Goal: Task Accomplishment & Management: Use online tool/utility

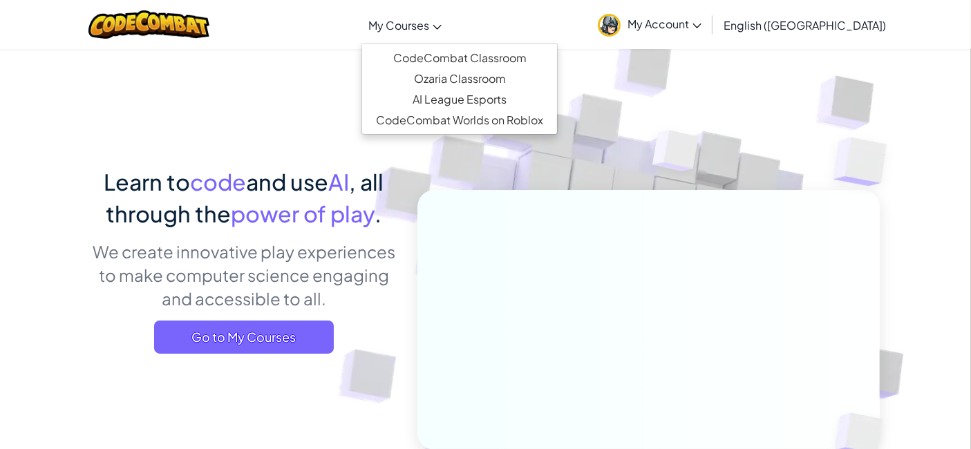
click at [429, 28] on span "My Courses" at bounding box center [398, 25] width 61 height 15
click at [474, 64] on link "CodeCombat Classroom" at bounding box center [459, 58] width 195 height 21
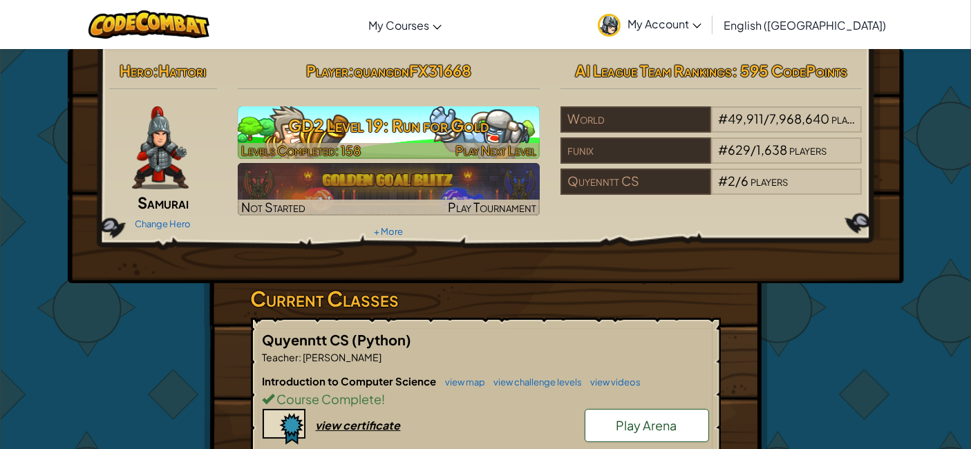
click at [417, 144] on div at bounding box center [389, 151] width 302 height 16
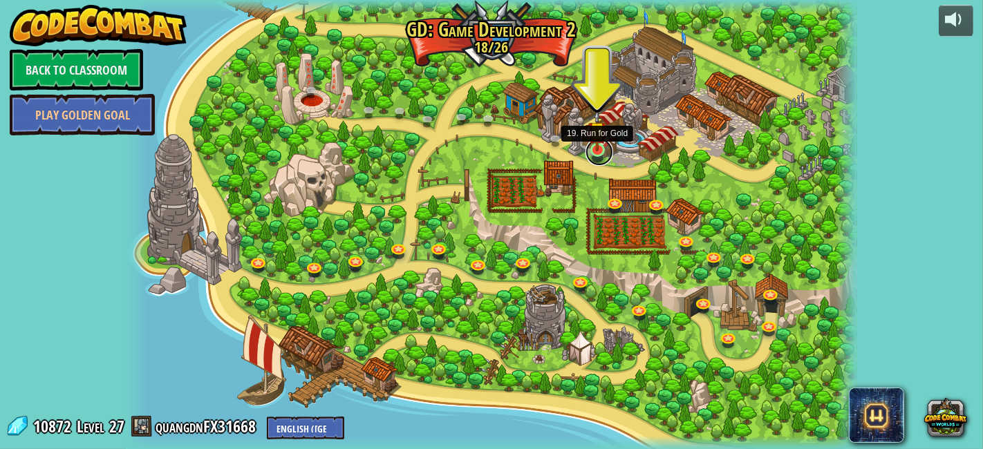
click at [590, 155] on link at bounding box center [600, 152] width 28 height 28
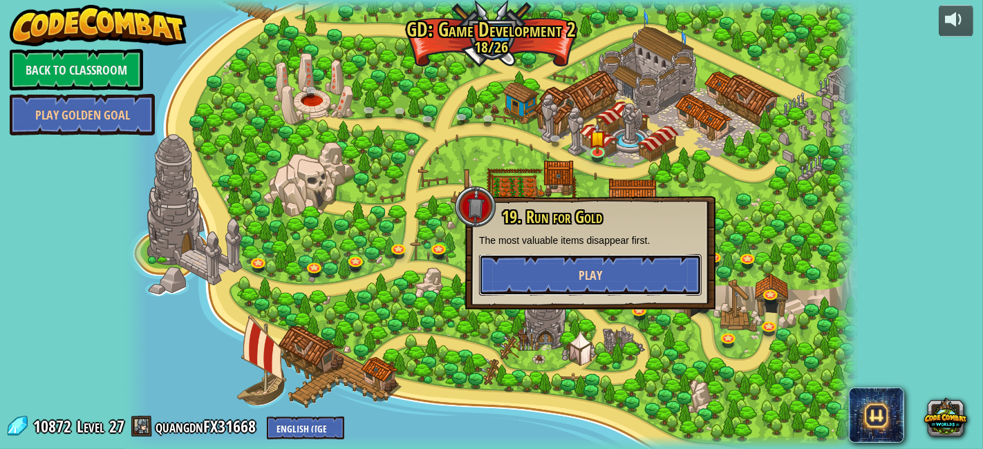
click at [612, 261] on button "Play" at bounding box center [590, 274] width 223 height 41
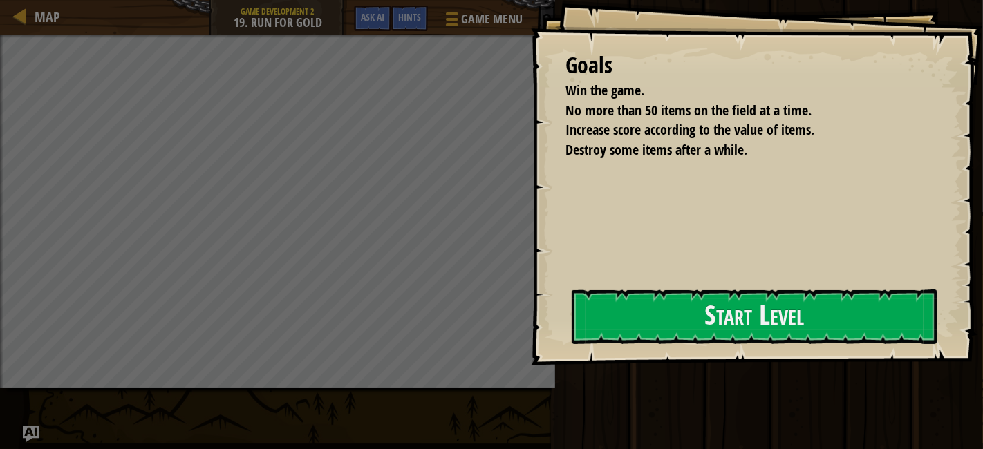
click at [595, 291] on div "Goals Win the game. No more than 50 items on the field at a time. Increase scor…" at bounding box center [757, 183] width 452 height 366
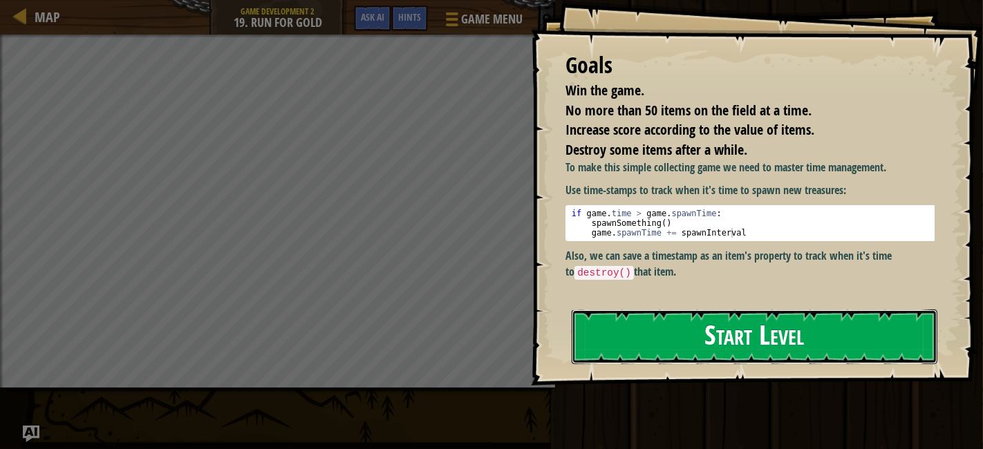
click at [631, 310] on button "Start Level" at bounding box center [755, 337] width 366 height 55
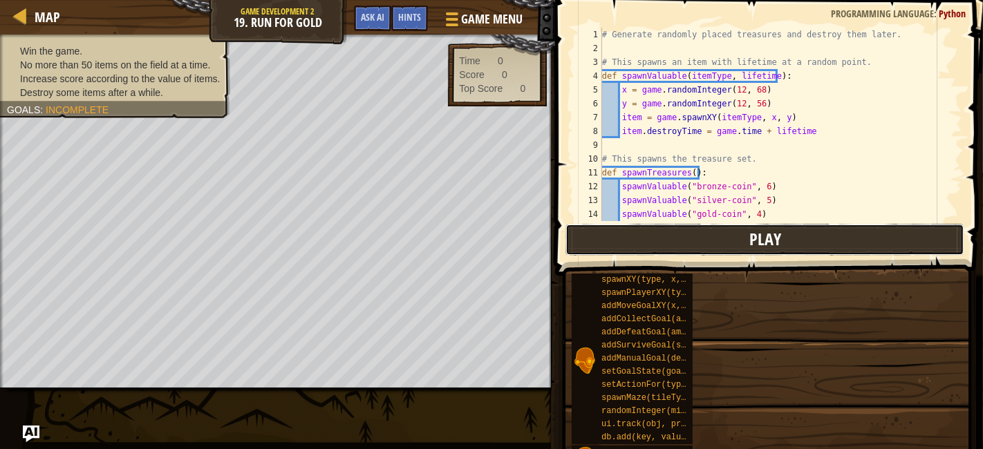
click at [749, 234] on button "Play" at bounding box center [765, 240] width 399 height 32
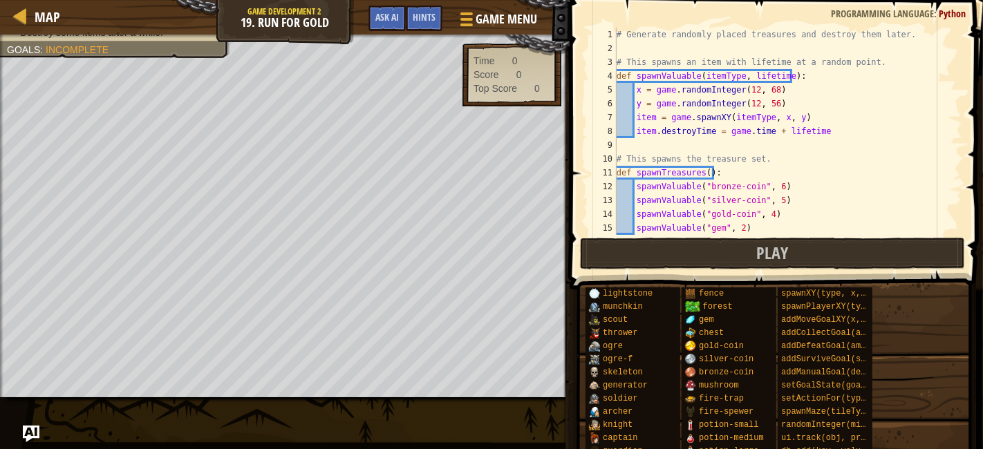
click at [579, 240] on span at bounding box center [778, 125] width 424 height 330
click at [599, 247] on button "Play" at bounding box center [772, 254] width 385 height 32
click at [628, 252] on button "Play" at bounding box center [772, 254] width 385 height 32
click at [615, 247] on button "Play" at bounding box center [772, 254] width 385 height 32
click at [570, 247] on div "Win the game. No more than 50 items on the field at a time. Increase score acco…" at bounding box center [285, 216] width 570 height 363
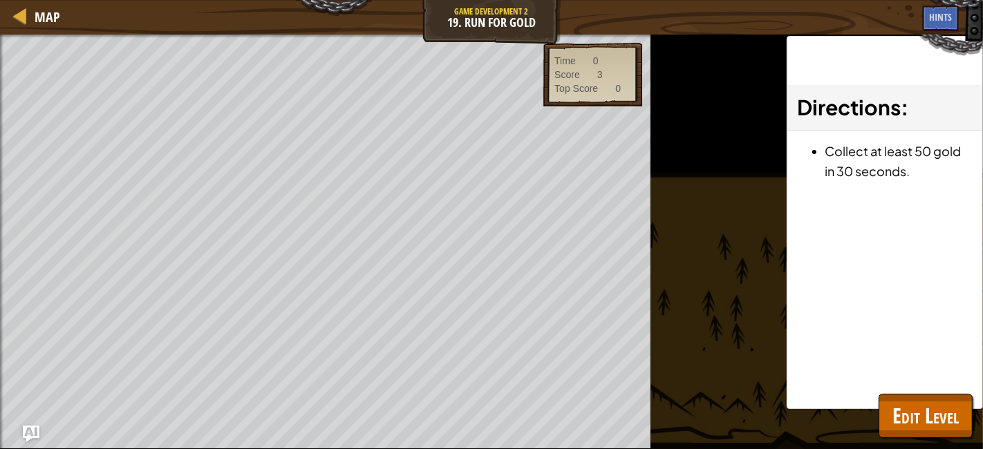
click at [615, 247] on div "Map Game Development 2 19. Run for Gold Game Menu Done Hints Ask AI 1 ההההההההה…" at bounding box center [491, 224] width 983 height 449
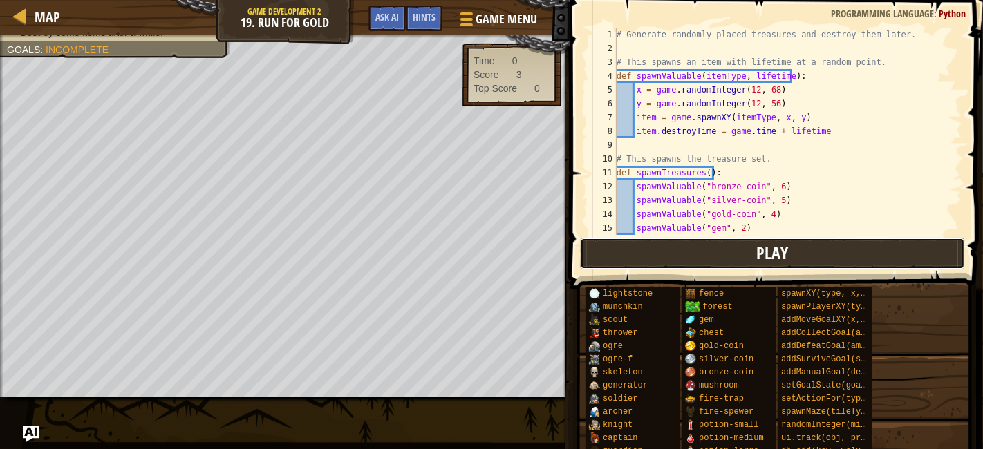
click at [615, 247] on button "Play" at bounding box center [772, 254] width 385 height 32
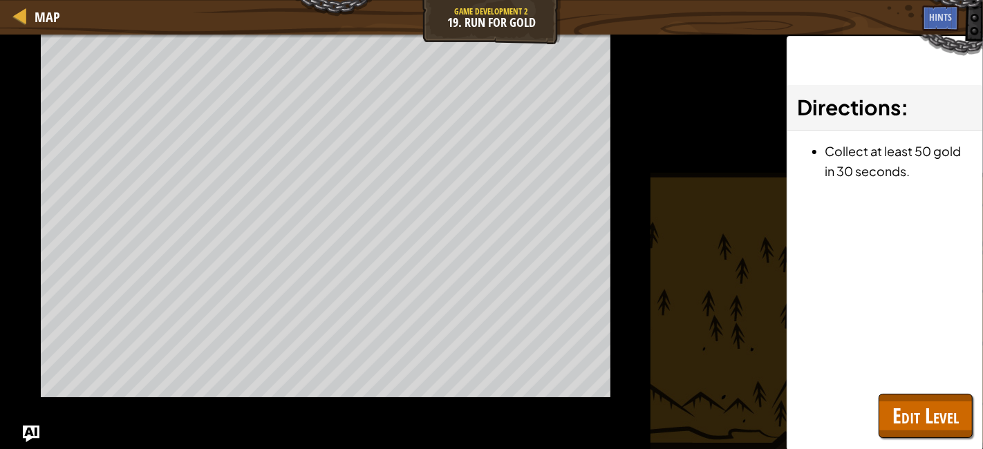
click at [615, 247] on div "Win the game. No more than 50 items on the field at a time. Increase score acco…" at bounding box center [325, 242] width 651 height 415
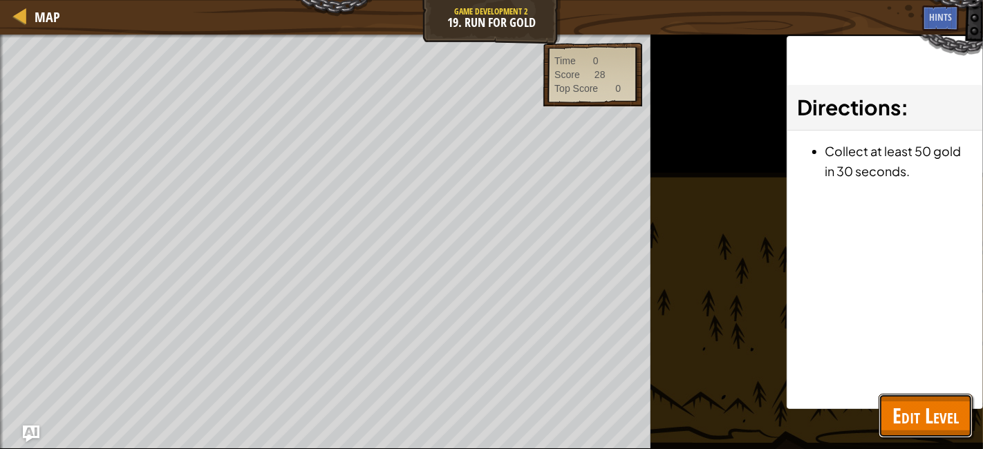
click at [938, 415] on span "Edit Level" at bounding box center [926, 416] width 66 height 28
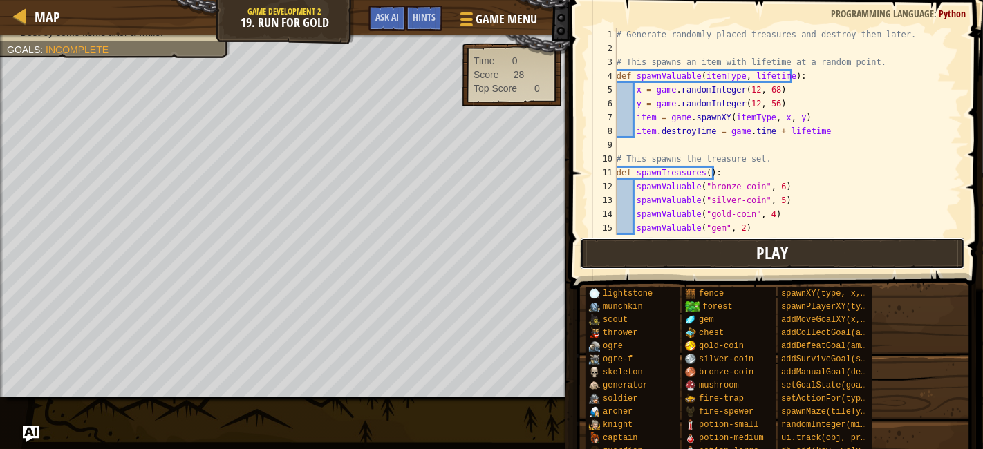
click at [667, 256] on button "Play" at bounding box center [772, 254] width 385 height 32
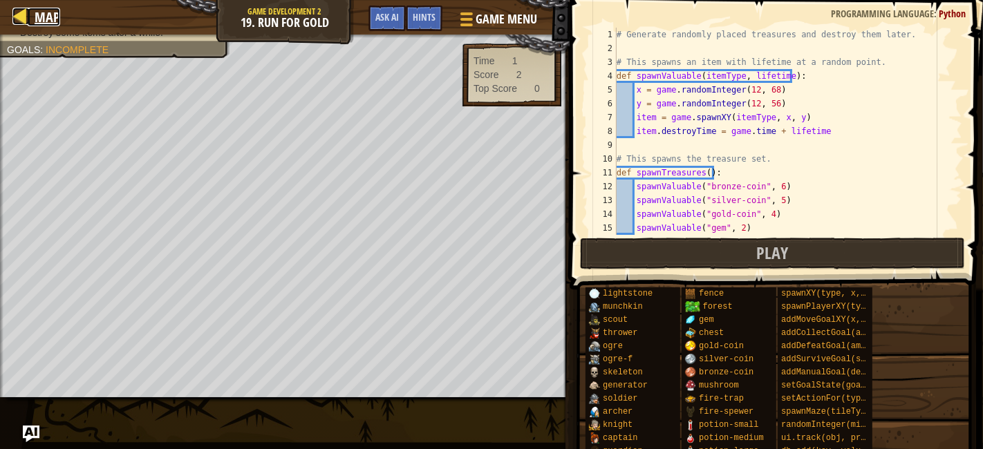
click at [18, 12] on div at bounding box center [20, 16] width 17 height 17
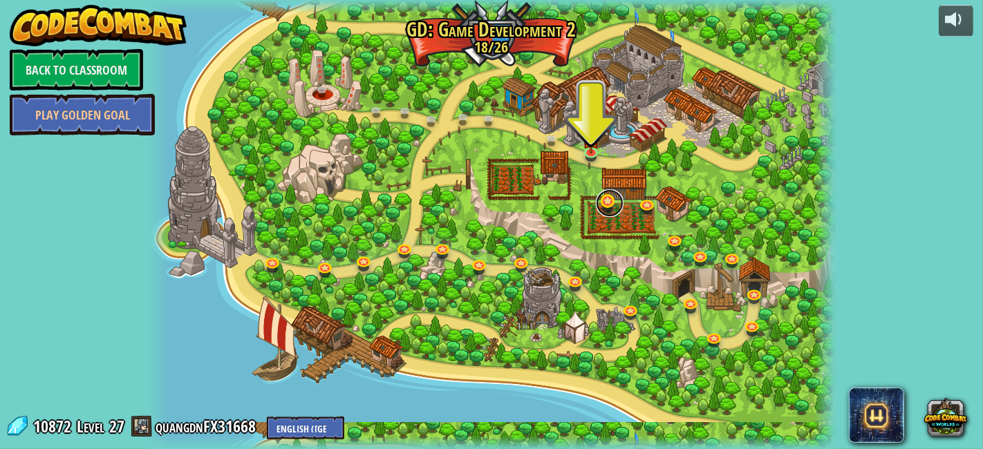
click at [605, 198] on link at bounding box center [610, 203] width 28 height 28
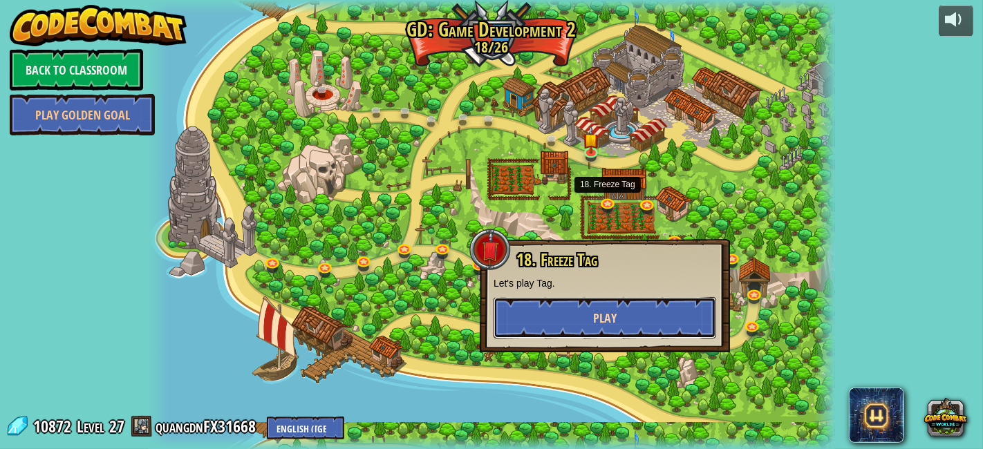
click at [615, 307] on button "Play" at bounding box center [605, 317] width 223 height 41
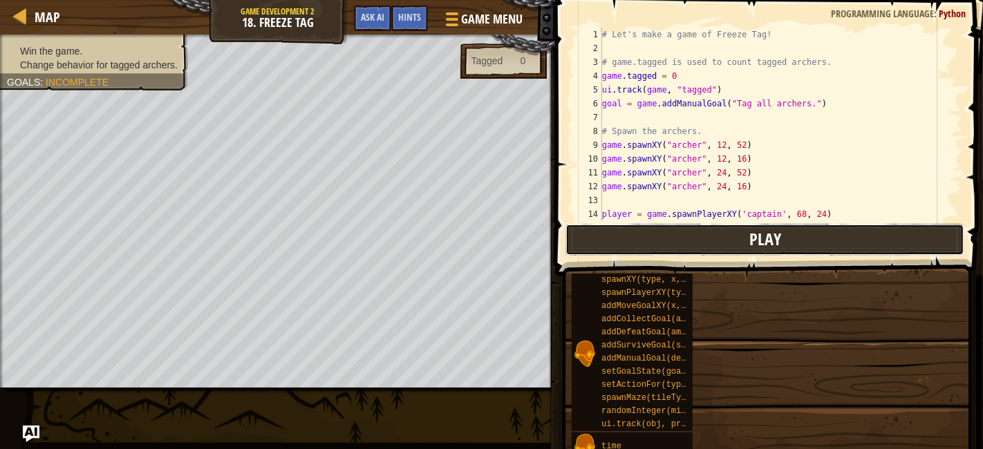
click at [682, 236] on button "Play" at bounding box center [765, 240] width 399 height 32
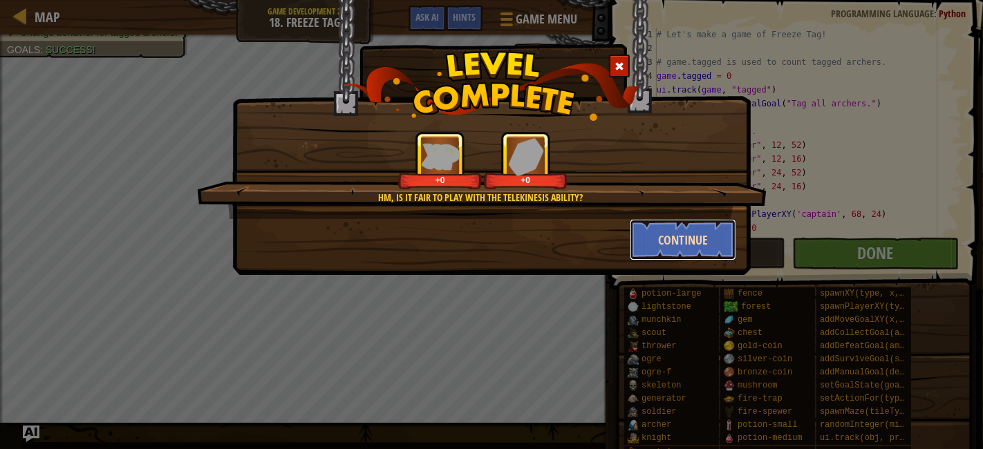
click at [666, 234] on button "Continue" at bounding box center [683, 239] width 107 height 41
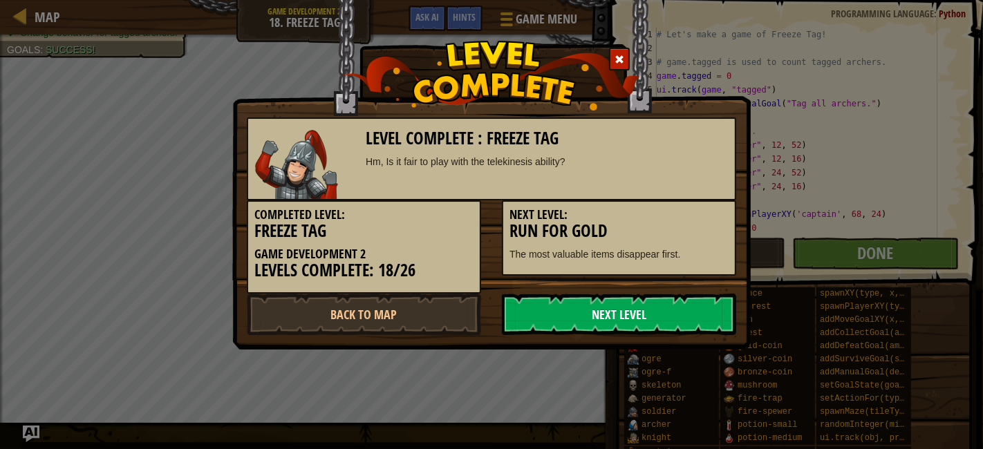
click at [657, 312] on link "Next Level" at bounding box center [619, 314] width 234 height 41
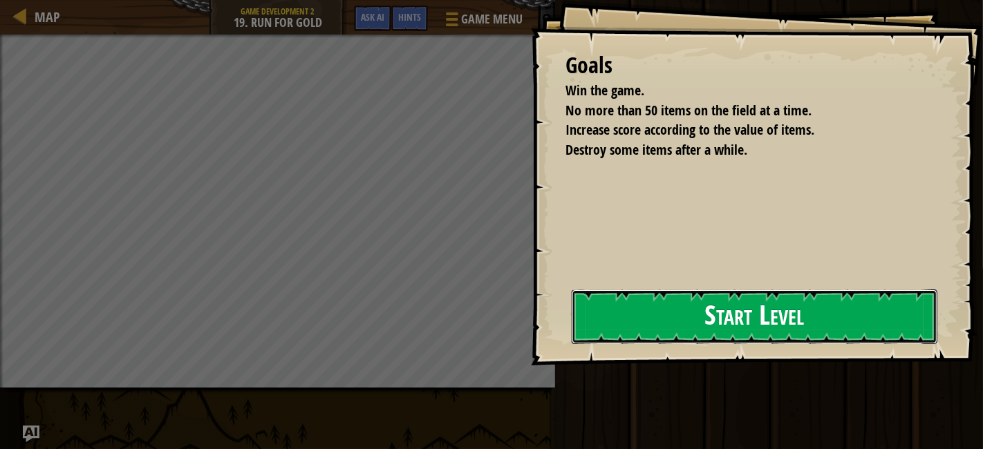
click at [642, 318] on button "Start Level" at bounding box center [755, 317] width 366 height 55
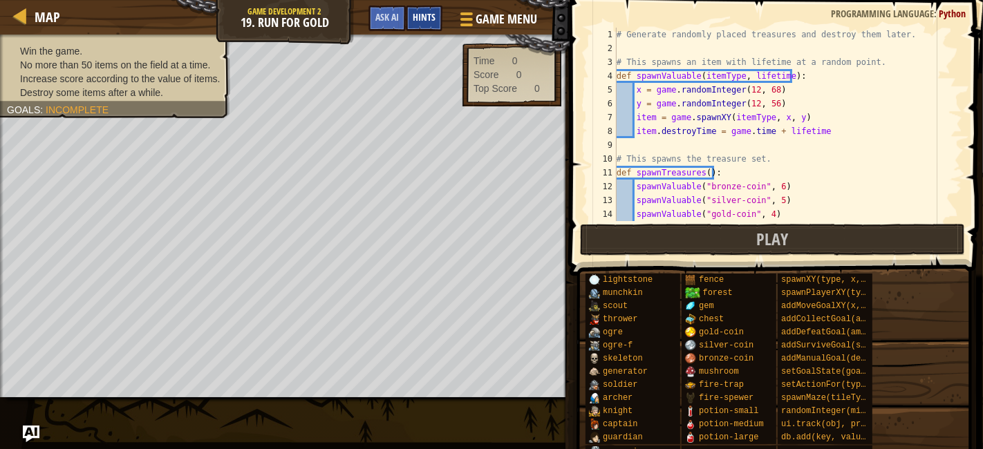
click at [426, 22] on span "Hints" at bounding box center [424, 16] width 23 height 13
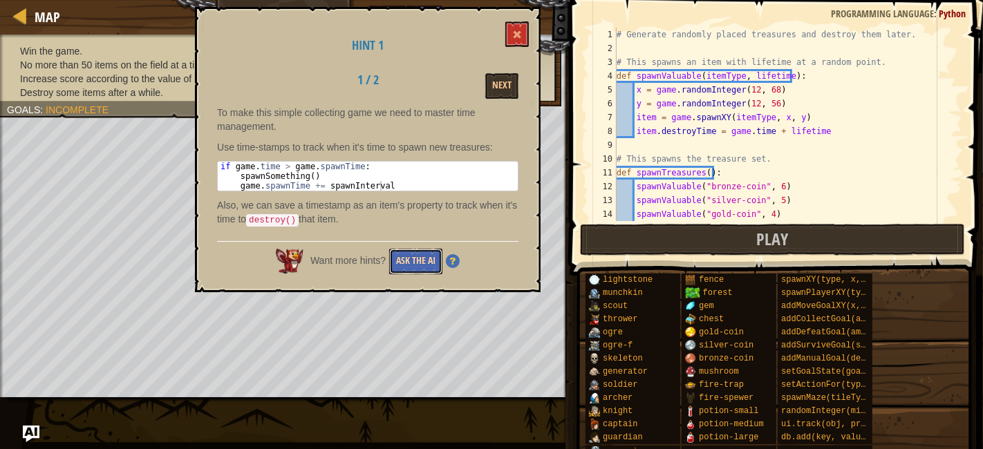
click at [429, 264] on button "Ask the AI" at bounding box center [415, 262] width 53 height 26
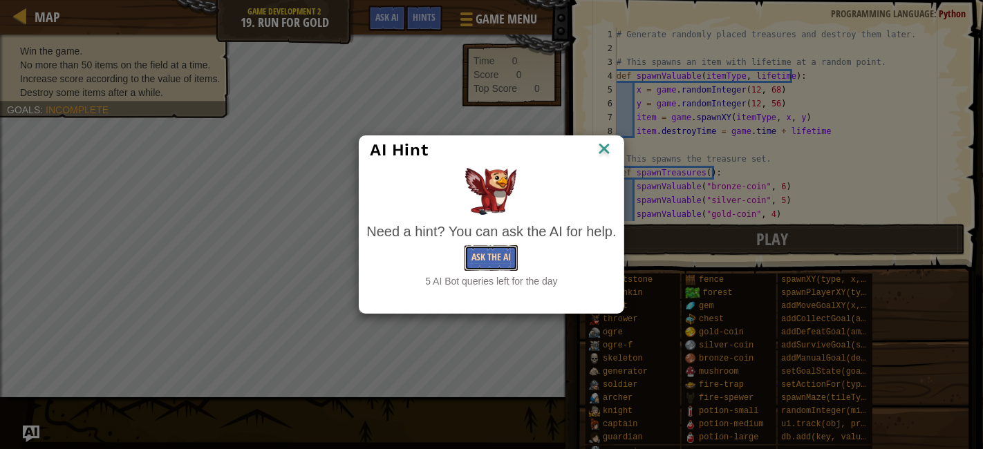
click at [483, 254] on button "Ask the AI" at bounding box center [491, 258] width 53 height 26
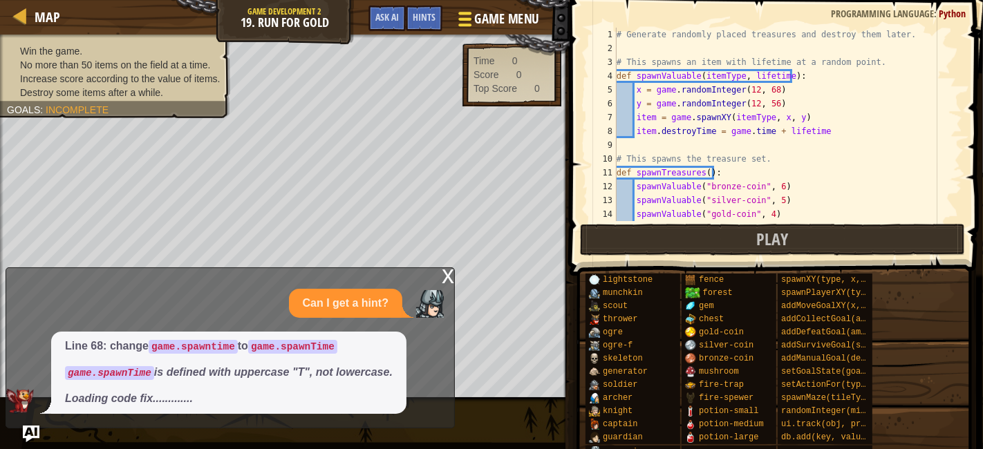
click at [503, 19] on span "Game Menu" at bounding box center [507, 19] width 64 height 19
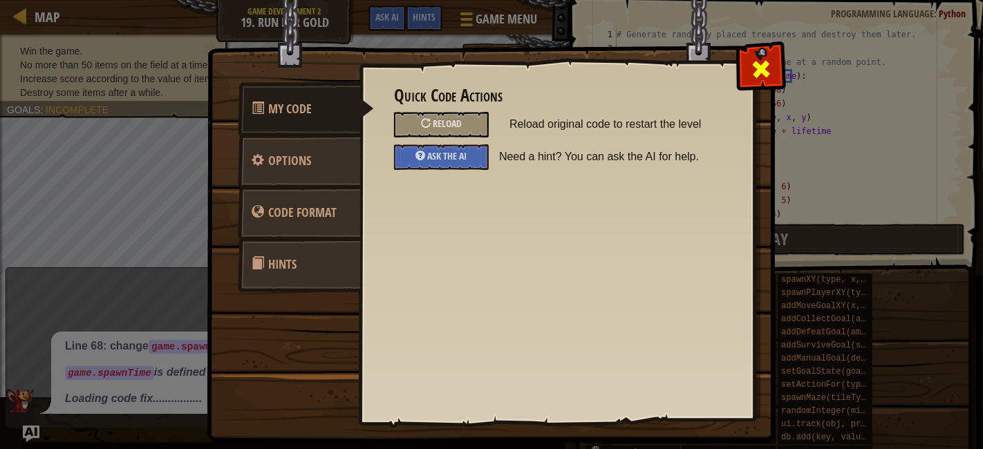
click at [755, 60] on span at bounding box center [761, 69] width 22 height 22
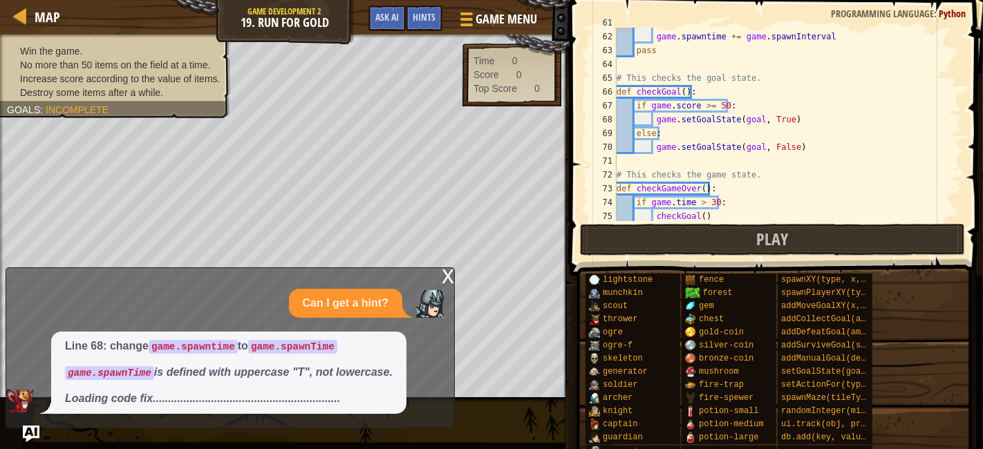
scroll to position [841, 0]
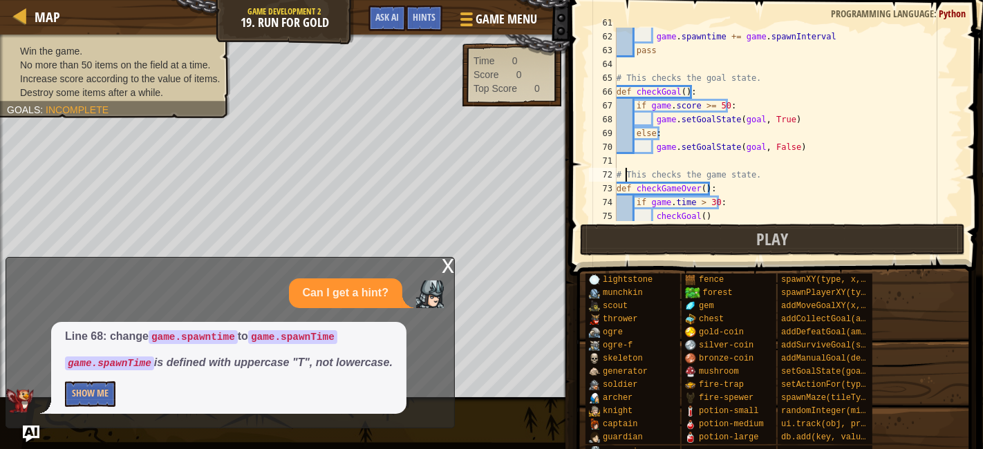
click at [625, 170] on div "# Increase game.spawnTime by game.spawnInterval: game . spawntime += game . spa…" at bounding box center [782, 126] width 337 height 221
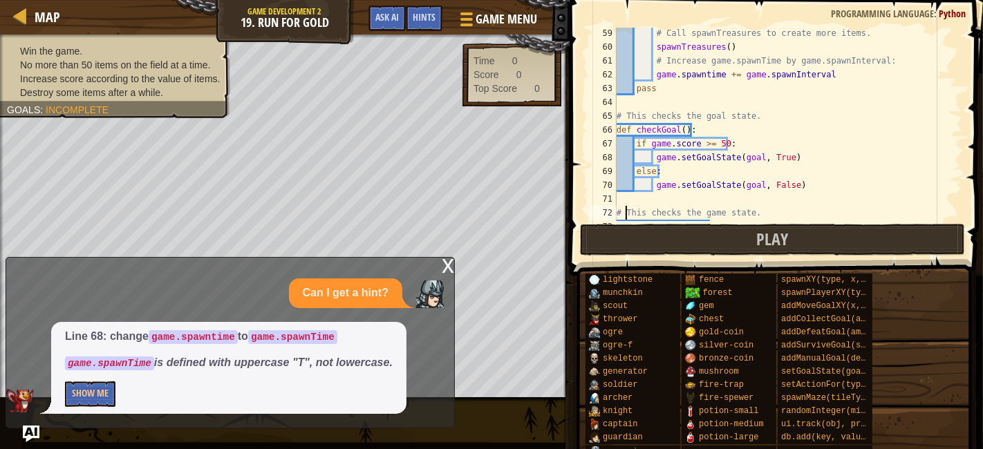
scroll to position [801, 0]
click at [704, 76] on div "if game . time > game . spawnTime : # Call spawnTreasures to create more items.…" at bounding box center [782, 125] width 337 height 221
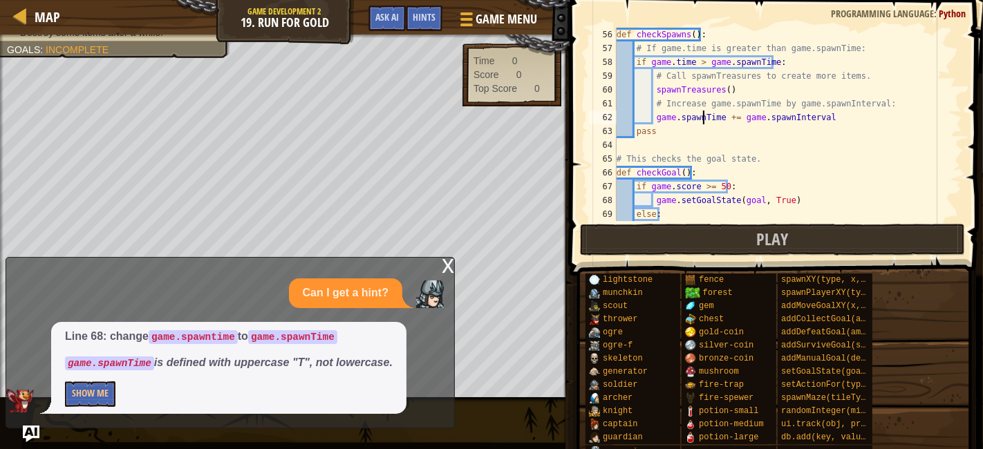
scroll to position [760, 0]
type textarea "game.spawnTime += game.spawnInterval"
click at [762, 247] on span "Play" at bounding box center [772, 239] width 32 height 22
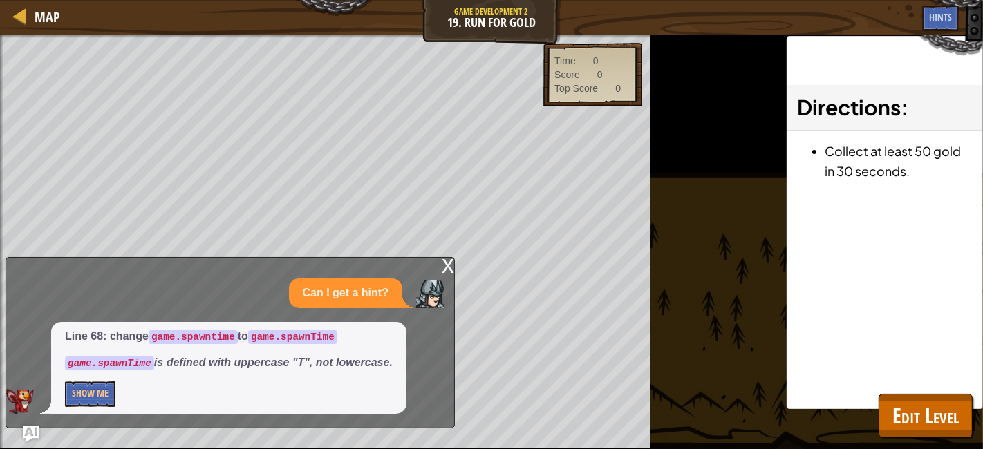
click at [751, 256] on div "Win the game. No more than 50 items on the field at a time. Increase score acco…" at bounding box center [491, 242] width 983 height 415
click at [442, 268] on div "x" at bounding box center [448, 265] width 12 height 14
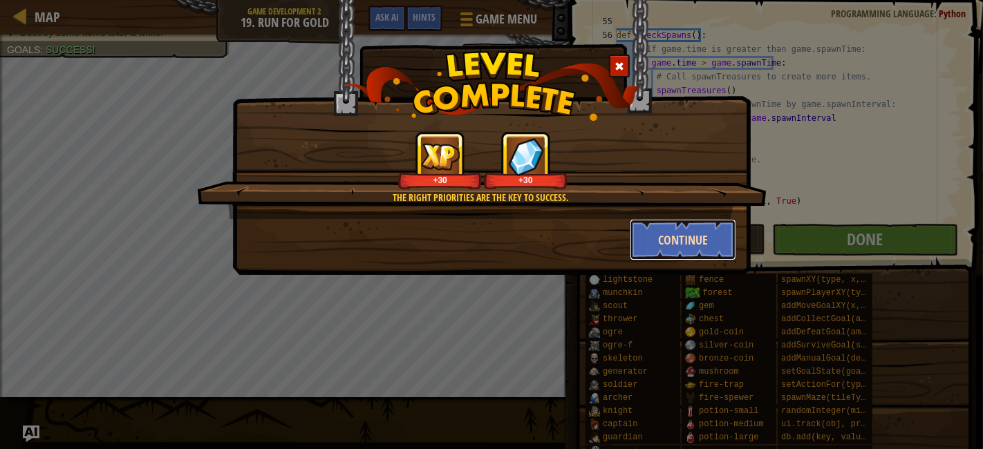
click at [704, 241] on button "Continue" at bounding box center [683, 239] width 107 height 41
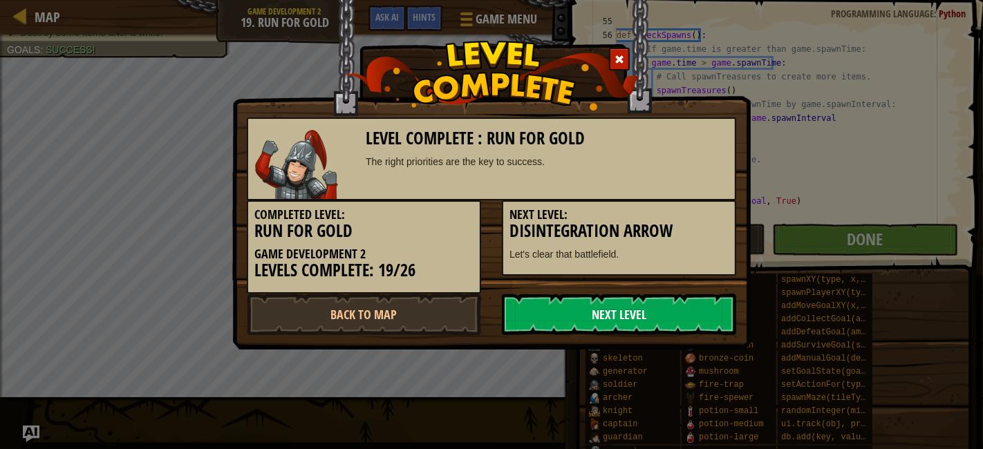
click at [687, 308] on link "Next Level" at bounding box center [619, 314] width 234 height 41
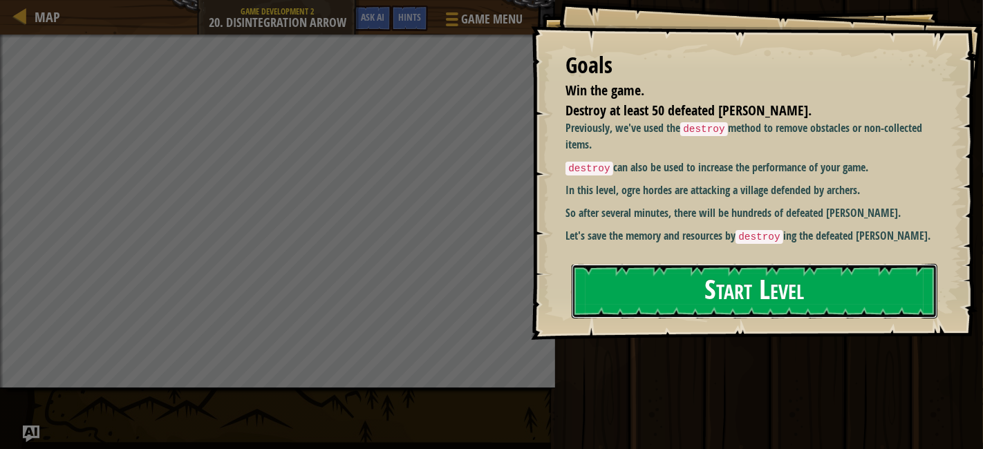
click at [675, 306] on button "Start Level" at bounding box center [755, 291] width 366 height 55
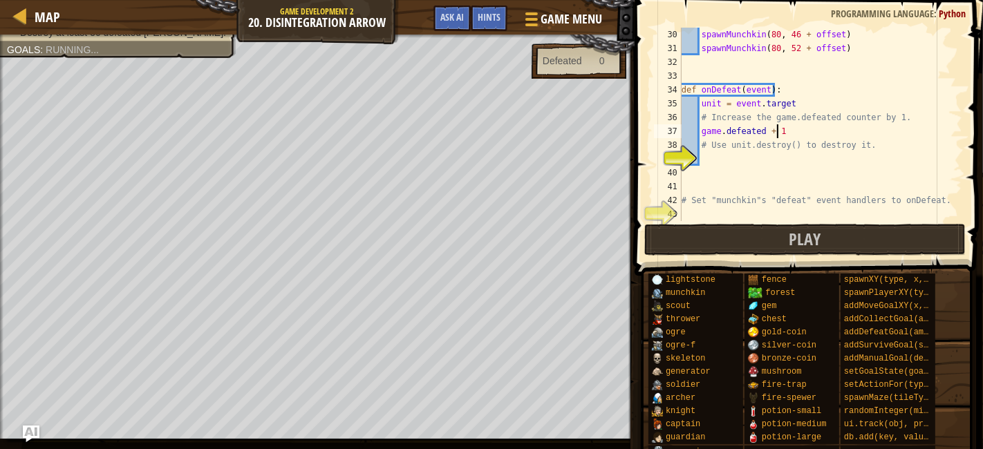
scroll to position [6, 6]
type textarea "game.defeated + 1"
click at [742, 165] on div "spawnMunchkin ( 80 , 46 + offset ) spawnMunchkin ( 80 , 52 + offset ) def onDef…" at bounding box center [815, 138] width 272 height 221
click at [770, 131] on div "spawnMunchkin ( 80 , 46 + offset ) spawnMunchkin ( 80 , 52 + offset ) def onDef…" at bounding box center [815, 138] width 272 height 221
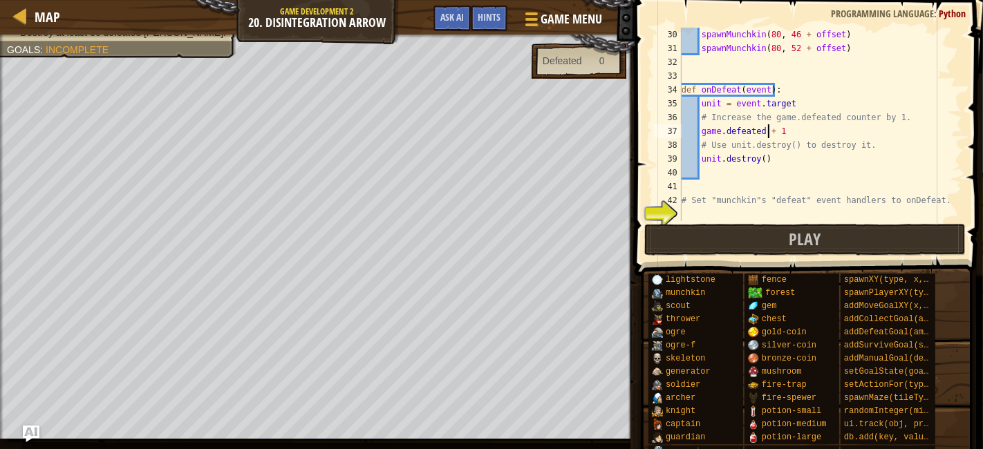
type textarea "game.defeated += 1"
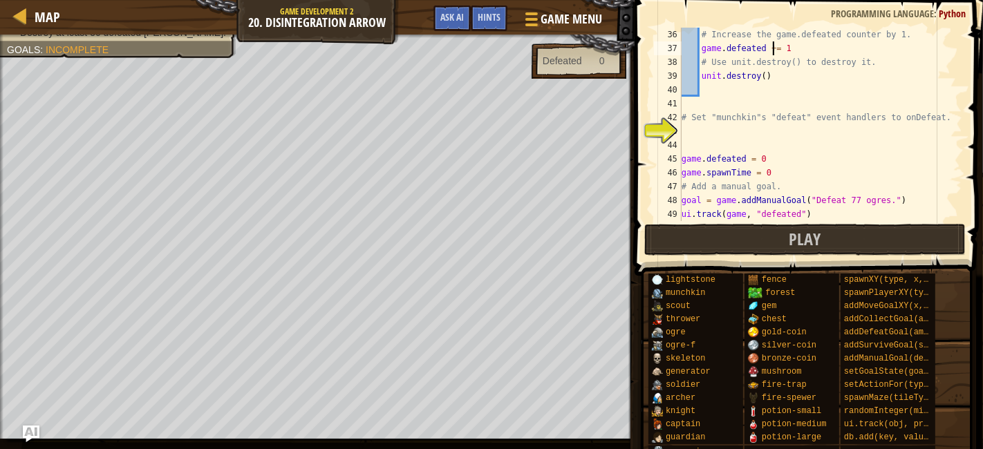
scroll to position [507, 0]
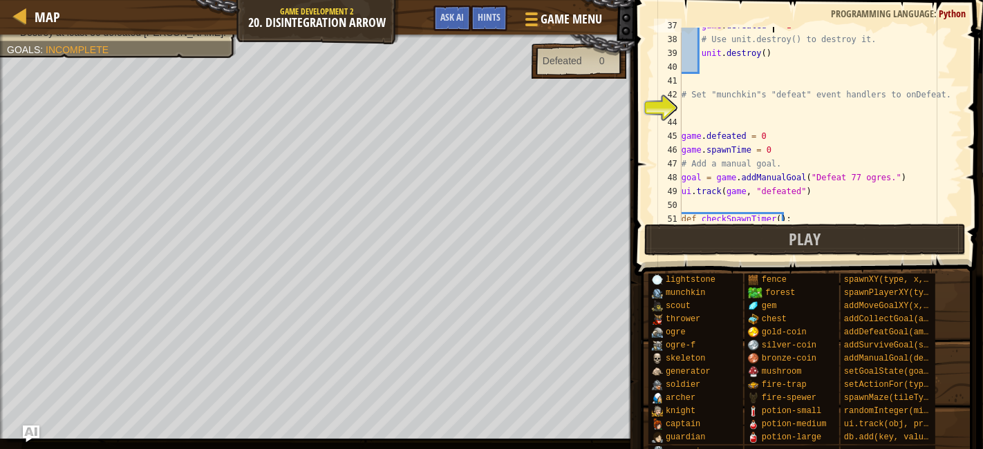
click at [845, 103] on div "game . defeated += 1 # Use unit.destroy() to destroy it. unit . destroy ( ) # S…" at bounding box center [815, 129] width 272 height 221
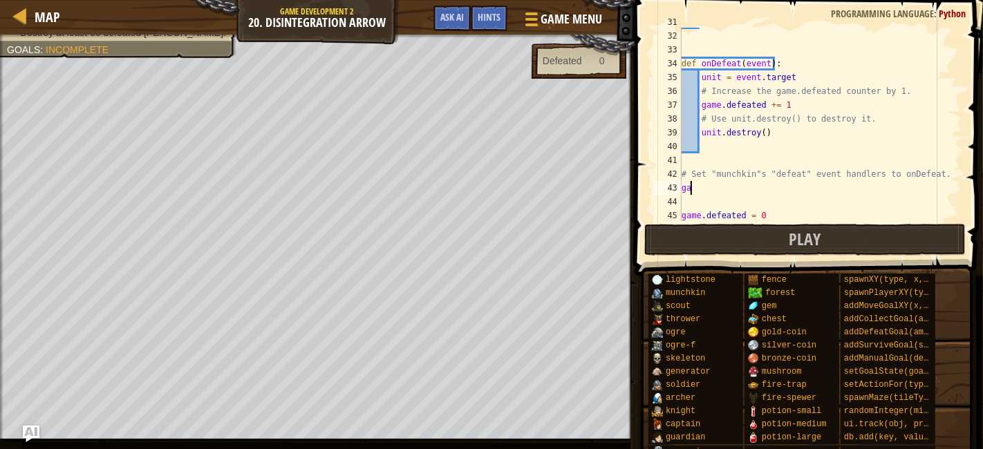
scroll to position [437, 0]
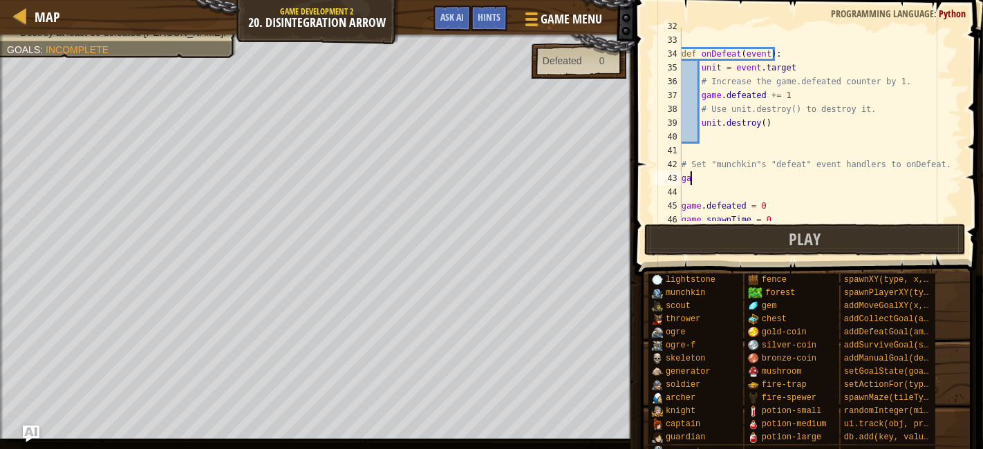
type textarea "g"
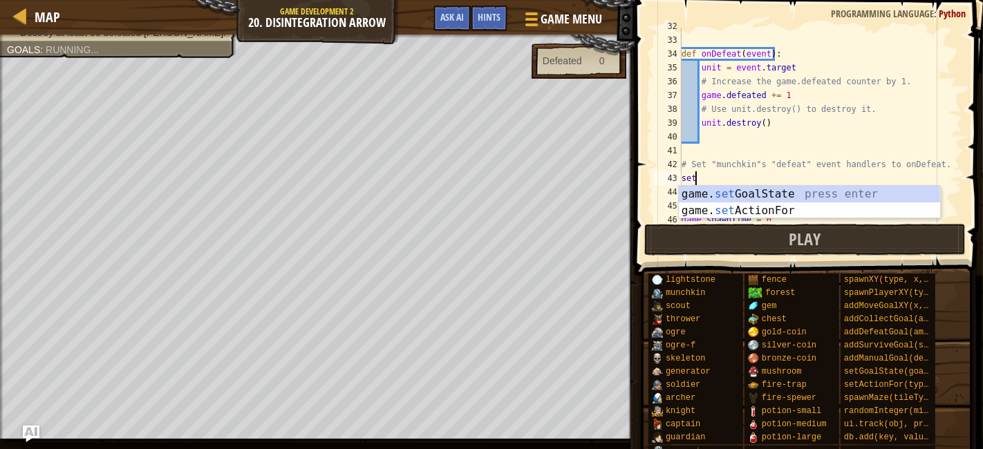
scroll to position [6, 0]
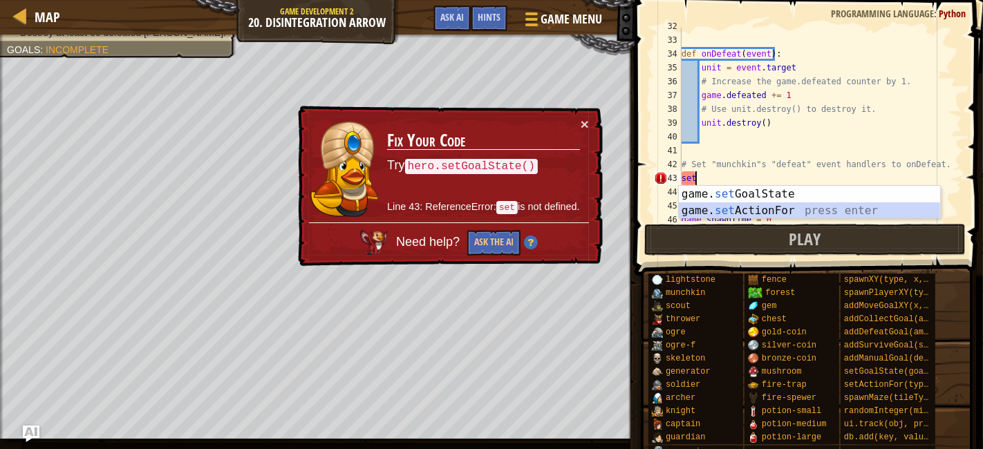
click at [741, 209] on div "game. set GoalState press enter game. set ActionFor press enter" at bounding box center [810, 219] width 262 height 66
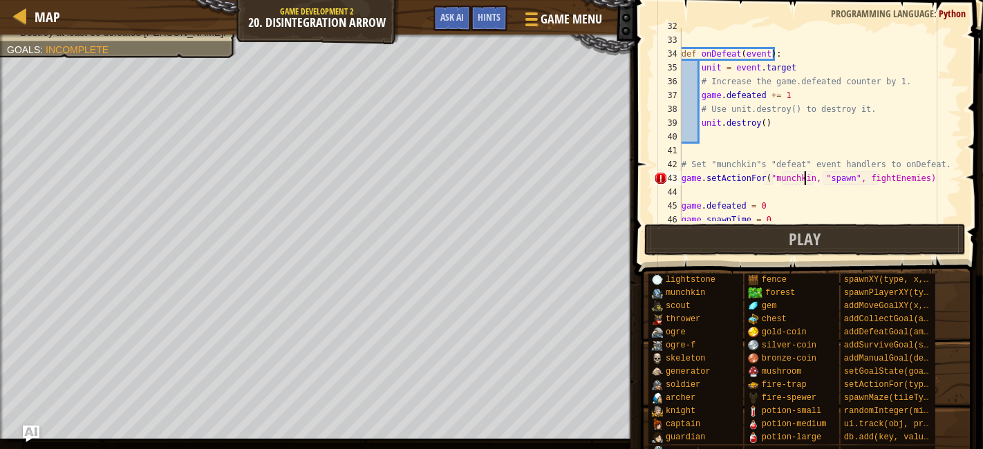
scroll to position [6, 10]
click at [837, 178] on div "def onDefeat ( event ) : unit = event . target # Increase the game.defeated cou…" at bounding box center [815, 129] width 272 height 221
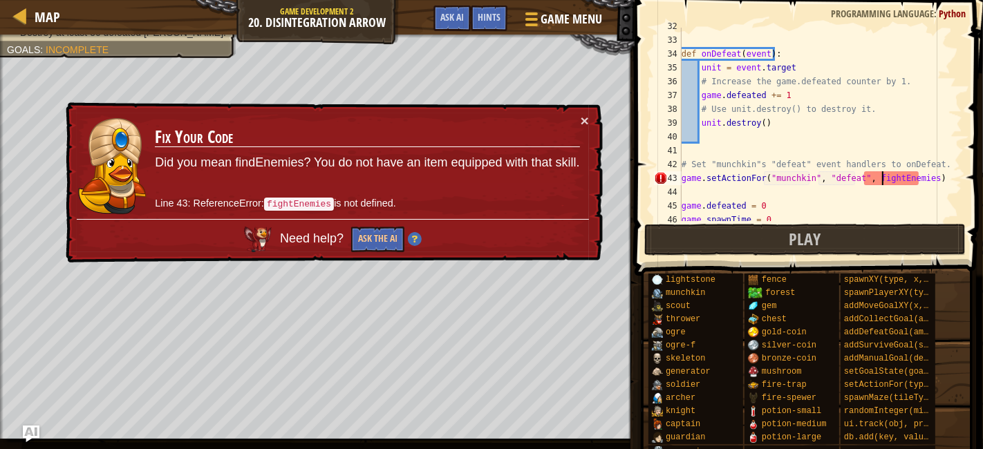
click at [881, 178] on div "def onDefeat ( event ) : unit = event . target # Increase the game.defeated cou…" at bounding box center [815, 129] width 272 height 221
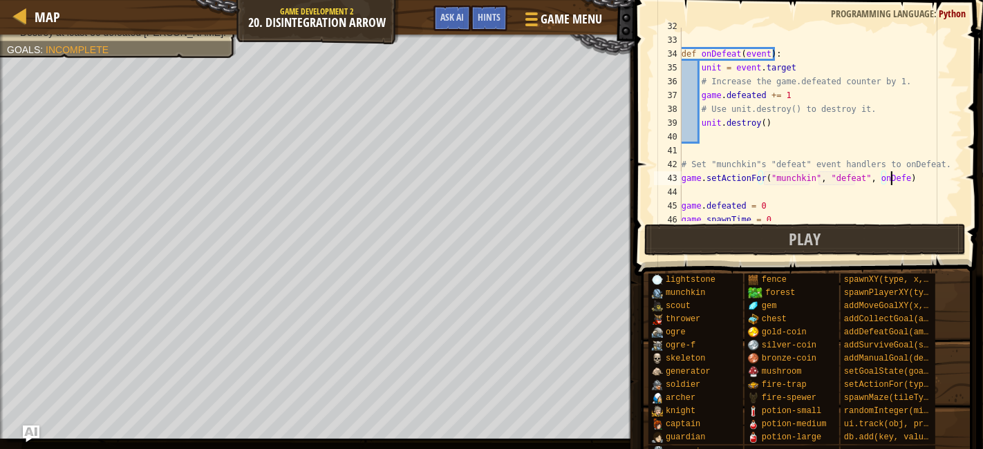
scroll to position [6, 17]
type textarea "game.setActionFor("munchkin", "defeat", onDefeat)"
click at [828, 225] on button "Play" at bounding box center [805, 240] width 322 height 32
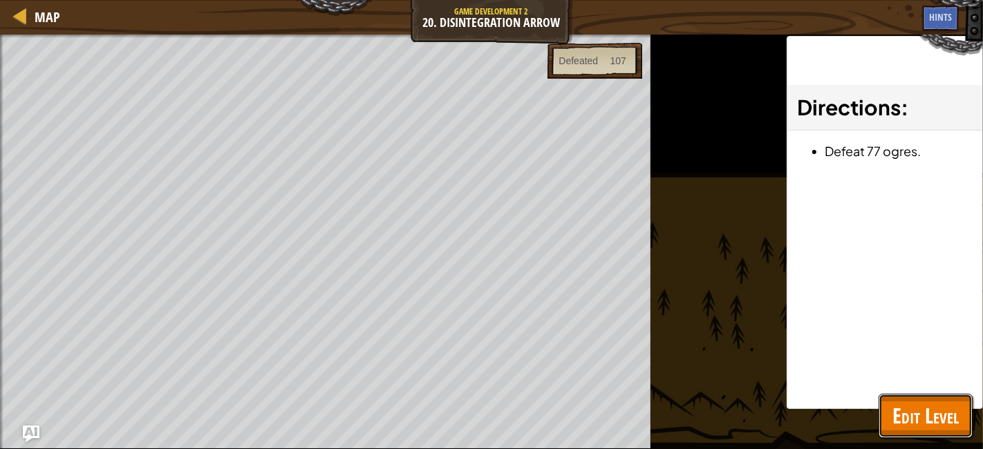
click at [906, 418] on span "Edit Level" at bounding box center [926, 416] width 66 height 28
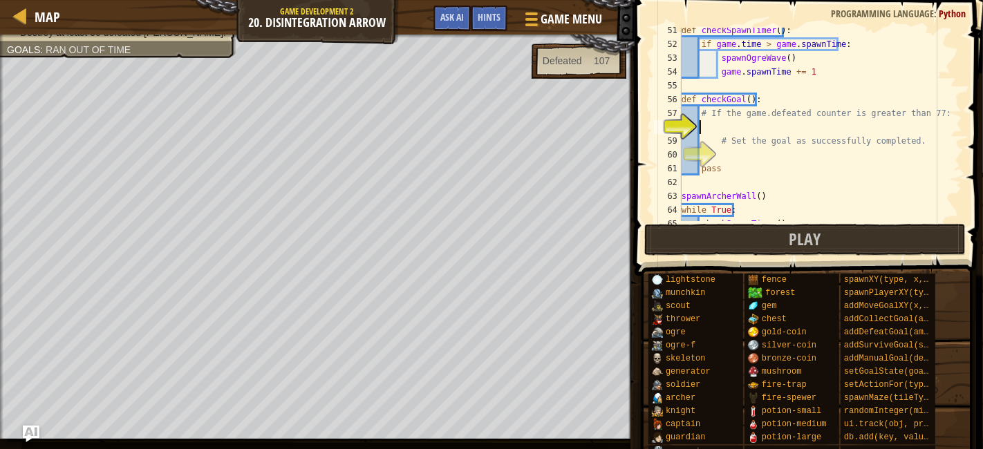
scroll to position [6, 0]
click at [824, 131] on div "def checkSpawnTimer ( ) : if game . time > game . spawnTime : spawnOgreWave ( )…" at bounding box center [815, 134] width 272 height 221
click at [971, 152] on span at bounding box center [809, 118] width 359 height 317
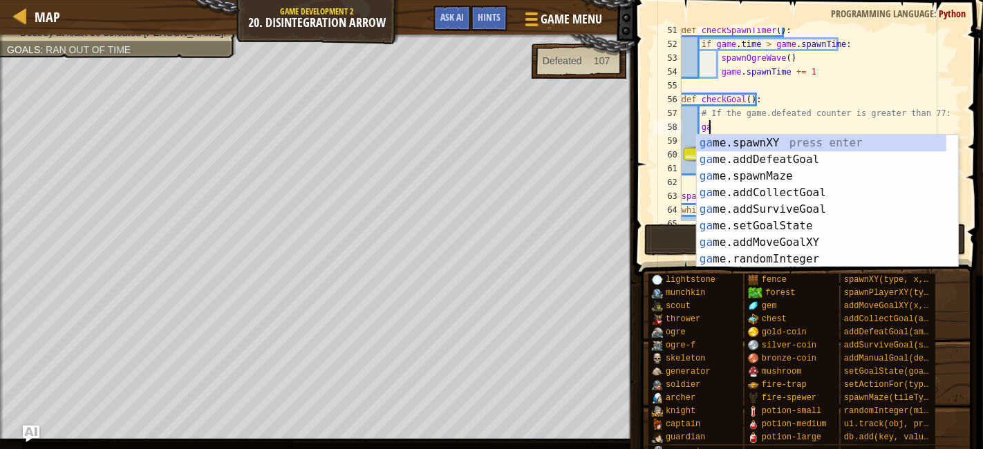
type textarea "g"
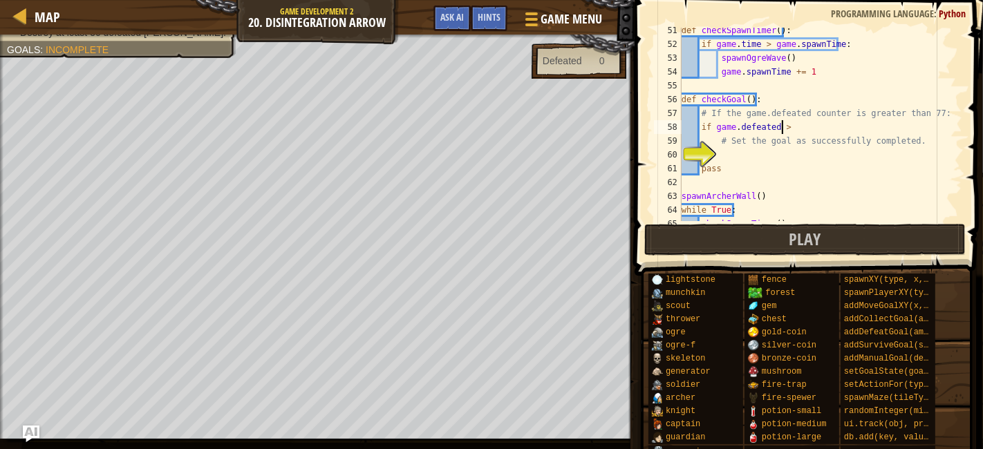
scroll to position [6, 7]
type textarea "if game.defeated > 77:"
click at [802, 155] on div "def checkSpawnTimer ( ) : if game . time > game . spawnTime : spawnOgreWave ( )…" at bounding box center [815, 134] width 272 height 221
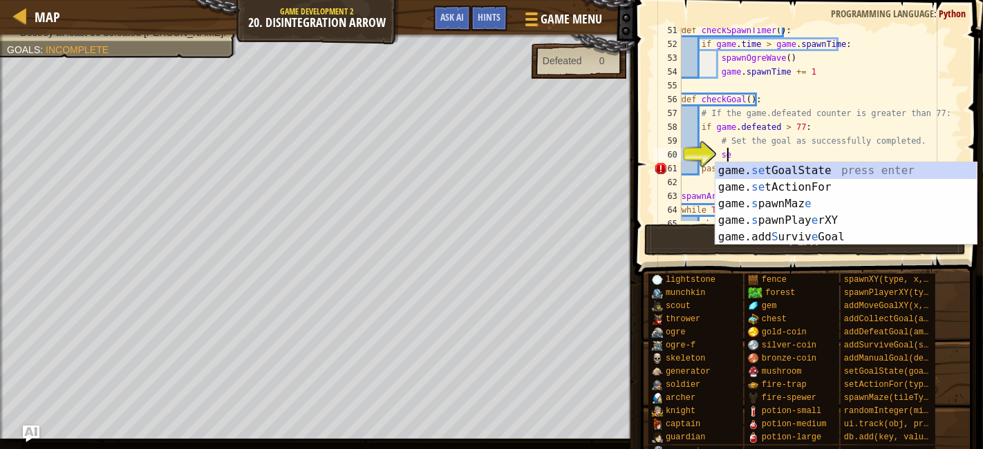
scroll to position [6, 3]
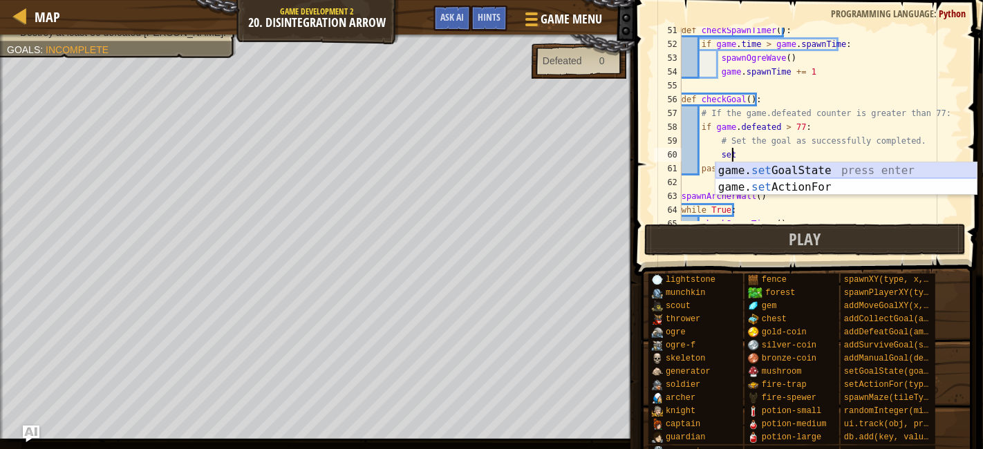
click at [879, 170] on div "game. set GoalState press enter game. set ActionFor press enter" at bounding box center [847, 195] width 262 height 66
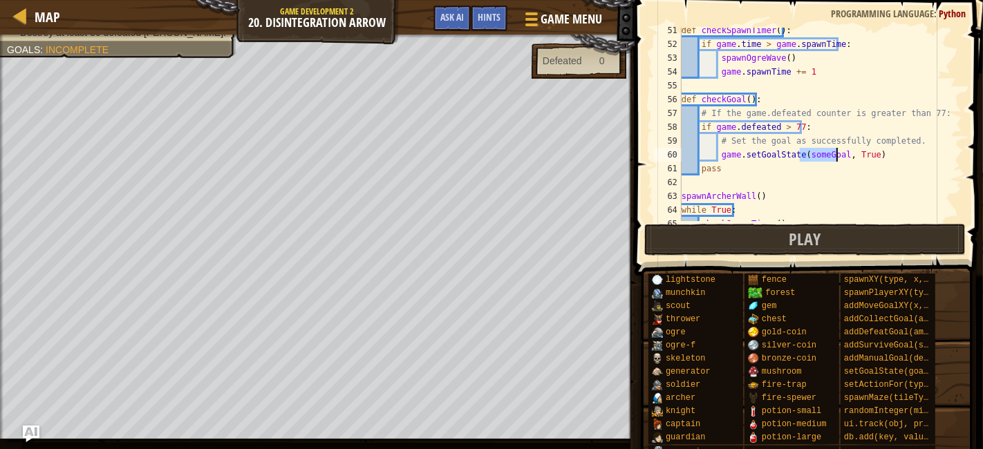
drag, startPoint x: 890, startPoint y: 160, endPoint x: 883, endPoint y: 153, distance: 10.3
click at [883, 153] on div "def checkSpawnTimer ( ) : if game . time > game . spawnTime : spawnOgreWave ( )…" at bounding box center [815, 134] width 272 height 221
click at [839, 238] on button "Play" at bounding box center [805, 240] width 322 height 32
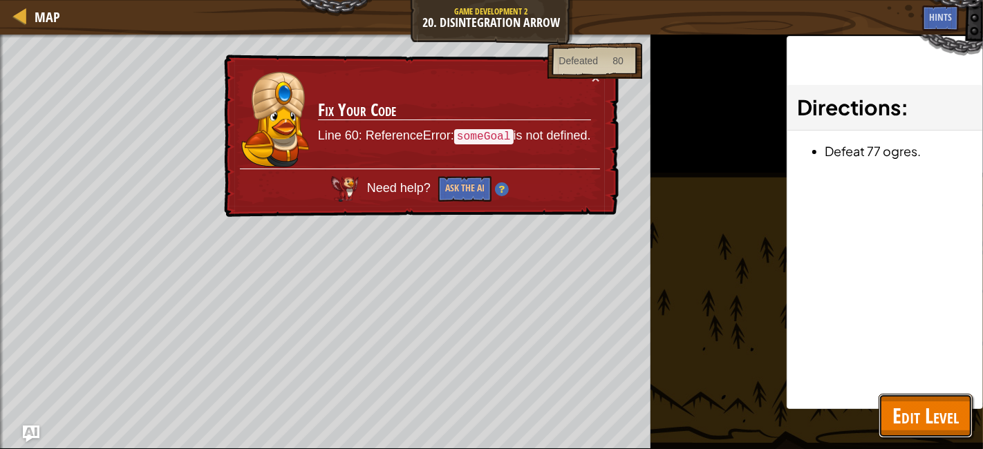
click at [924, 417] on span "Edit Level" at bounding box center [926, 416] width 66 height 28
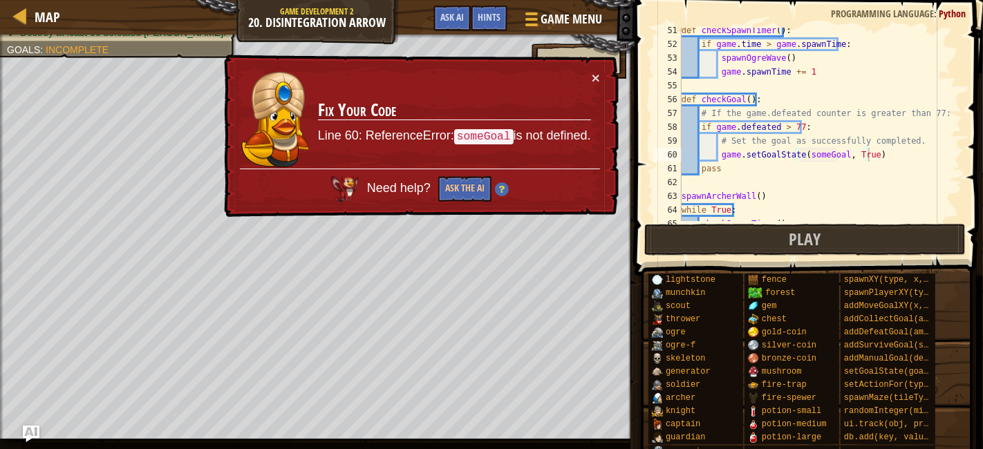
click at [819, 149] on div "def checkSpawnTimer ( ) : if game . time > game . spawnTime : spawnOgreWave ( )…" at bounding box center [815, 134] width 272 height 221
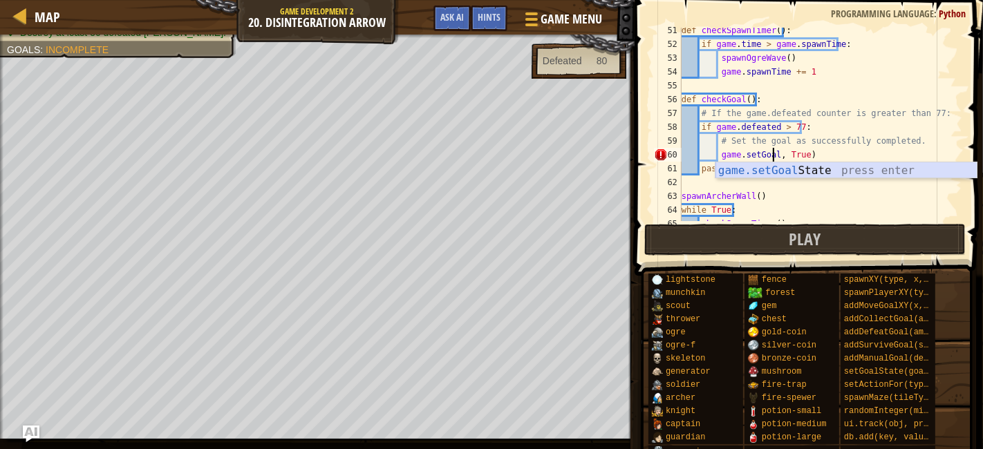
click at [805, 170] on div "game.setGoal State press enter" at bounding box center [847, 187] width 262 height 50
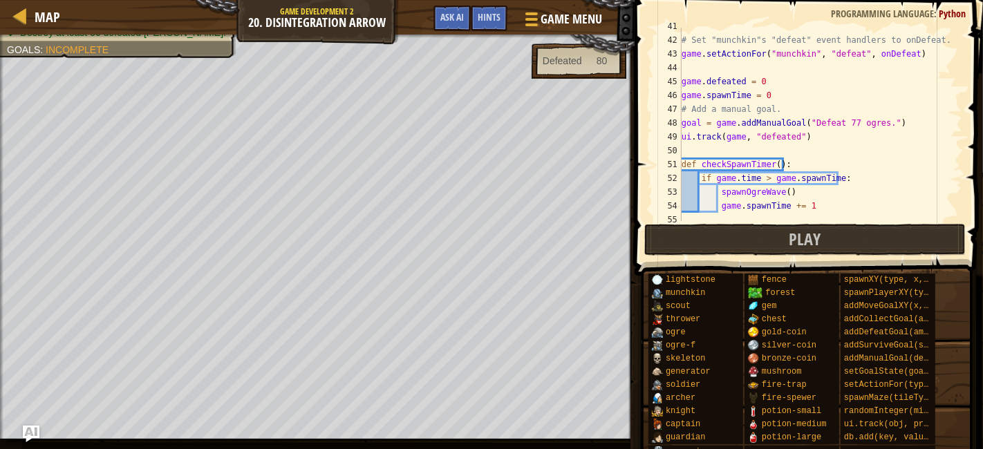
scroll to position [561, 0]
click at [687, 125] on div "# Set "munchkin"s "defeat" event handlers to onDefeat. game . setActionFor ( "m…" at bounding box center [815, 129] width 272 height 221
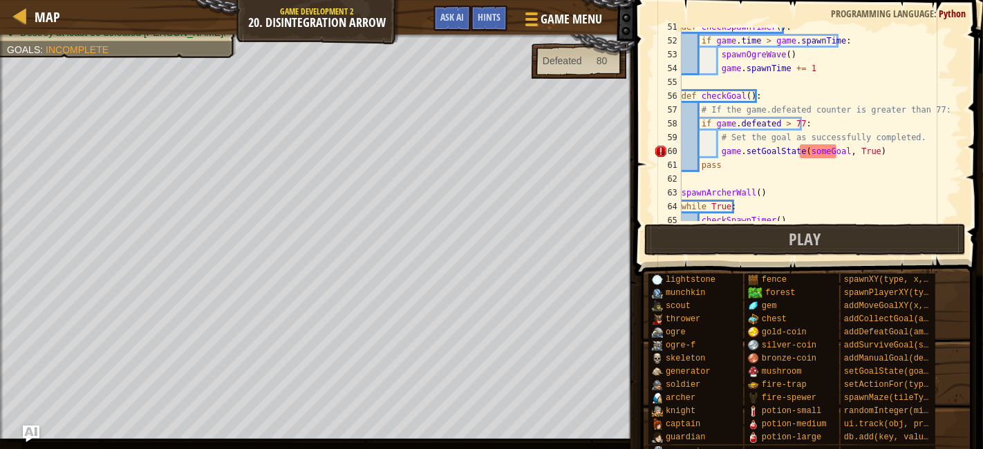
scroll to position [733, 0]
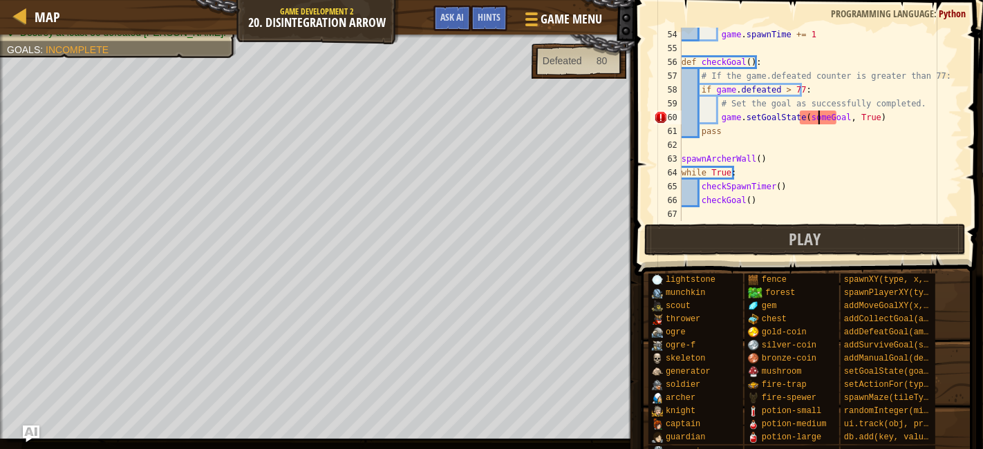
click at [819, 116] on div "game . spawnTime += 1 def checkGoal ( ) : # If the game.defeated counter is gre…" at bounding box center [815, 138] width 272 height 221
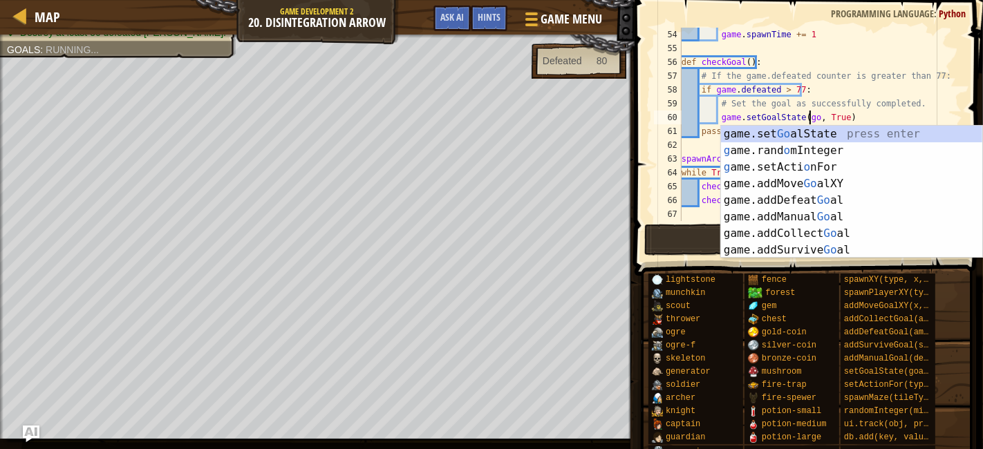
scroll to position [6, 11]
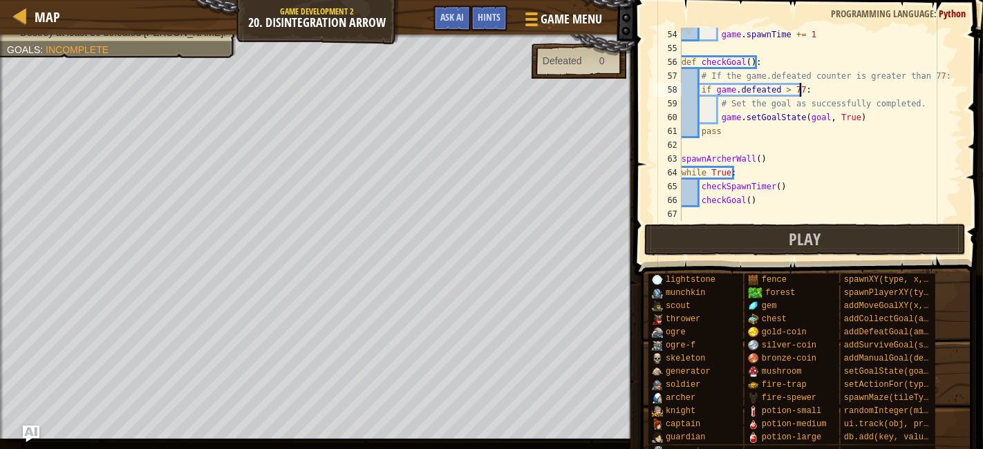
click at [920, 84] on div "game . spawnTime += 1 def checkGoal ( ) : # If the game.defeated counter is gre…" at bounding box center [815, 138] width 272 height 221
type textarea "if game.defeated > 77:"
click at [892, 225] on button "Play" at bounding box center [805, 240] width 322 height 32
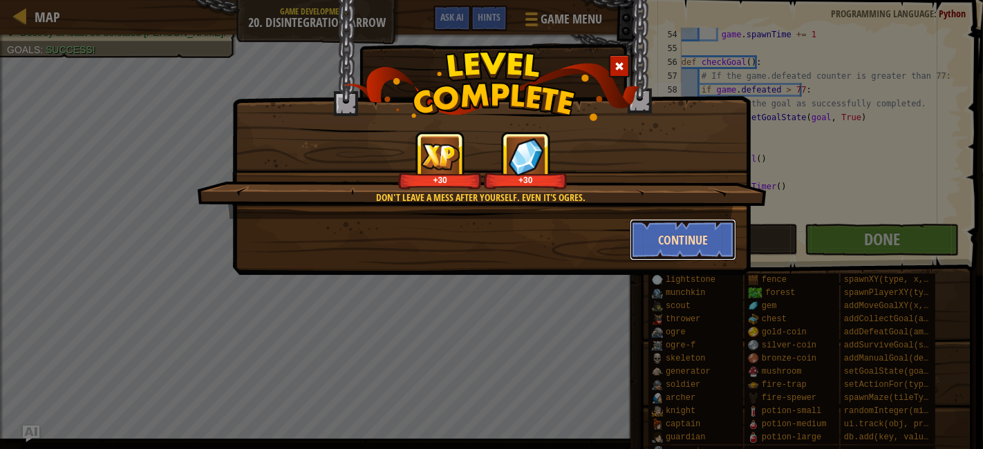
click at [695, 245] on button "Continue" at bounding box center [683, 239] width 107 height 41
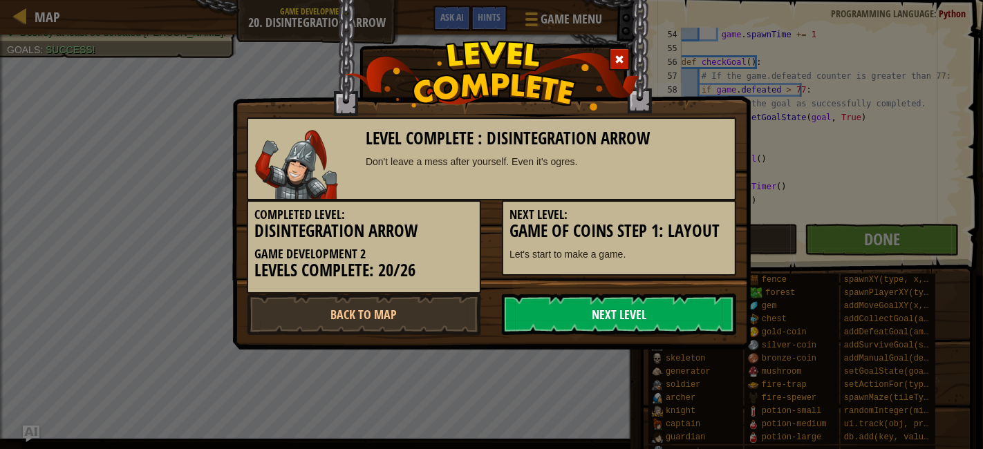
click at [579, 315] on link "Next Level" at bounding box center [619, 314] width 234 height 41
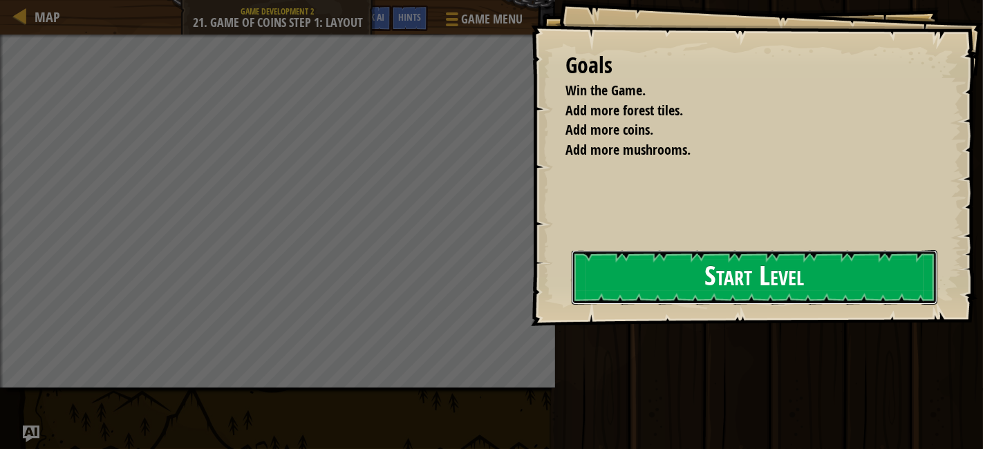
click at [612, 258] on button "Start Level" at bounding box center [755, 277] width 366 height 55
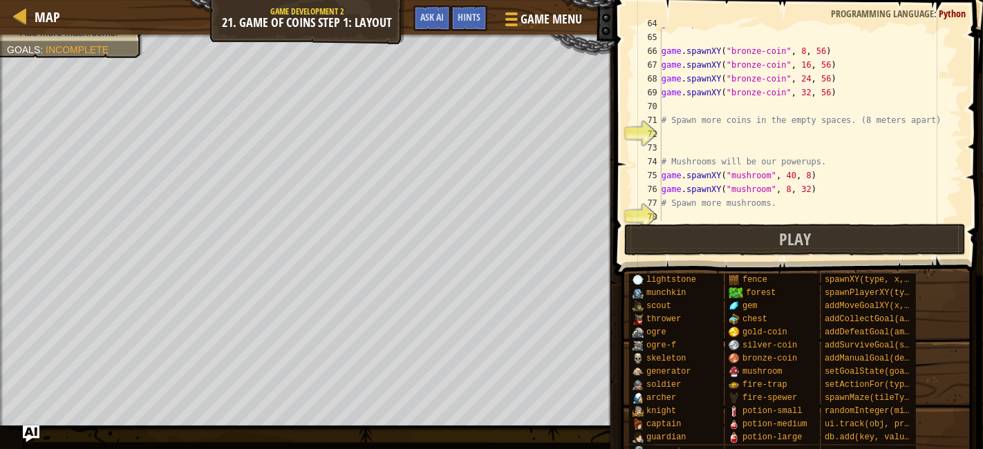
scroll to position [882, 0]
click at [714, 133] on div "game . spawnXY ( "bronze-coin" , 72 , 48 ) game . spawnXY ( "bronze-coin" , 8 ,…" at bounding box center [805, 127] width 292 height 221
click at [326, 256] on div "copy 40, 32" at bounding box center [364, 261] width 116 height 28
click at [416, 126] on div "copy 48, 56" at bounding box center [426, 125] width 116 height 28
click at [758, 133] on div "game . spawnXY ( "bronze-coin" , 72 , 48 ) game . spawnXY ( "bronze-coin" , 8 ,…" at bounding box center [805, 127] width 292 height 221
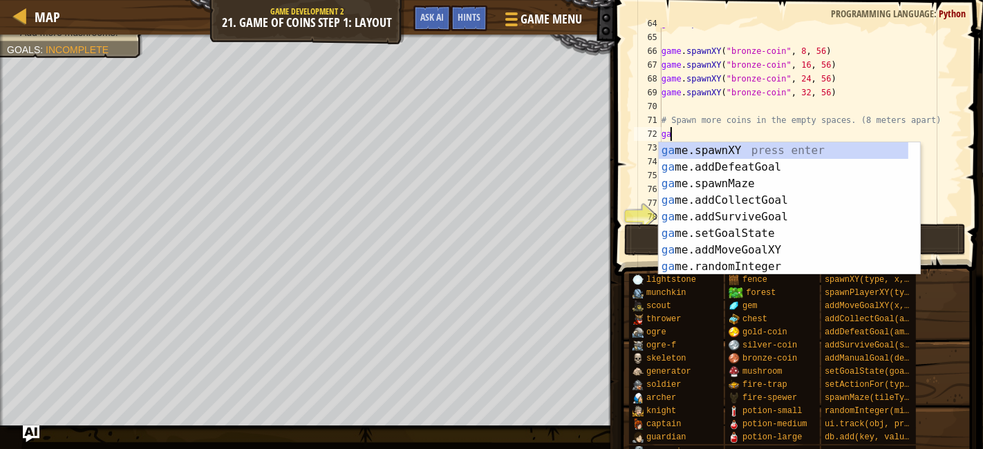
scroll to position [6, 0]
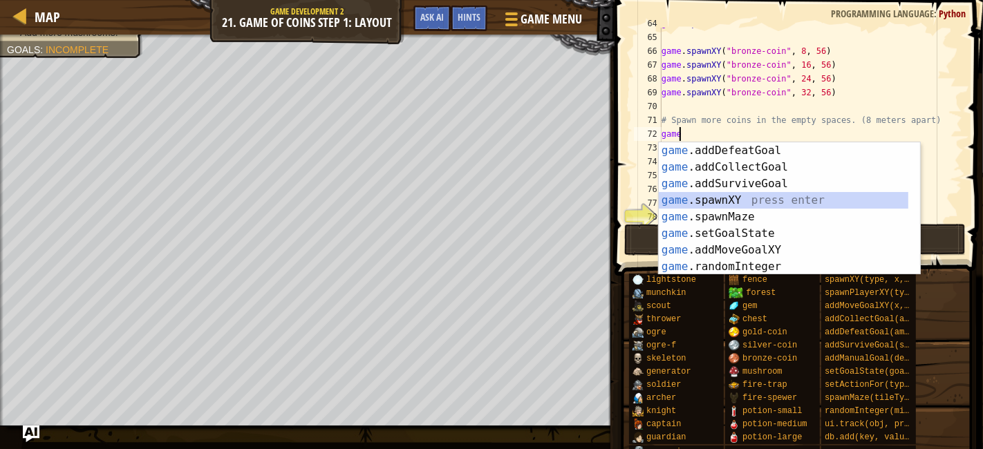
click at [703, 194] on div "game .addDefeatGoal press enter game .addCollectGoal press enter game .addSurvi…" at bounding box center [784, 225] width 250 height 166
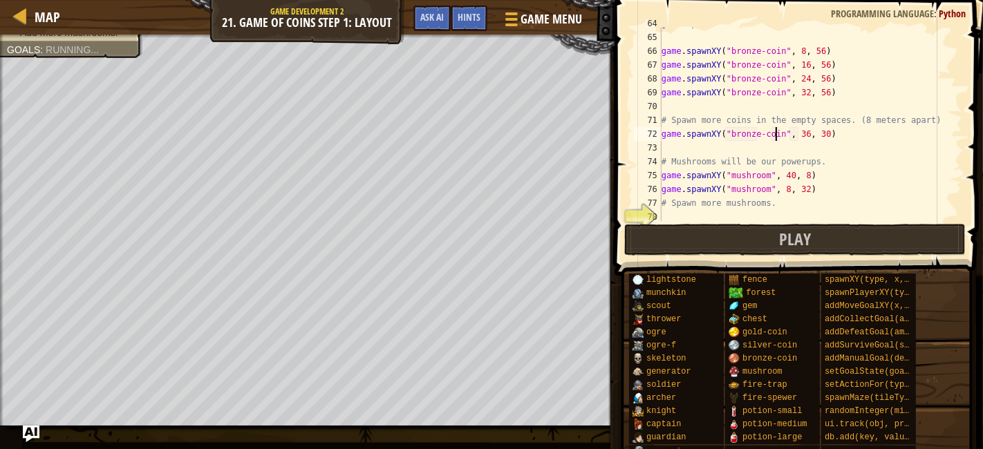
scroll to position [6, 9]
click at [816, 140] on div "game . spawnXY ( "bronze-coin" , 72 , 48 ) game . spawnXY ( "bronze-coin" , 8 ,…" at bounding box center [805, 127] width 292 height 221
click at [833, 134] on div "game . spawnXY ( "bronze-coin" , 72 , 48 ) game . spawnXY ( "bronze-coin" , 8 ,…" at bounding box center [805, 127] width 292 height 221
click at [819, 133] on div "game . spawnXY ( "bronze-coin" , 72 , 48 ) game . spawnXY ( "bronze-coin" , 8 ,…" at bounding box center [805, 127] width 292 height 221
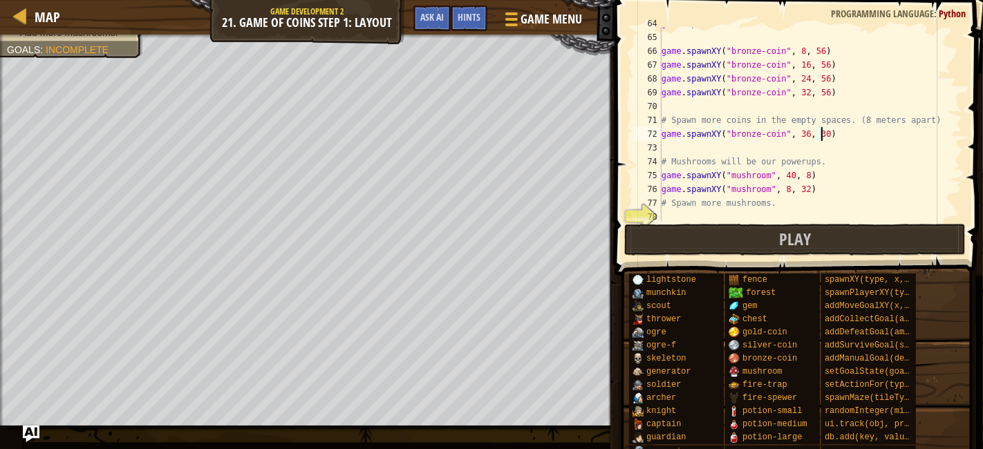
click at [819, 133] on div "game . spawnXY ( "bronze-coin" , 72 , 48 ) game . spawnXY ( "bronze-coin" , 8 ,…" at bounding box center [805, 127] width 292 height 221
click at [812, 133] on div "game . spawnXY ( "bronze-coin" , 72 , 48 ) game . spawnXY ( "bronze-coin" , 8 ,…" at bounding box center [805, 125] width 292 height 194
click at [800, 133] on div "game . spawnXY ( "bronze-coin" , 72 , 48 ) game . spawnXY ( "bronze-coin" , 8 ,…" at bounding box center [805, 127] width 292 height 221
click at [818, 133] on div "game . spawnXY ( "bronze-coin" , 72 , 48 ) game . spawnXY ( "bronze-coin" , 8 ,…" at bounding box center [805, 127] width 292 height 221
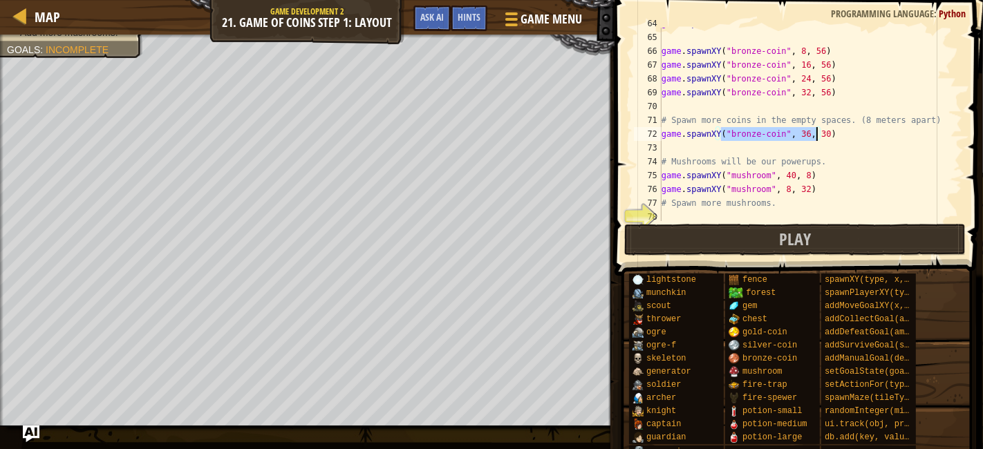
click at [818, 133] on div "game . spawnXY ( "bronze-coin" , 72 , 48 ) game . spawnXY ( "bronze-coin" , 8 ,…" at bounding box center [805, 127] width 292 height 221
click at [814, 133] on div "game . spawnXY ( "bronze-coin" , 72 , 48 ) game . spawnXY ( "bronze-coin" , 8 ,…" at bounding box center [805, 125] width 292 height 194
drag, startPoint x: 789, startPoint y: 133, endPoint x: 816, endPoint y: 135, distance: 26.4
click at [816, 135] on div "game . spawnXY ( "bronze-coin" , 72 , 48 ) game . spawnXY ( "bronze-coin" , 8 ,…" at bounding box center [805, 127] width 292 height 221
paste textarea "48, 56"
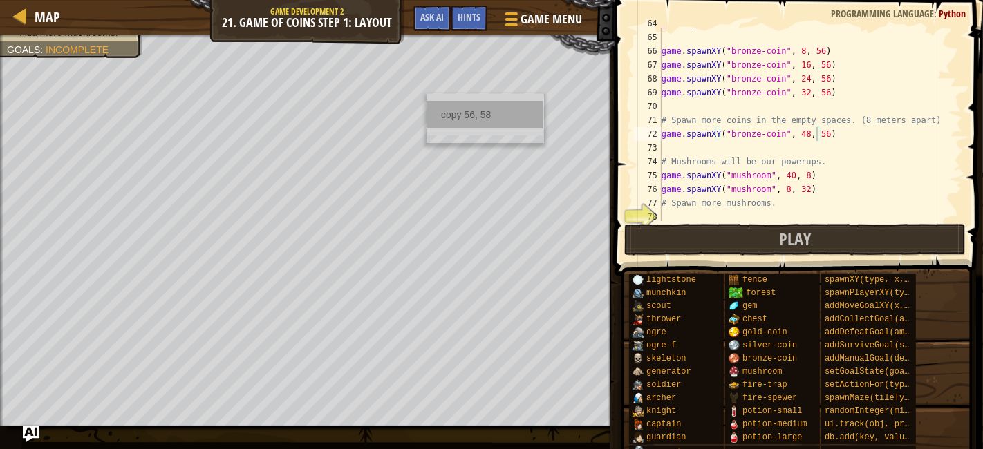
click at [458, 115] on div "copy 56, 58" at bounding box center [485, 115] width 116 height 28
click at [776, 129] on div "game . spawnXY ( "bronze-coin" , 72 , 48 ) game . spawnXY ( "bronze-coin" , 8 ,…" at bounding box center [805, 127] width 292 height 221
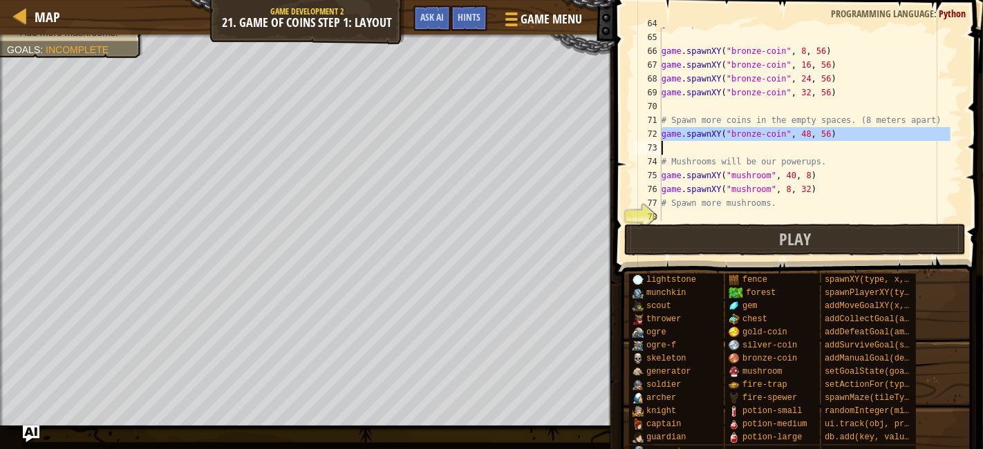
click at [776, 129] on div "game . spawnXY ( "bronze-coin" , 72 , 48 ) game . spawnXY ( "bronze-coin" , 8 ,…" at bounding box center [805, 127] width 292 height 221
type textarea "game.spawnXY("bronze-coin", 48, 56)"
click at [693, 143] on div "game . spawnXY ( "bronze-coin" , 72 , 48 ) game . spawnXY ( "bronze-coin" , 8 ,…" at bounding box center [805, 125] width 292 height 194
click at [703, 129] on div "game . spawnXY ( "bronze-coin" , 72 , 48 ) game . spawnXY ( "bronze-coin" , 8 ,…" at bounding box center [805, 127] width 292 height 221
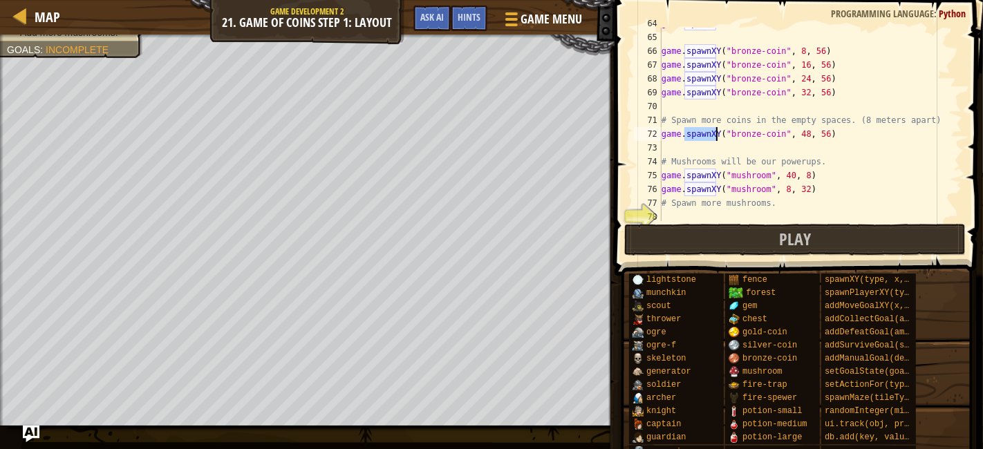
click at [703, 129] on div "game . spawnXY ( "bronze-coin" , 72 , 48 ) game . spawnXY ( "bronze-coin" , 8 ,…" at bounding box center [805, 127] width 292 height 221
type textarea "game.spawnXY("bronze-coin", 48, 56)"
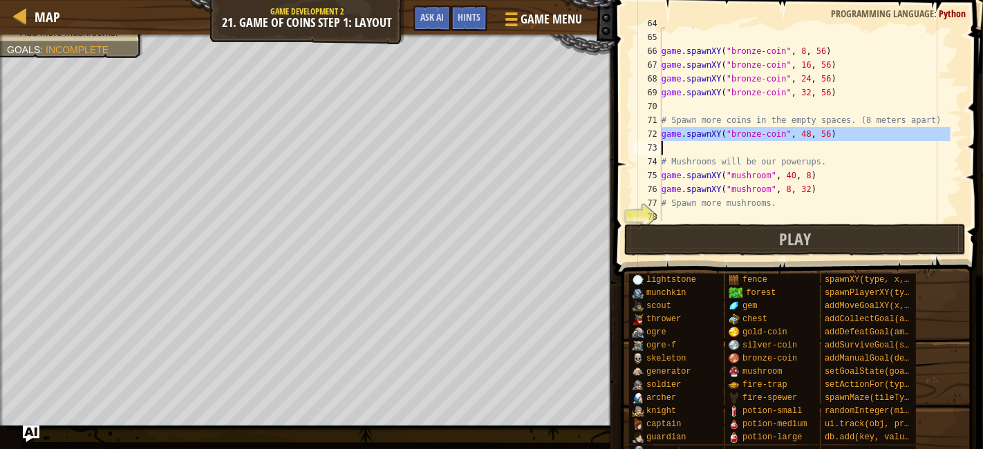
click at [686, 151] on div "game . spawnXY ( "bronze-coin" , 72 , 48 ) game . spawnXY ( "bronze-coin" , 8 ,…" at bounding box center [805, 125] width 292 height 194
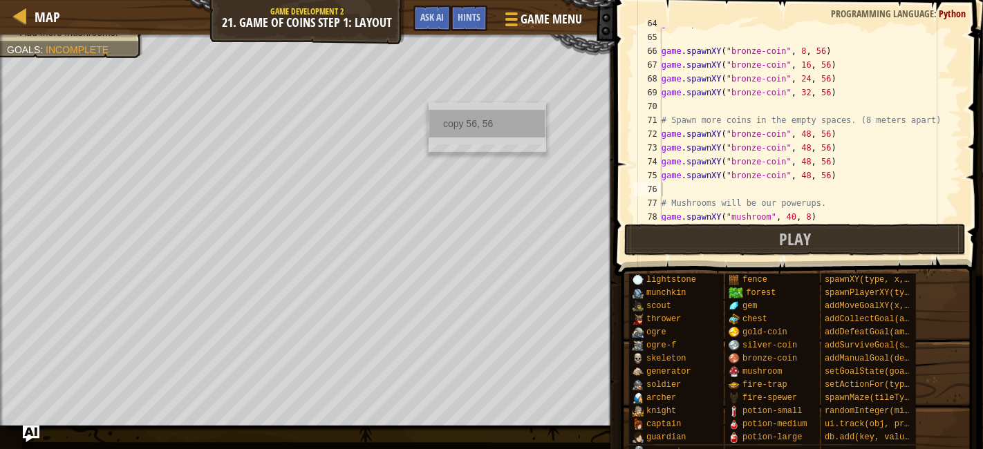
click at [444, 123] on div "copy 56, 56" at bounding box center [487, 124] width 116 height 28
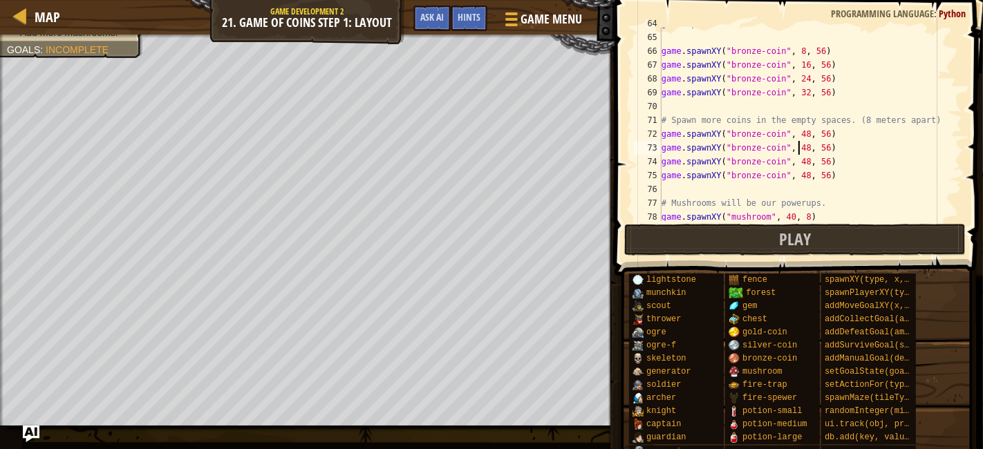
click at [799, 147] on div "game . spawnXY ( "bronze-coin" , 72 , 48 ) game . spawnXY ( "bronze-coin" , 8 ,…" at bounding box center [805, 127] width 292 height 221
click at [800, 178] on div "game . spawnXY ( "bronze-coin" , 72 , 48 ) game . spawnXY ( "bronze-coin" , 8 ,…" at bounding box center [805, 127] width 292 height 221
type textarea "game.spawnXY("bronze-coin", 72, 56)"
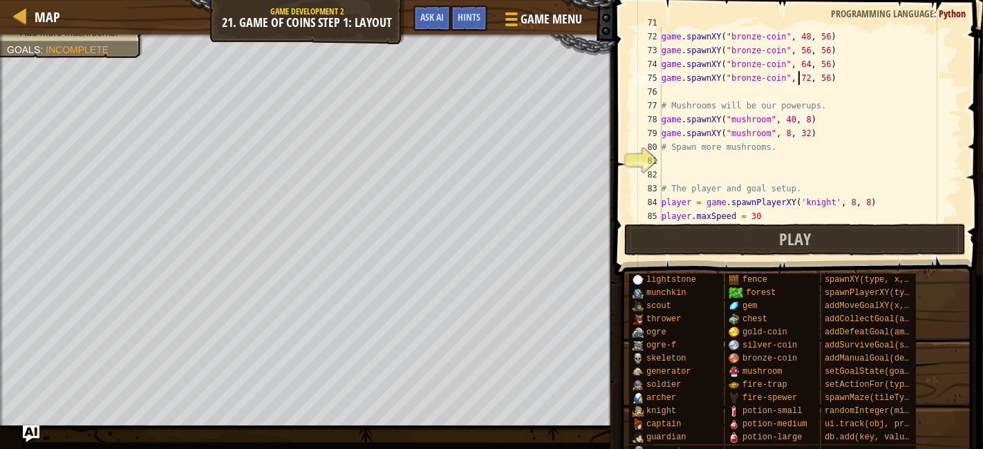
scroll to position [982, 0]
click at [727, 160] on div "game . spawnXY ( "bronze-coin" , 48 , 56 ) game . spawnXY ( "bronze-coin" , 56 …" at bounding box center [805, 138] width 292 height 221
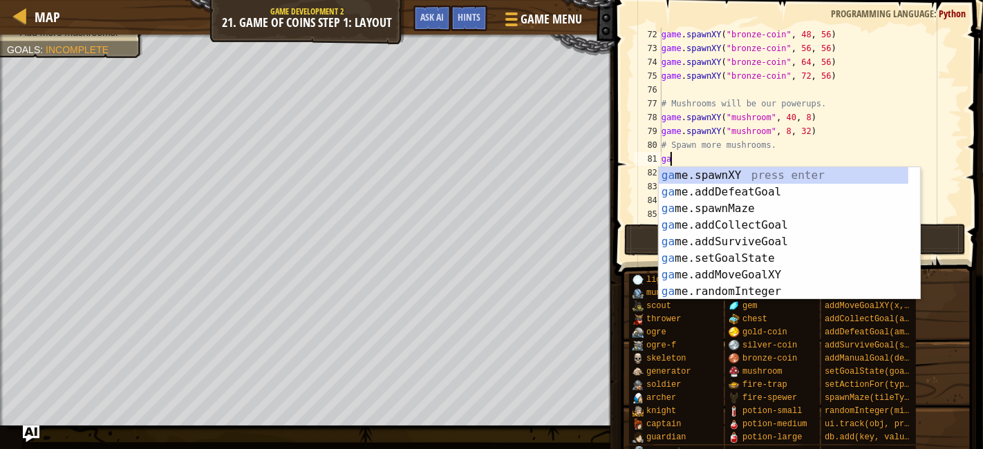
type textarea "g"
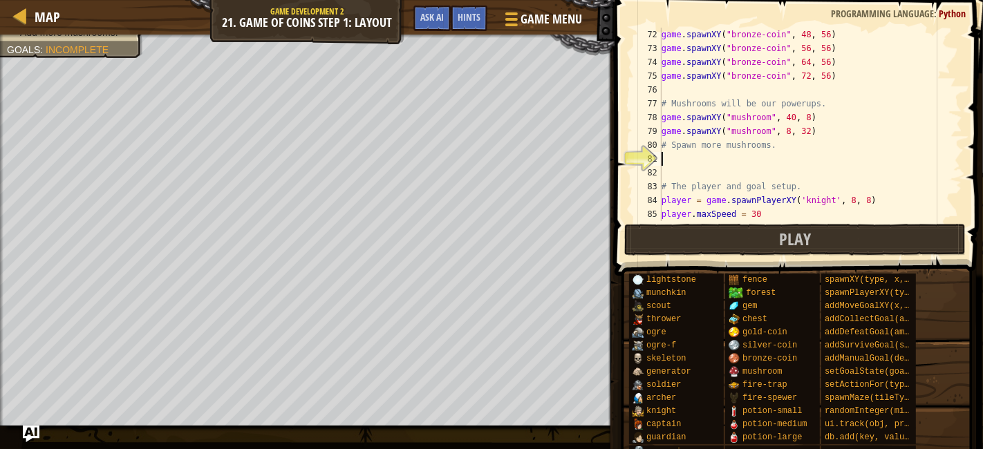
click at [713, 118] on div "game . spawnXY ( "bronze-coin" , 48 , 56 ) game . spawnXY ( "bronze-coin" , 56 …" at bounding box center [805, 138] width 292 height 221
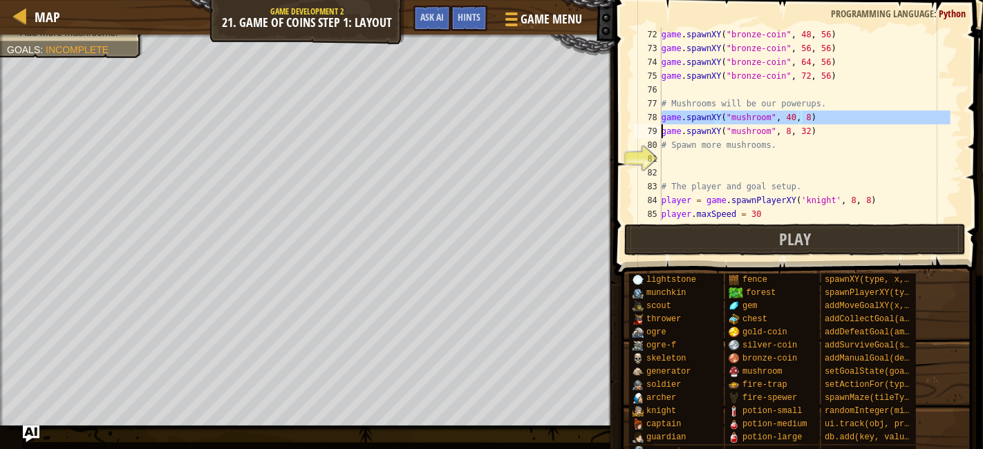
click at [713, 118] on div "game . spawnXY ( "bronze-coin" , 48 , 56 ) game . spawnXY ( "bronze-coin" , 56 …" at bounding box center [805, 138] width 292 height 221
type textarea "game.spawnXY("mushroom", 40, 8) game.spawnXY("mushroom", 8, 32)"
click at [675, 162] on div "game . spawnXY ( "bronze-coin" , 48 , 56 ) game . spawnXY ( "bronze-coin" , 56 …" at bounding box center [805, 138] width 292 height 221
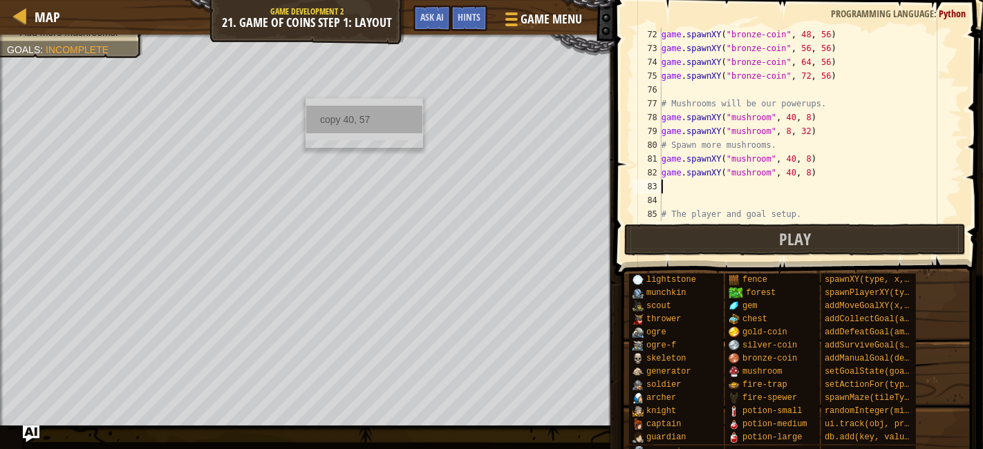
click at [332, 121] on div "copy 40, 57" at bounding box center [364, 120] width 116 height 28
click at [800, 157] on div "game . spawnXY ( "bronze-coin" , 48 , 56 ) game . spawnXY ( "bronze-coin" , 56 …" at bounding box center [805, 138] width 292 height 221
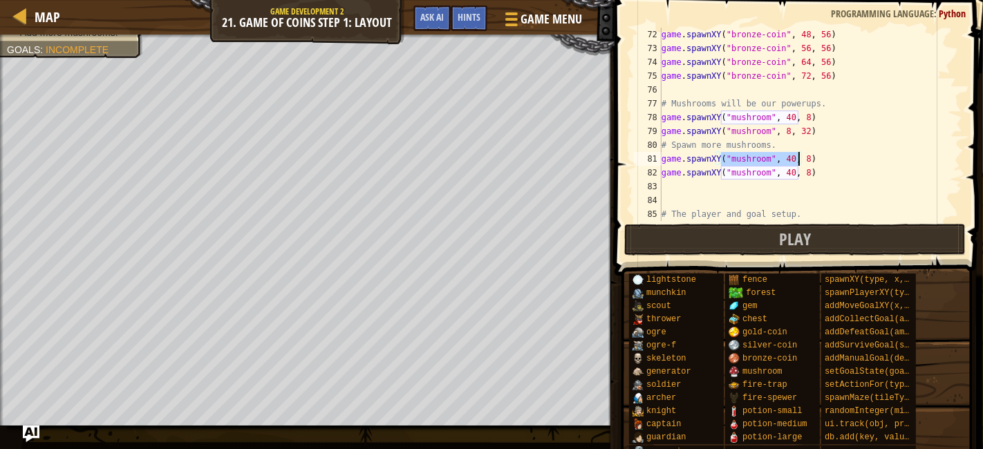
click at [799, 160] on div "game . spawnXY ( "bronze-coin" , 48 , 56 ) game . spawnXY ( "bronze-coin" , 56 …" at bounding box center [805, 125] width 292 height 194
click at [799, 160] on div "game . spawnXY ( "bronze-coin" , 48 , 56 ) game . spawnXY ( "bronze-coin" , 56 …" at bounding box center [805, 138] width 292 height 221
click at [798, 162] on div "game . spawnXY ( "bronze-coin" , 48 , 56 ) game . spawnXY ( "bronze-coin" , 56 …" at bounding box center [805, 125] width 292 height 194
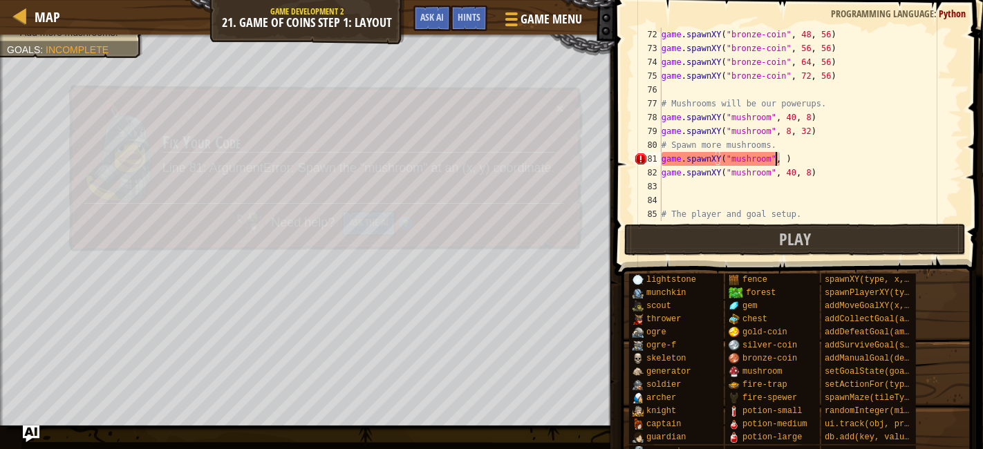
paste textarea "40, 57"
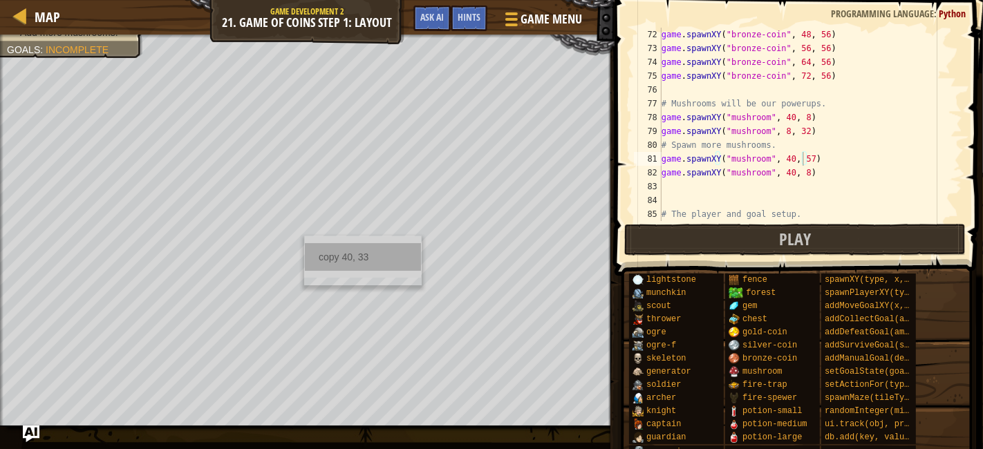
click at [346, 254] on div "copy 40, 33" at bounding box center [363, 257] width 116 height 28
type textarea "game.spawnXY("mushroom", 40, 8)"
click at [799, 173] on div "game . spawnXY ( "bronze-coin" , 48 , 56 ) game . spawnXY ( "bronze-coin" , 56 …" at bounding box center [805, 138] width 292 height 221
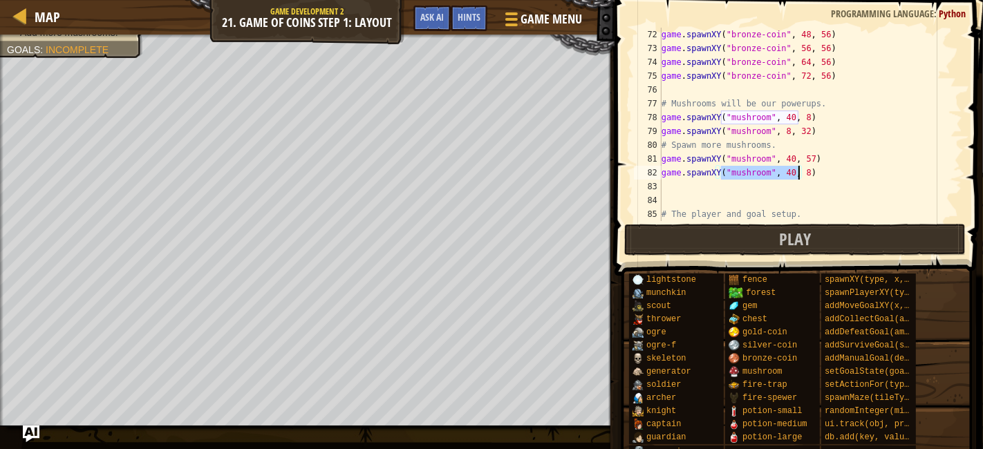
click at [799, 173] on div "game . spawnXY ( "bronze-coin" , 48 , 56 ) game . spawnXY ( "bronze-coin" , 56 …" at bounding box center [805, 138] width 292 height 221
click at [796, 180] on div "game . spawnXY ( "bronze-coin" , 48 , 56 ) game . spawnXY ( "bronze-coin" , 56 …" at bounding box center [805, 138] width 292 height 221
click at [798, 178] on div "game . spawnXY ( "bronze-coin" , 48 , 56 ) game . spawnXY ( "bronze-coin" , 56 …" at bounding box center [805, 138] width 292 height 221
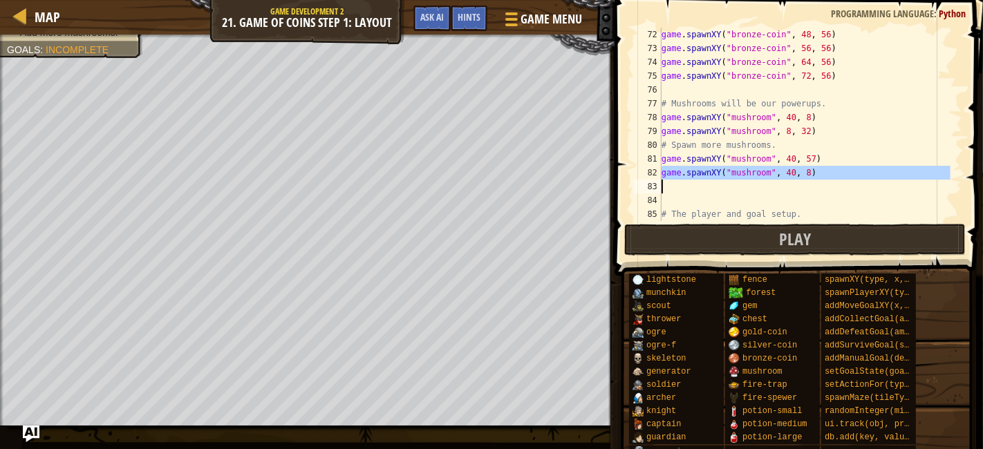
click at [673, 178] on div "game . spawnXY ( "bronze-coin" , 48 , 56 ) game . spawnXY ( "bronze-coin" , 56 …" at bounding box center [805, 125] width 292 height 194
type textarea "game.spawnXY("mushroom", 40, 8)"
click at [727, 182] on div "game . spawnXY ( "bronze-coin" , 48 , 56 ) game . spawnXY ( "bronze-coin" , 56 …" at bounding box center [805, 138] width 292 height 221
click at [756, 183] on div "game . spawnXY ( "bronze-coin" , 48 , 56 ) game . spawnXY ( "bronze-coin" , 56 …" at bounding box center [805, 138] width 292 height 221
click at [754, 174] on div "game . spawnXY ( "bronze-coin" , 48 , 56 ) game . spawnXY ( "bronze-coin" , 56 …" at bounding box center [805, 138] width 292 height 221
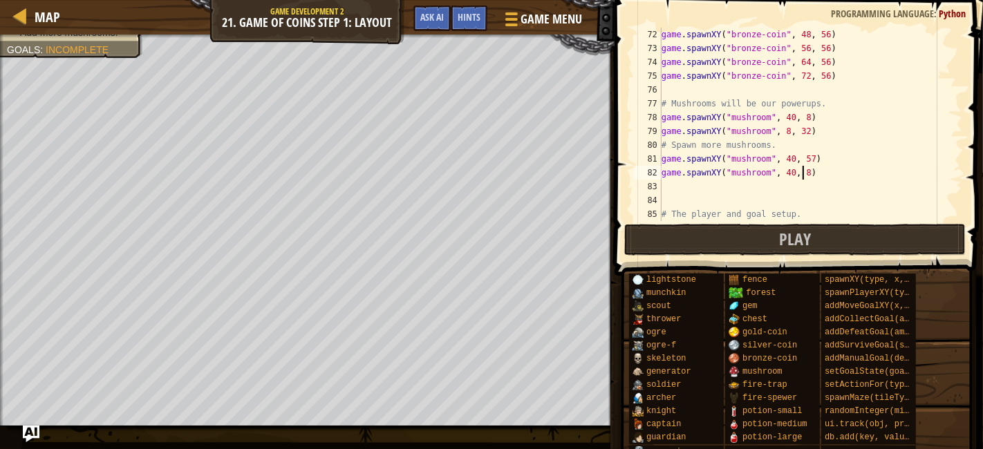
click at [801, 171] on div "game . spawnXY ( "bronze-coin" , 48 , 56 ) game . spawnXY ( "bronze-coin" , 56 …" at bounding box center [805, 138] width 292 height 221
click at [794, 171] on div "game . spawnXY ( "bronze-coin" , 48 , 56 ) game . spawnXY ( "bronze-coin" , 56 …" at bounding box center [805, 138] width 292 height 221
click at [798, 171] on div "game . spawnXY ( "bronze-coin" , 48 , 56 ) game . spawnXY ( "bronze-coin" , 56 …" at bounding box center [805, 138] width 292 height 221
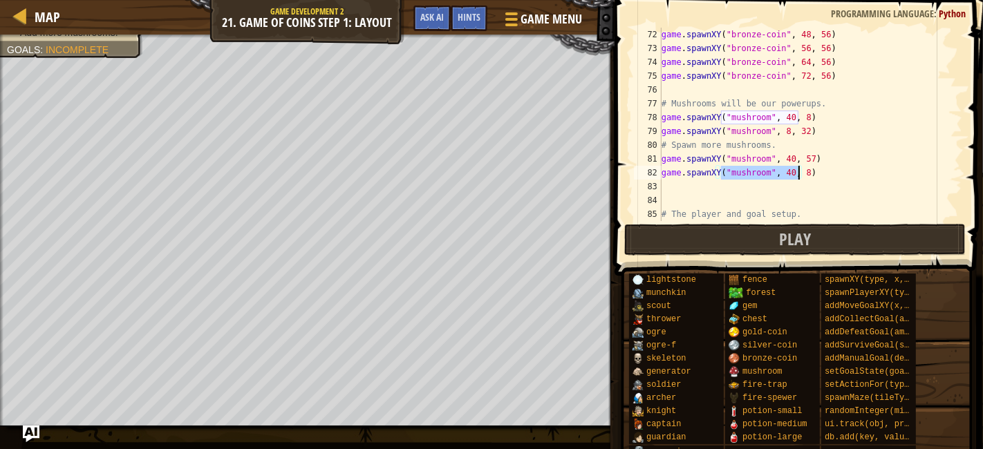
click at [798, 171] on div "game . spawnXY ( "bronze-coin" , 48 , 56 ) game . spawnXY ( "bronze-coin" , 56 …" at bounding box center [805, 138] width 292 height 221
click at [798, 171] on div "game . spawnXY ( "bronze-coin" , 48 , 56 ) game . spawnXY ( "bronze-coin" , 56 …" at bounding box center [805, 125] width 292 height 194
paste textarea "40, 33"
click at [695, 176] on div "game . spawnXY ( "bronze-coin" , 48 , 56 ) game . spawnXY ( "bronze-coin" , 56 …" at bounding box center [805, 138] width 292 height 221
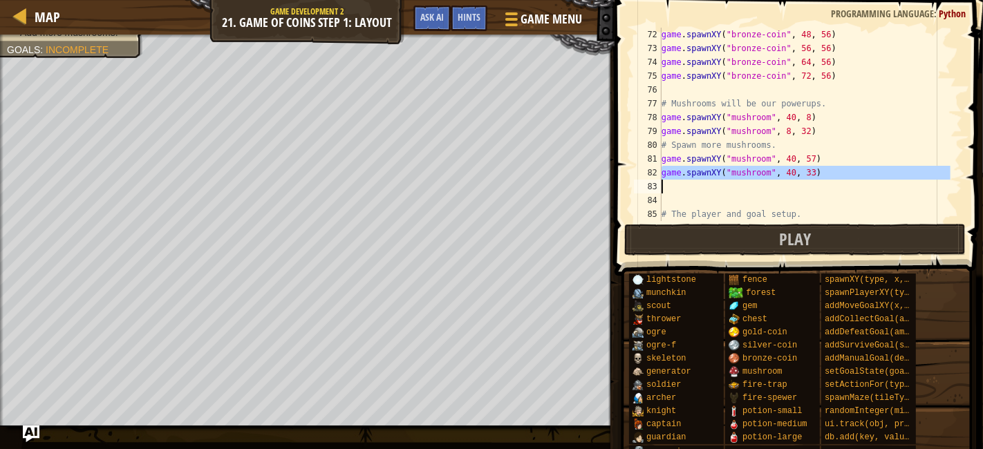
click at [695, 176] on div "game . spawnXY ( "bronze-coin" , 48 , 56 ) game . spawnXY ( "bronze-coin" , 56 …" at bounding box center [805, 138] width 292 height 221
type textarea "game.spawnXY("mushroom", 40, 33)"
click at [711, 191] on div "game . spawnXY ( "bronze-coin" , 48 , 56 ) game . spawnXY ( "bronze-coin" , 56 …" at bounding box center [805, 125] width 292 height 194
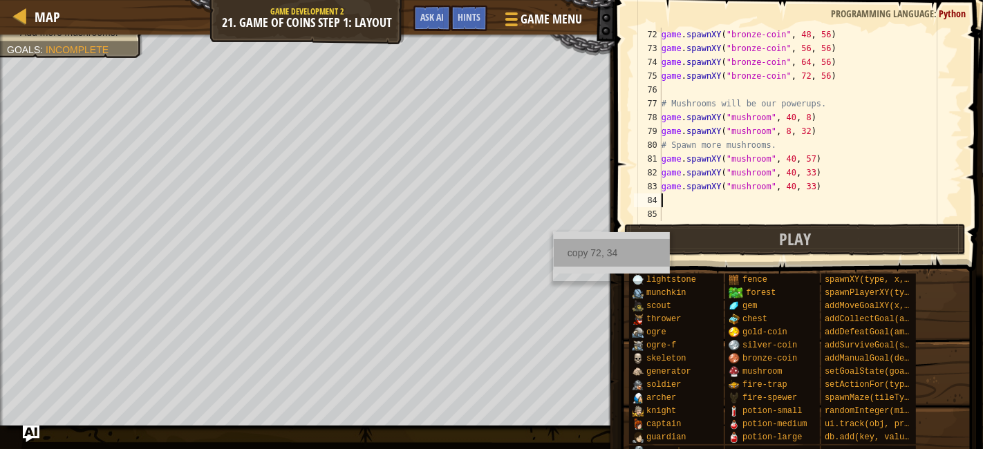
click at [589, 254] on div "copy 72, 34" at bounding box center [612, 253] width 116 height 28
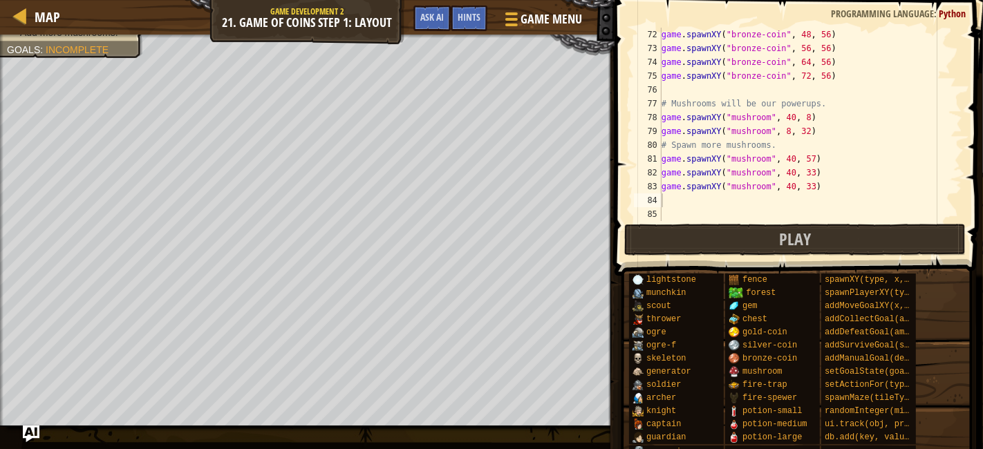
click at [803, 188] on div "game . spawnXY ( "bronze-coin" , 48 , 56 ) game . spawnXY ( "bronze-coin" , 56 …" at bounding box center [805, 138] width 292 height 221
click at [796, 188] on div "game . spawnXY ( "bronze-coin" , 48 , 56 ) game . spawnXY ( "bronze-coin" , 56 …" at bounding box center [805, 125] width 292 height 194
click at [801, 185] on div "game . spawnXY ( "bronze-coin" , 48 , 56 ) game . spawnXY ( "bronze-coin" , 56 …" at bounding box center [805, 138] width 292 height 221
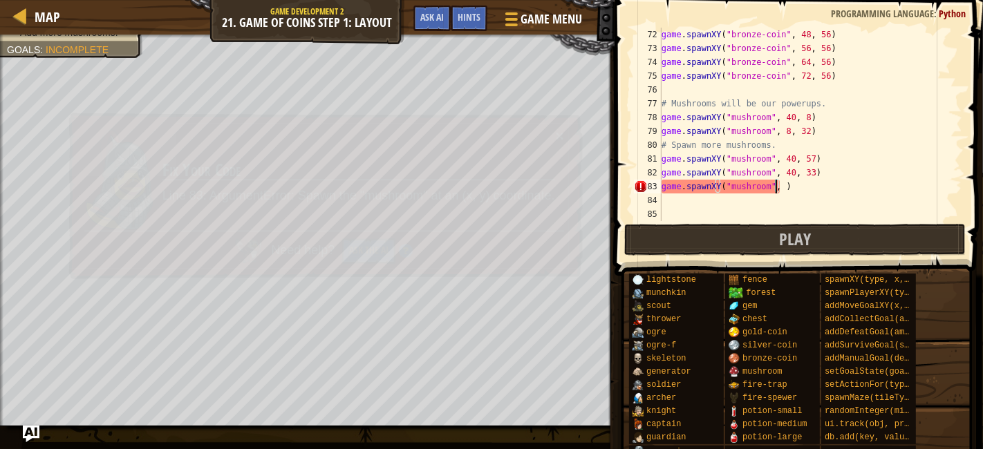
paste textarea "72, 34"
type textarea "game.spawnXY("mushroom", 72, 34)"
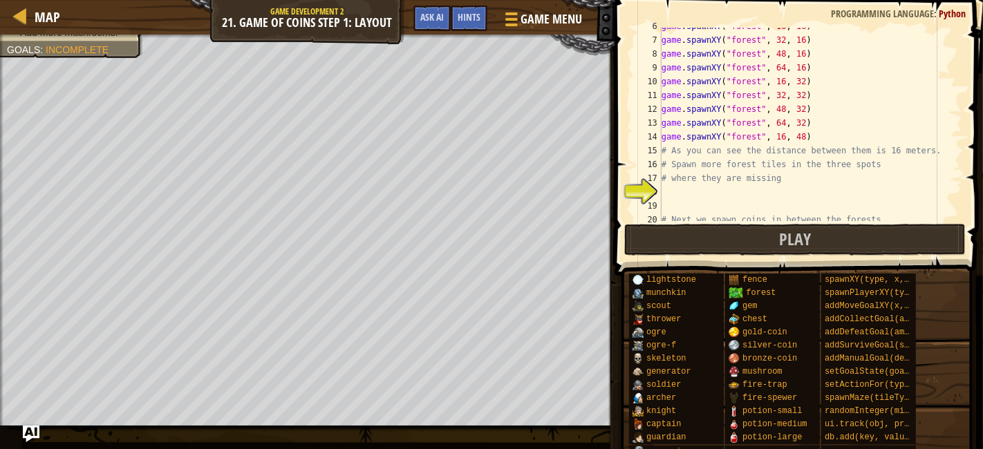
scroll to position [77, 0]
click at [742, 196] on div "game . spawnXY ( "forest" , 16 , 16 ) game . spawnXY ( "forest" , 32 , 16 ) gam…" at bounding box center [805, 129] width 292 height 221
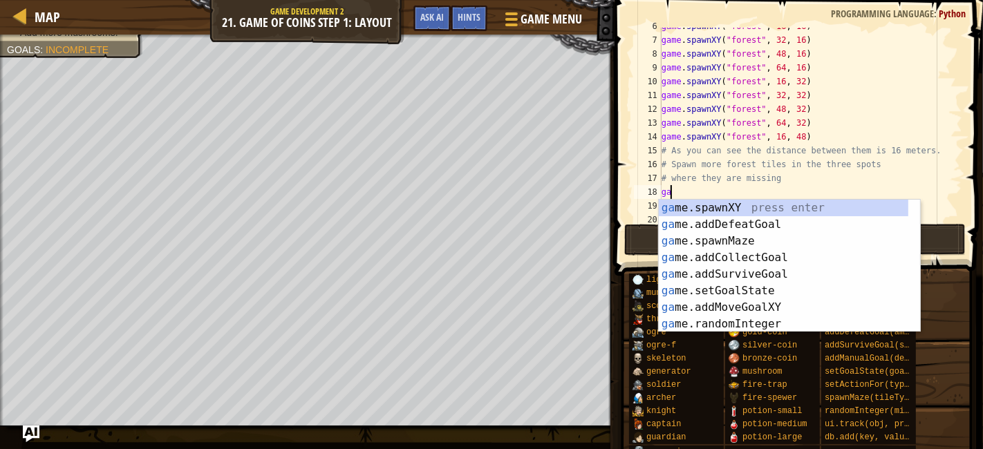
scroll to position [6, 0]
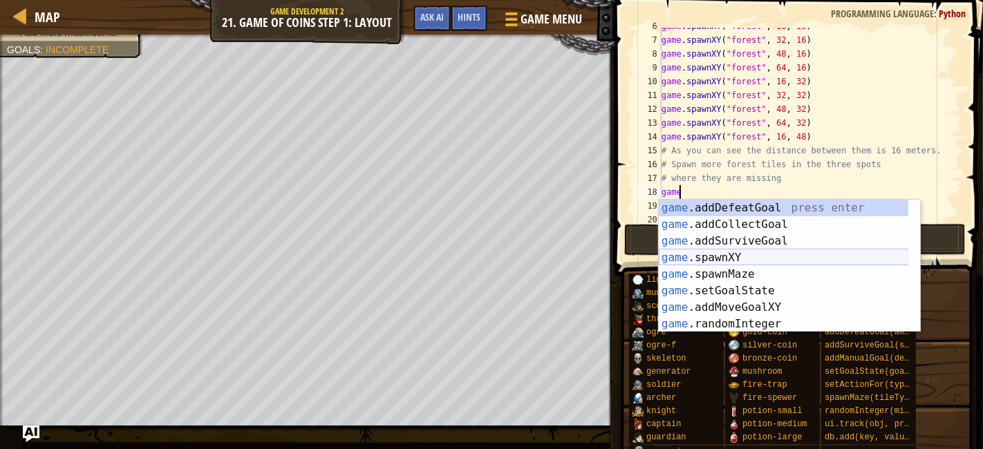
click at [779, 261] on div "game .addDefeatGoal press enter game .addCollectGoal press enter game .addSurvi…" at bounding box center [784, 283] width 250 height 166
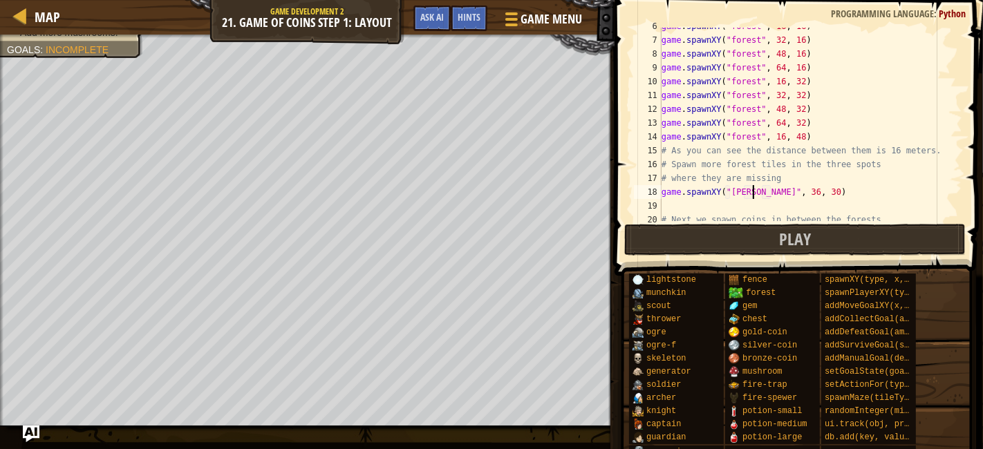
scroll to position [6, 7]
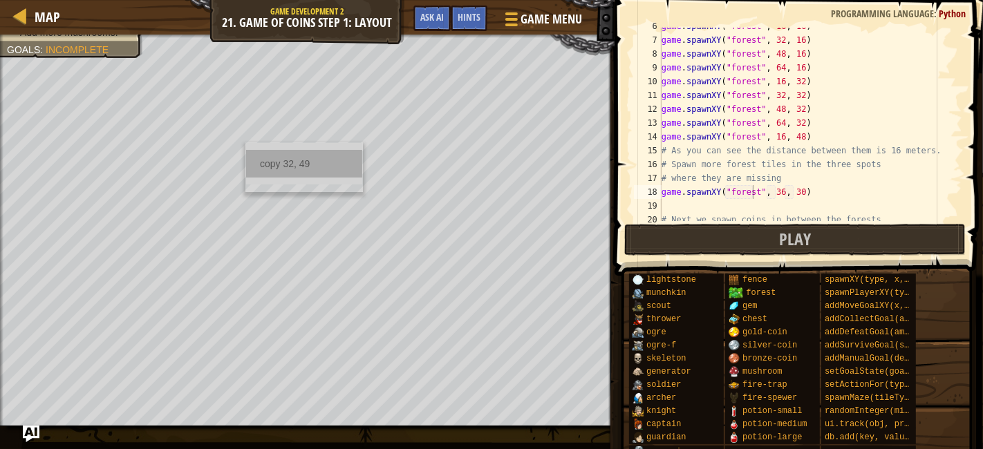
click at [284, 152] on div "copy 32, 49" at bounding box center [304, 164] width 116 height 28
click at [792, 196] on div "game . spawnXY ( "forest" , 16 , 16 ) game . spawnXY ( "forest" , 32 , 16 ) gam…" at bounding box center [805, 129] width 292 height 221
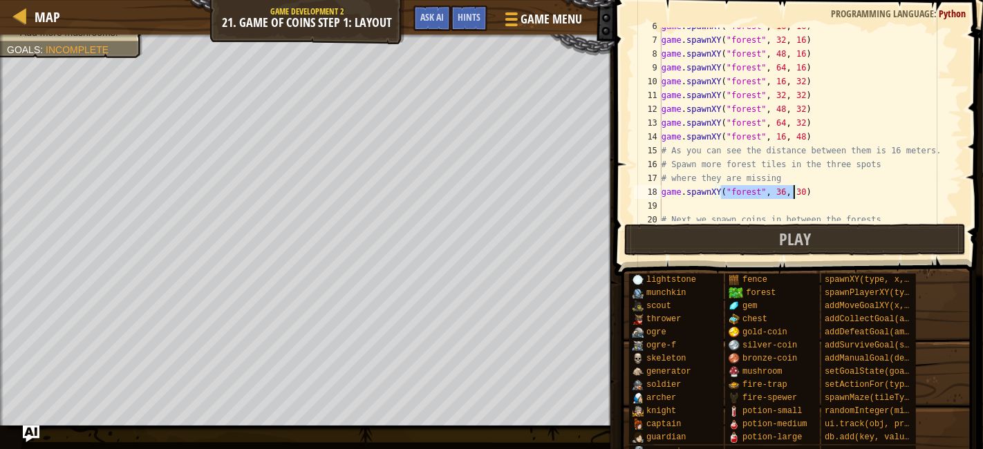
click at [792, 196] on div "game . spawnXY ( "forest" , 16 , 16 ) game . spawnXY ( "forest" , 32 , 16 ) gam…" at bounding box center [805, 129] width 292 height 221
click at [794, 194] on div "game . spawnXY ( "forest" , 16 , 16 ) game . spawnXY ( "forest" , 32 , 16 ) gam…" at bounding box center [805, 125] width 292 height 194
paste textarea "32, 49"
click at [738, 193] on div "game . spawnXY ( "forest" , 16 , 16 ) game . spawnXY ( "forest" , 32 , 16 ) gam…" at bounding box center [805, 129] width 292 height 221
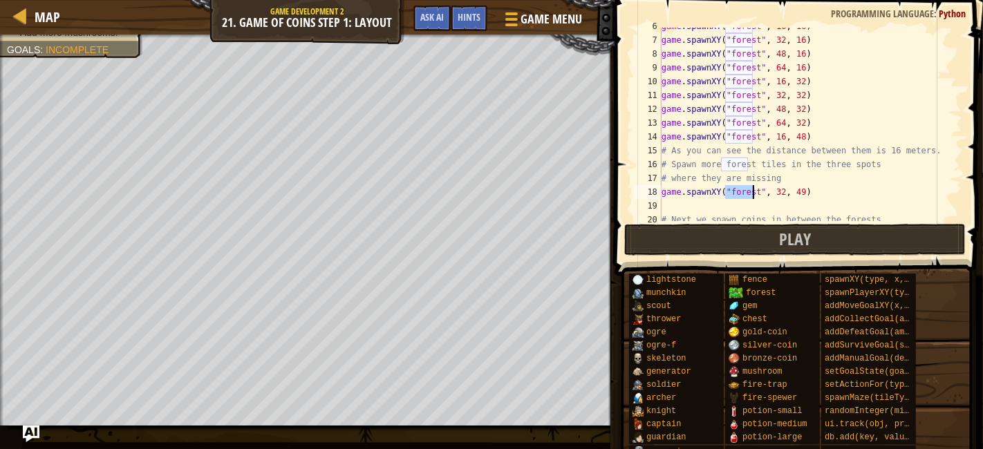
click at [738, 193] on div "game . spawnXY ( "forest" , 16 , 16 ) game . spawnXY ( "forest" , 32 , 16 ) gam…" at bounding box center [805, 129] width 292 height 221
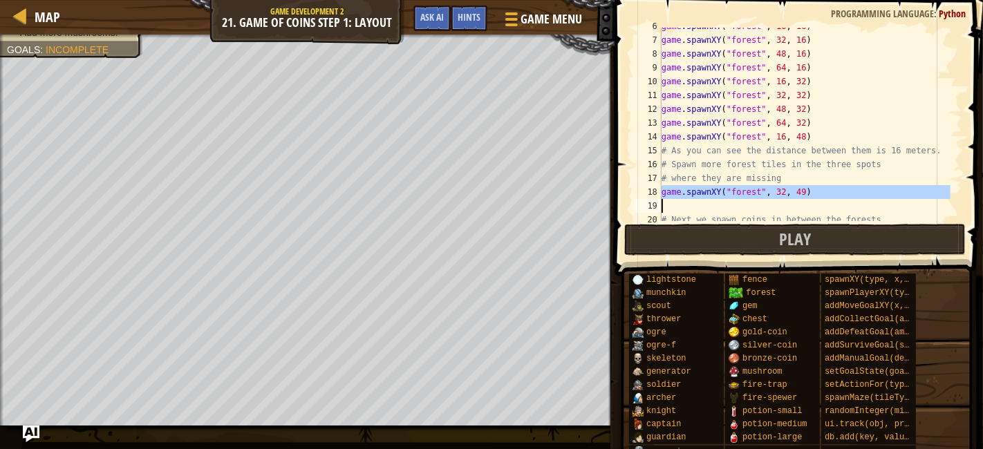
click at [738, 193] on div "game . spawnXY ( "forest" , 16 , 16 ) game . spawnXY ( "forest" , 32 , 16 ) gam…" at bounding box center [805, 129] width 292 height 221
type textarea "game.spawnXY("forest", 32, 49)"
click at [821, 202] on div "game . spawnXY ( "forest" , 16 , 16 ) game . spawnXY ( "forest" , 32 , 16 ) gam…" at bounding box center [805, 125] width 292 height 194
type textarea "game.spawnXY("forest", 36, 30)"
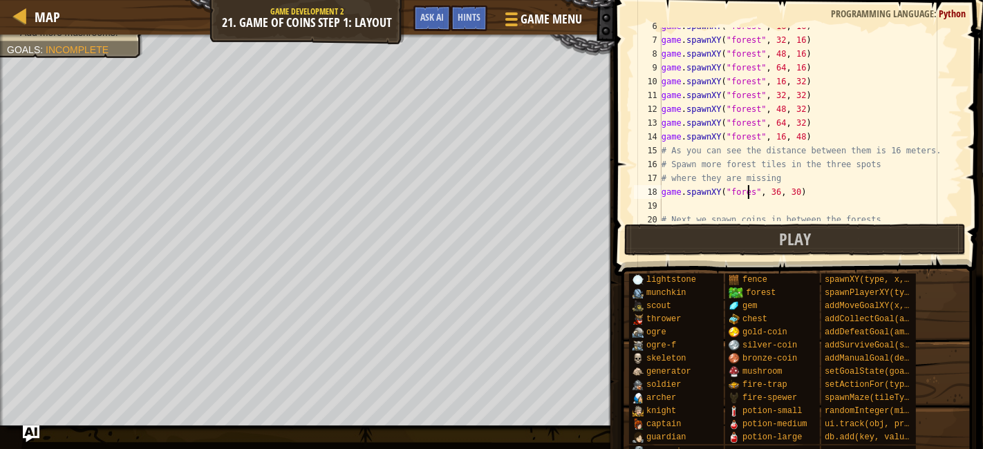
scroll to position [6, 7]
click at [798, 202] on div "game . spawnXY ( "forest" , 16 , 16 ) game . spawnXY ( "forest" , 32 , 16 ) gam…" at bounding box center [805, 129] width 292 height 221
click at [782, 188] on div "game . spawnXY ( "forest" , 16 , 16 ) game . spawnXY ( "forest" , 32 , 16 ) gam…" at bounding box center [805, 129] width 292 height 221
click at [797, 192] on div "game . spawnXY ( "forest" , 16 , 16 ) game . spawnXY ( "forest" , 32 , 16 ) gam…" at bounding box center [805, 129] width 292 height 221
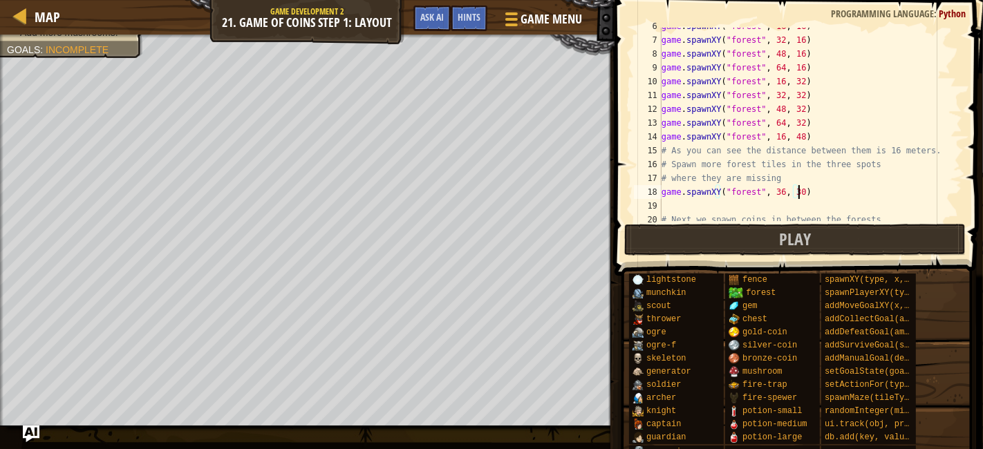
click at [802, 192] on div "game . spawnXY ( "forest" , 16 , 16 ) game . spawnXY ( "forest" , 32 , 16 ) gam…" at bounding box center [805, 129] width 292 height 221
click at [796, 192] on div "game . spawnXY ( "forest" , 16 , 16 ) game . spawnXY ( "forest" , 32 , 16 ) gam…" at bounding box center [805, 129] width 292 height 221
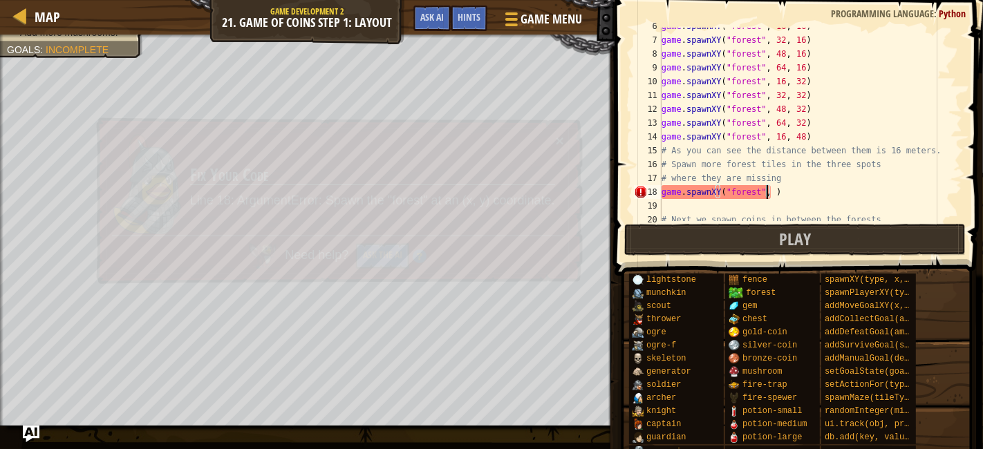
paste textarea
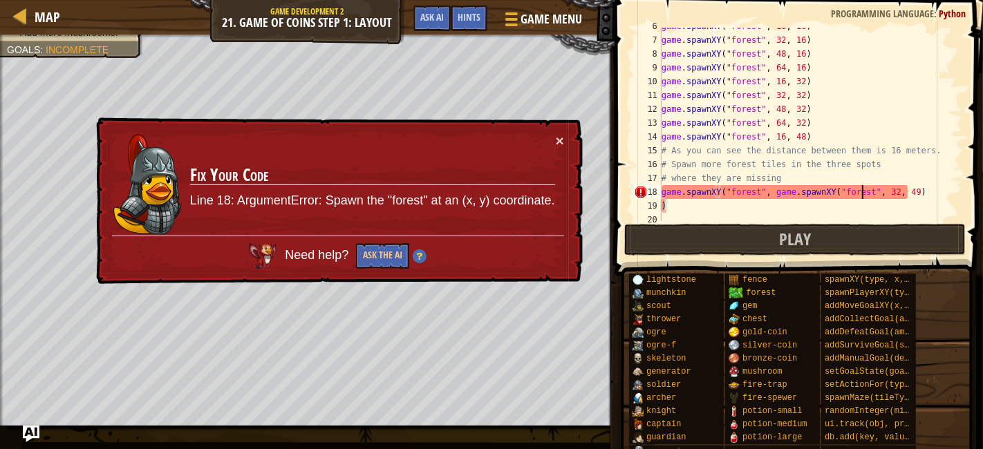
click at [863, 191] on div "game . spawnXY ( "forest" , 16 , 16 ) game . spawnXY ( "forest" , 32 , 16 ) gam…" at bounding box center [805, 129] width 292 height 221
drag, startPoint x: 870, startPoint y: 191, endPoint x: 727, endPoint y: 189, distance: 143.8
click at [727, 189] on div "game . spawnXY ( "forest" , 16 , 16 ) game . spawnXY ( "forest" , 32 , 16 ) gam…" at bounding box center [805, 129] width 292 height 221
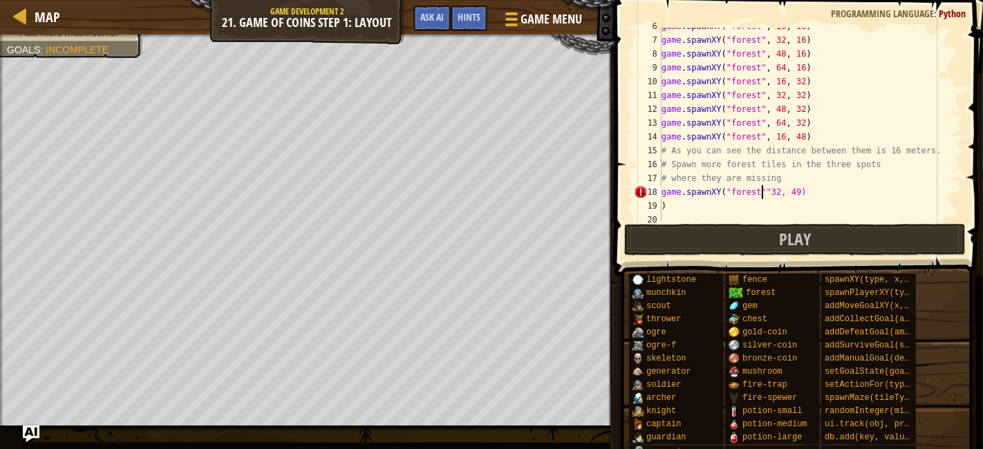
scroll to position [6, 8]
click at [823, 208] on div "game . spawnXY ( "forest" , 16 , 16 ) game . spawnXY ( "forest" , 32 , 16 ) gam…" at bounding box center [805, 129] width 292 height 221
type textarea ")"
type textarea "g"
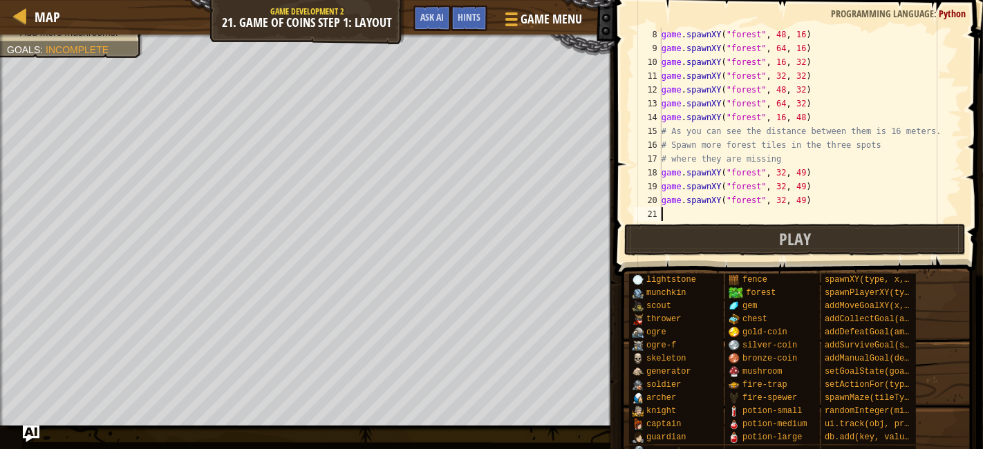
scroll to position [97, 0]
click at [772, 185] on div "game . spawnXY ( "forest" , 48 , 16 ) game . spawnXY ( "forest" , 64 , 16 ) gam…" at bounding box center [805, 138] width 292 height 221
type textarea "game.spawnXY("forest", 64, 49)"
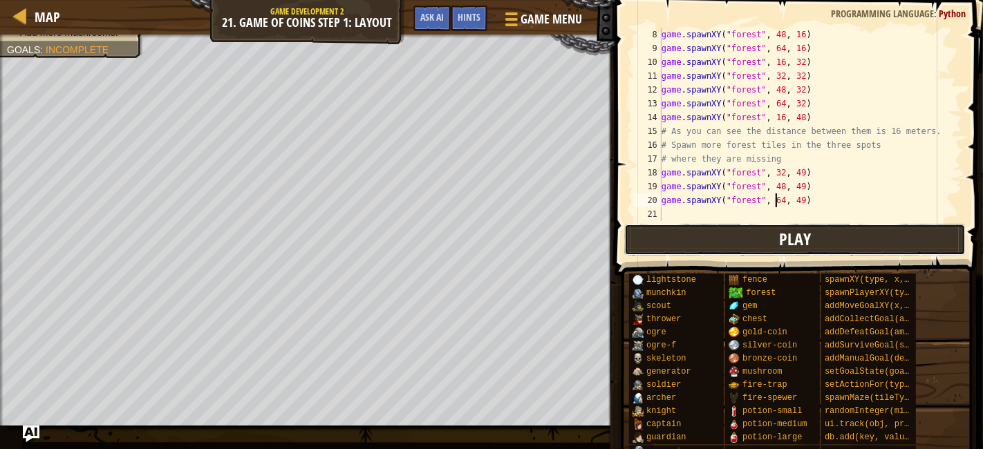
click at [816, 232] on button "Play" at bounding box center [795, 240] width 342 height 32
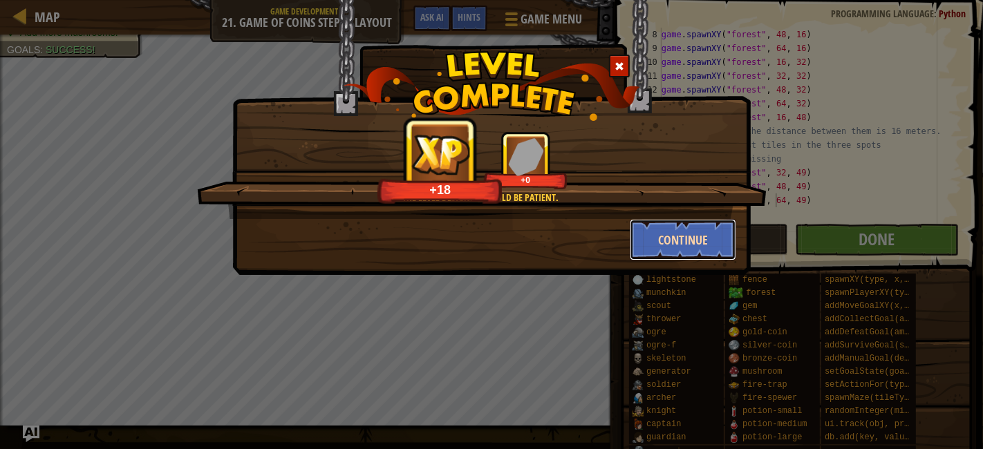
click at [680, 243] on button "Continue" at bounding box center [683, 239] width 107 height 41
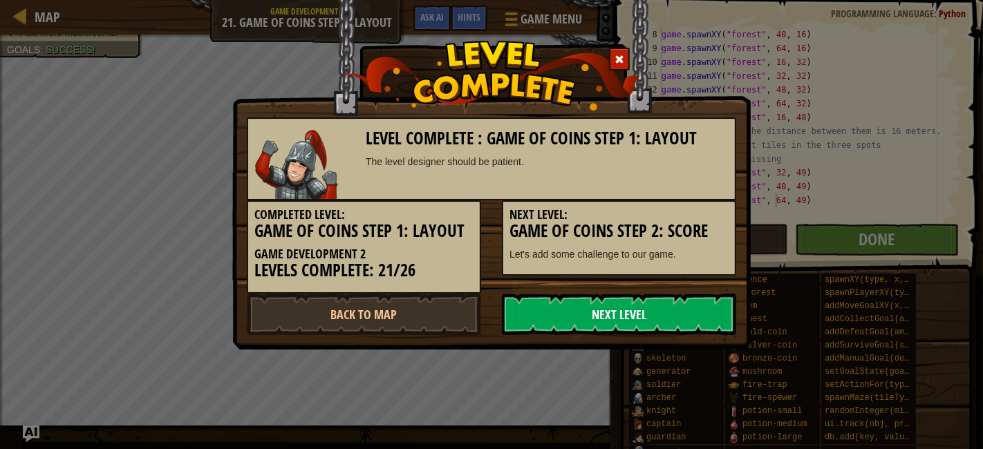
click at [666, 297] on link "Next Level" at bounding box center [619, 314] width 234 height 41
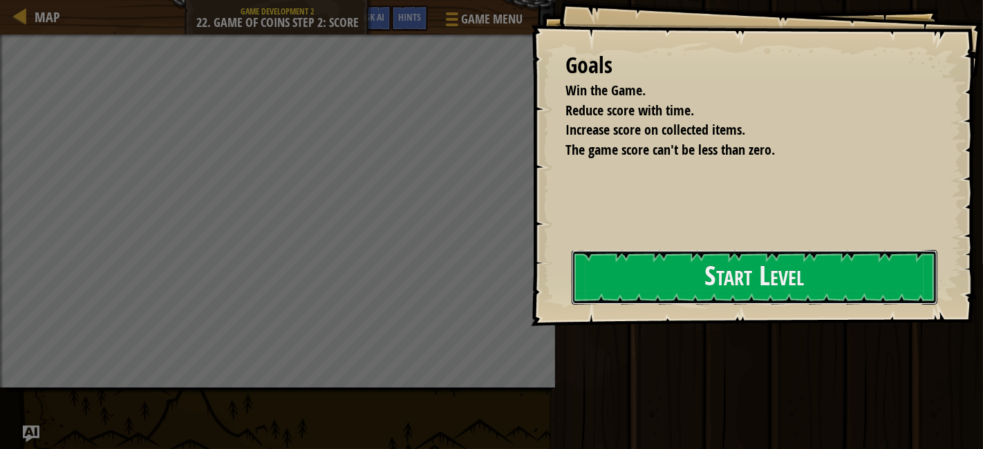
click at [664, 270] on button "Start Level" at bounding box center [755, 277] width 366 height 55
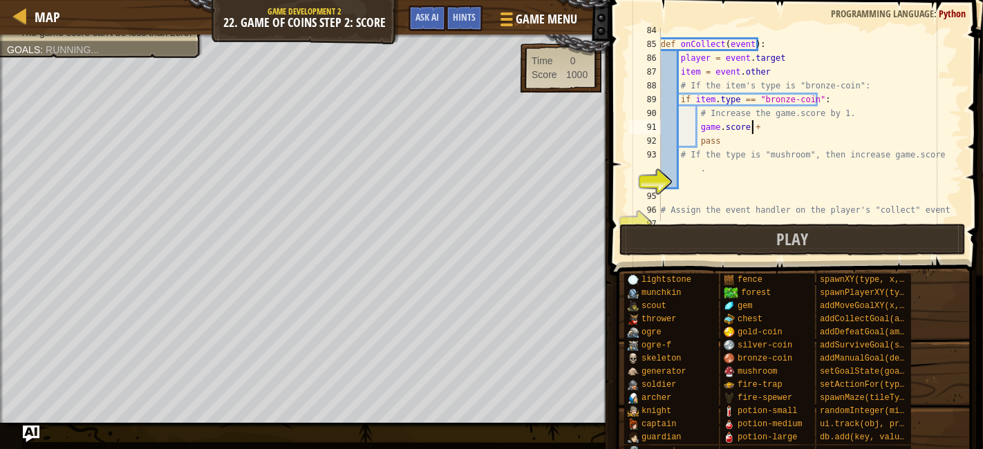
scroll to position [6, 6]
type textarea "game.score += 1"
click at [717, 187] on div "def onCollect ( event ) : player = event . target item = event . other # If the…" at bounding box center [804, 134] width 292 height 221
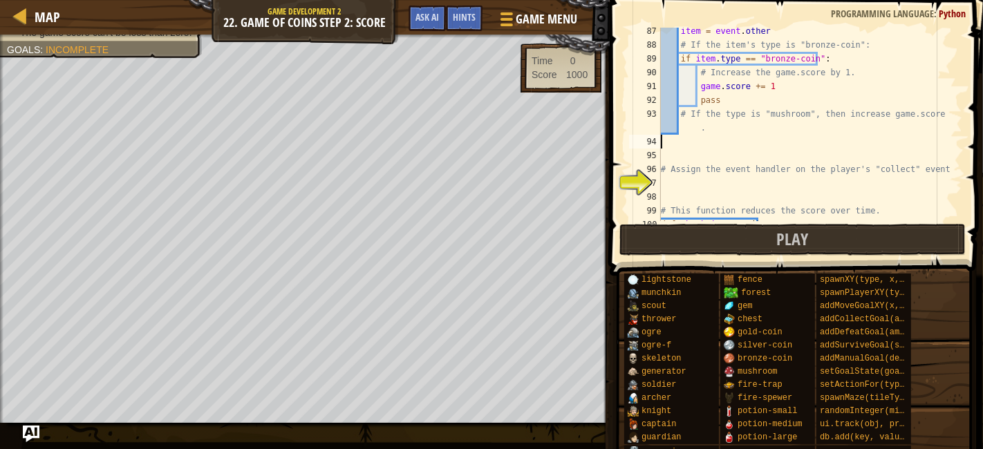
scroll to position [6, 0]
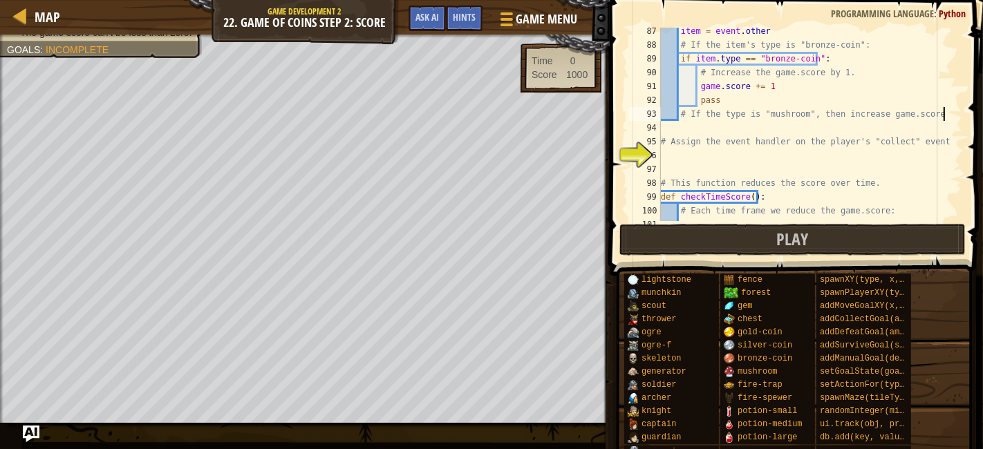
type textarea "# If the type is "mushroom", then increase game.score by 5"
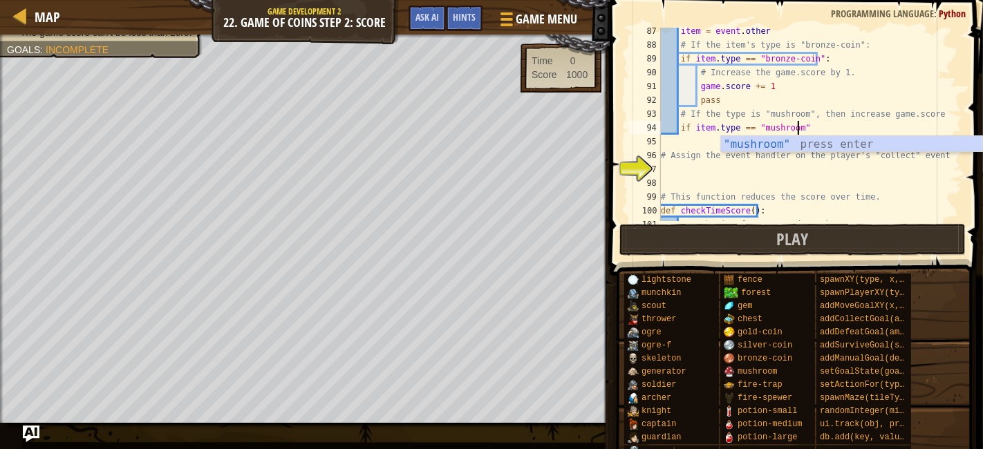
scroll to position [6, 10]
type textarea "if item.type == "mushroom":"
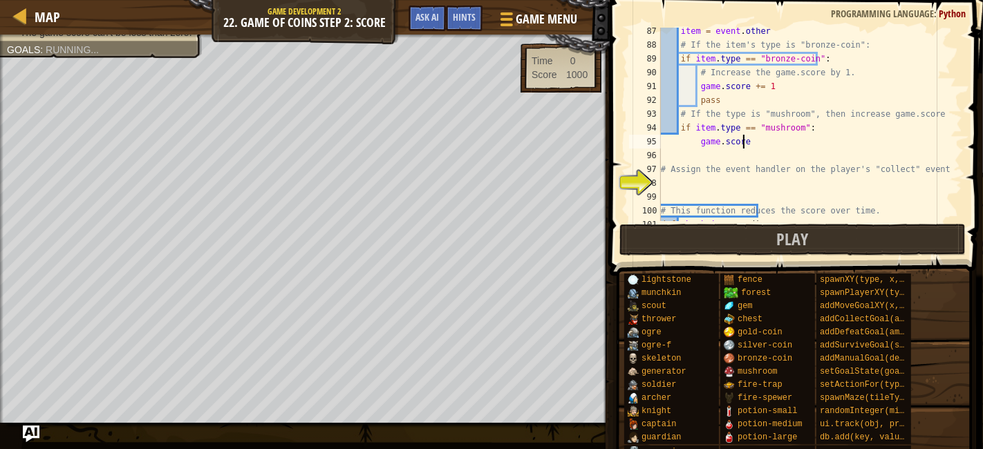
scroll to position [6, 6]
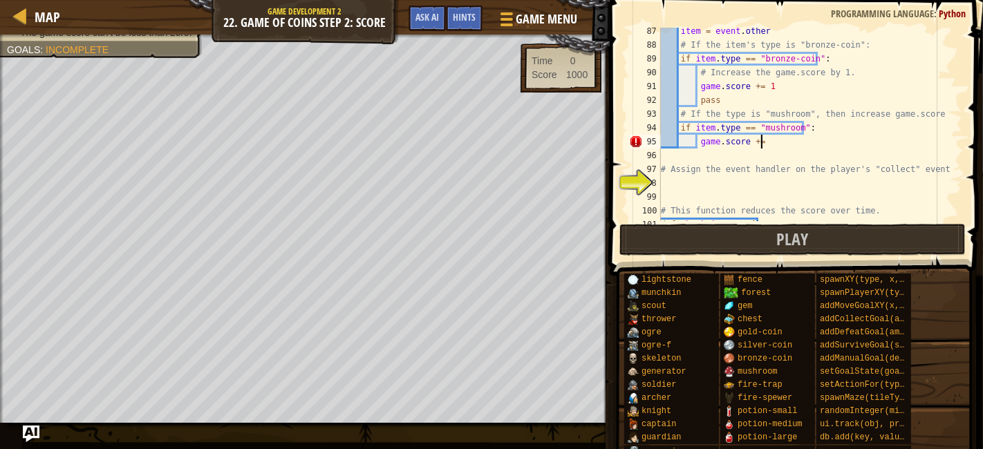
type textarea "game.score += 5"
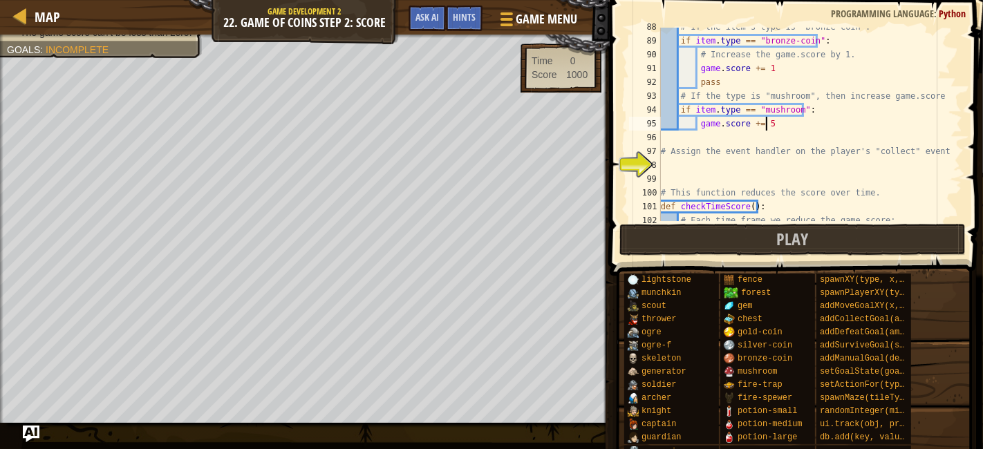
scroll to position [1220, 0]
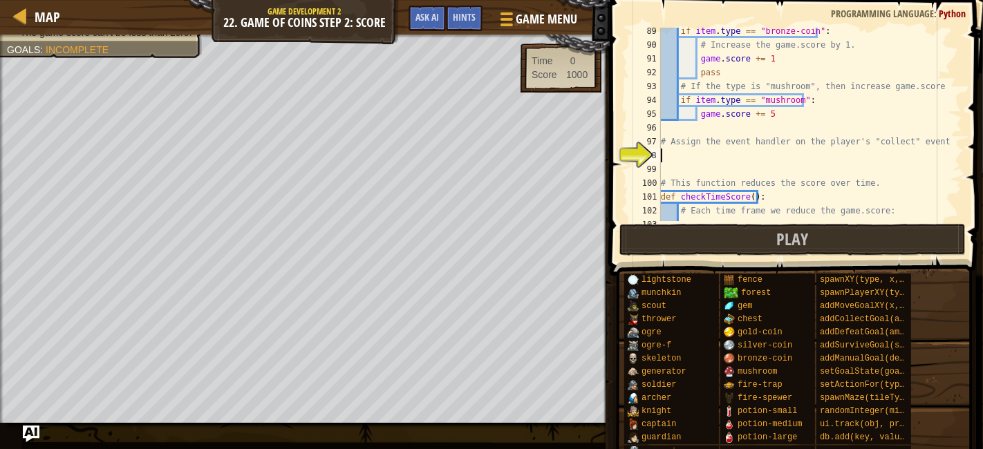
click at [816, 156] on div "if item . type == "bronze-coin" : # Increase the game.score by 1. game . score …" at bounding box center [804, 134] width 292 height 221
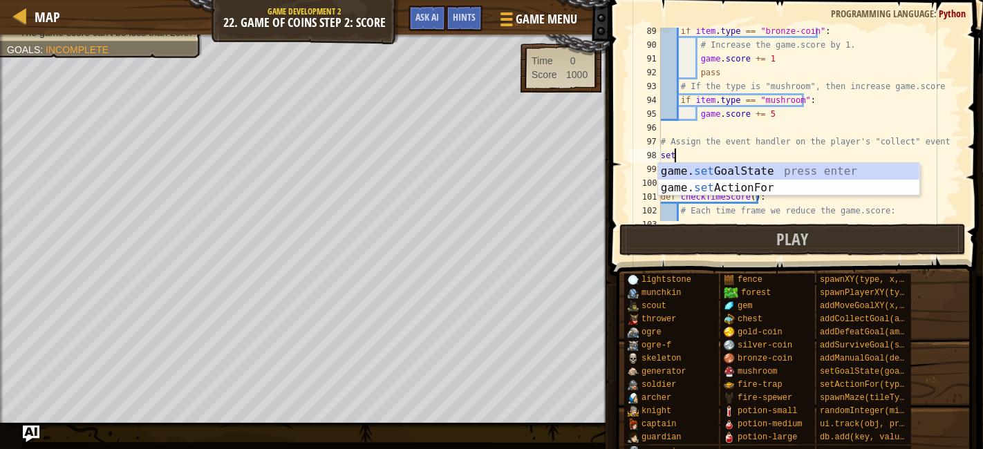
scroll to position [6, 0]
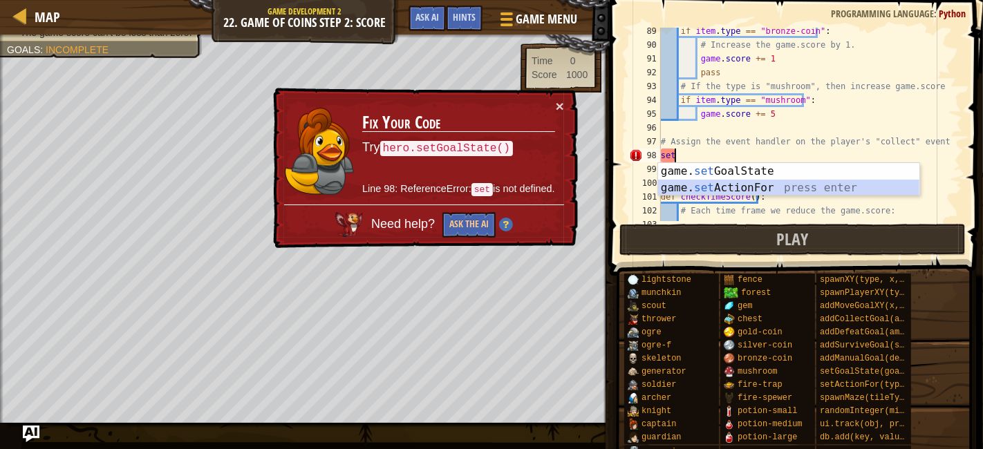
click at [897, 191] on div "game. set GoalState press enter game. set ActionFor press enter" at bounding box center [789, 196] width 262 height 66
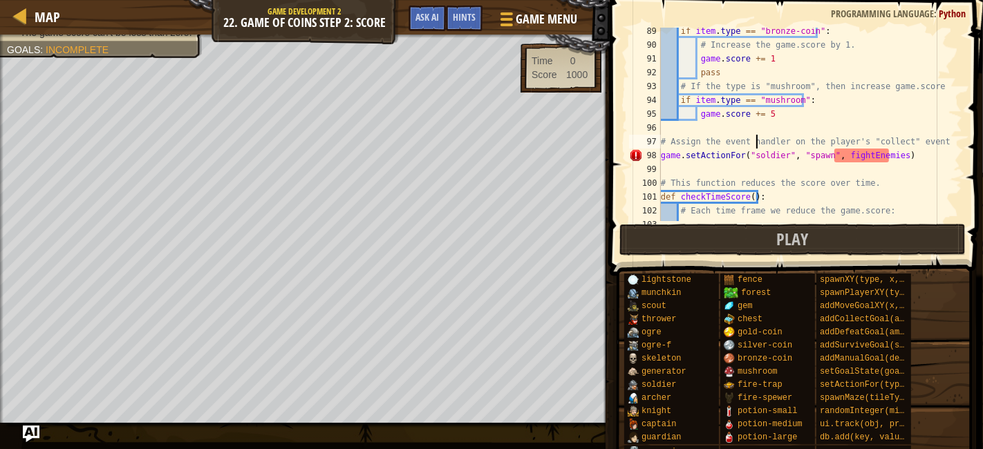
click at [758, 148] on div "if item . type == "bronze-coin" : # Increase the game.score by 1. game . score …" at bounding box center [804, 134] width 292 height 221
click at [761, 158] on div "if item . type == "bronze-coin" : # Increase the game.score by 1. game . score …" at bounding box center [804, 134] width 292 height 221
type textarea "game.setActionFor("player", "spawn", fightEnemies)"
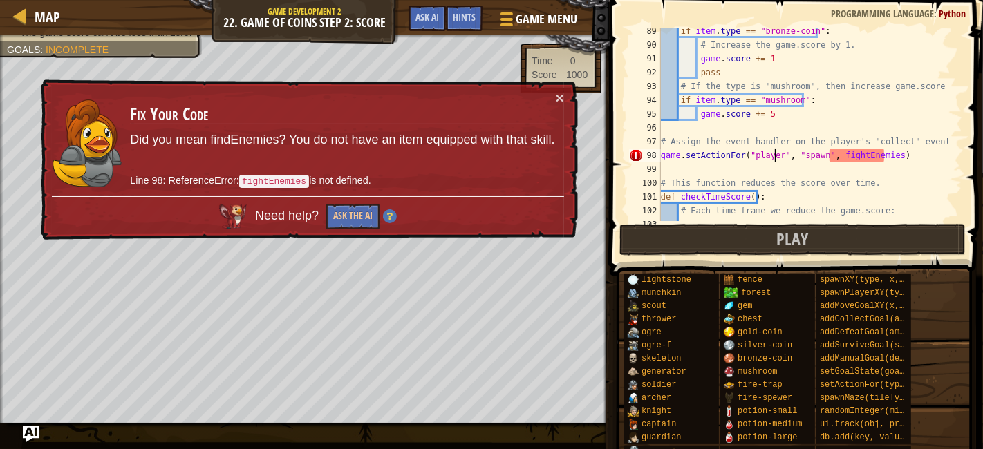
click at [906, 164] on div "if item . type == "bronze-coin" : # Increase the game.score by 1. game . score …" at bounding box center [804, 134] width 292 height 221
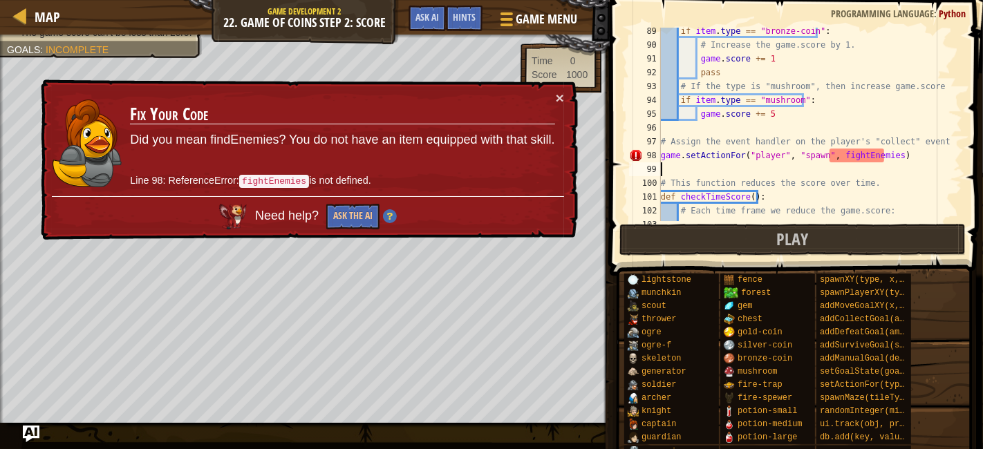
scroll to position [6, 0]
click at [859, 157] on div "if item . type == "bronze-coin" : # Increase the game.score by 1. game . score …" at bounding box center [804, 134] width 292 height 221
click at [803, 160] on div "if item . type == "bronze-coin" : # Increase the game.score by 1. game . score …" at bounding box center [804, 134] width 292 height 221
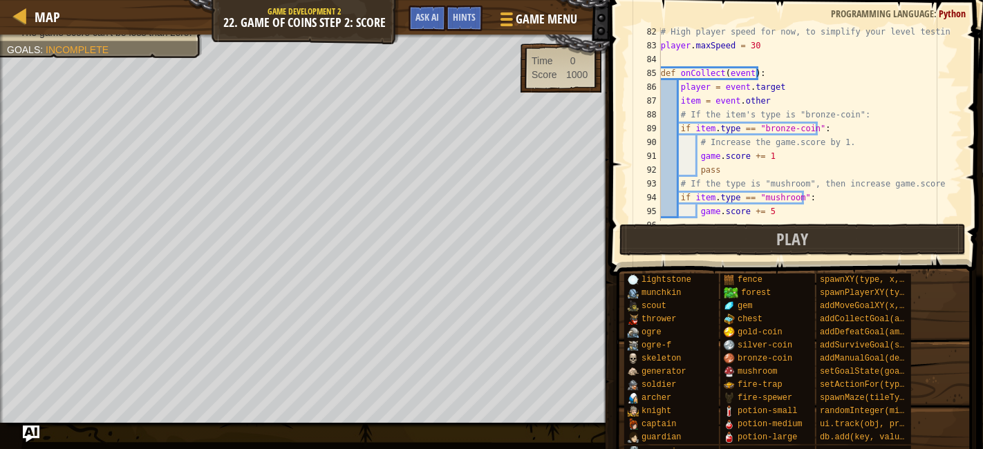
scroll to position [1177, 0]
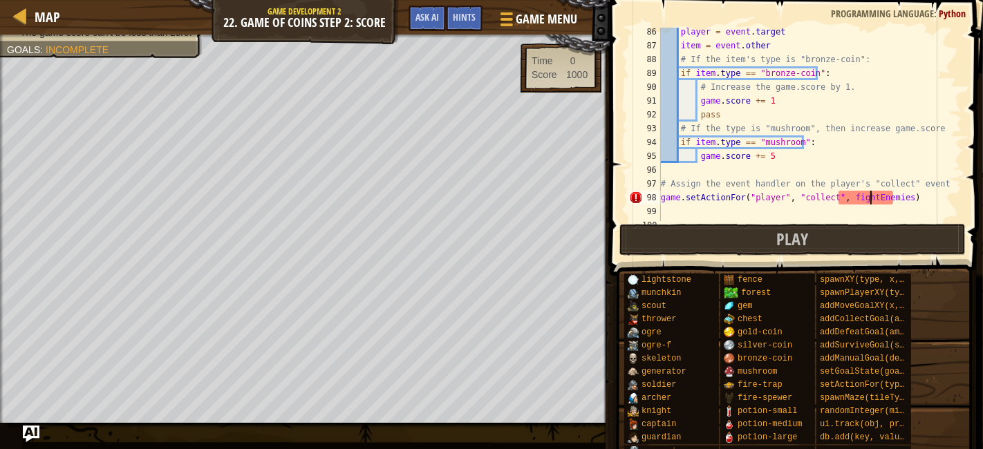
click at [869, 202] on div "player = event . target item = event . other # If the item's type is "bronze-co…" at bounding box center [804, 135] width 292 height 221
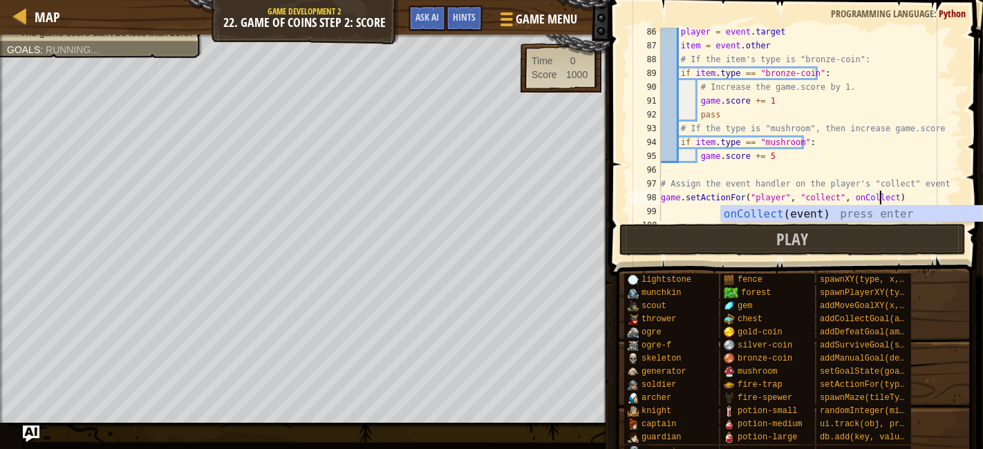
scroll to position [6, 17]
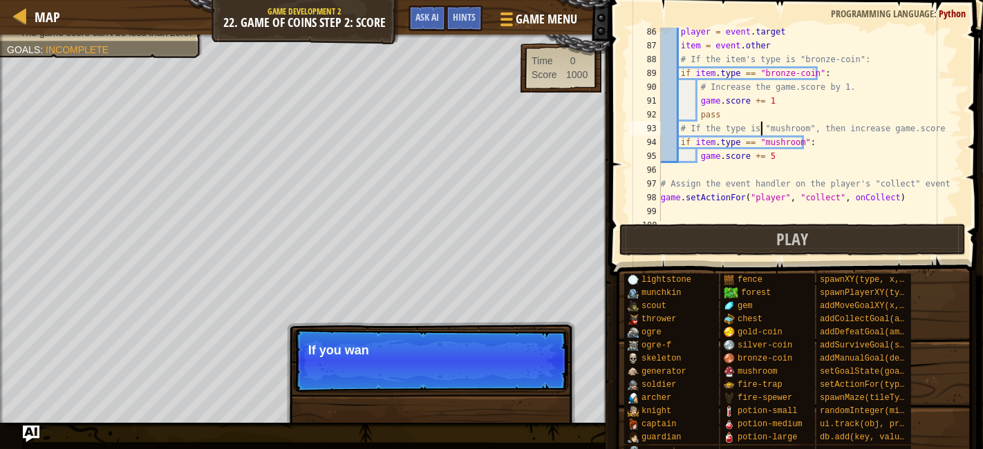
click at [762, 133] on div "player = event . target item = event . other # If the item's type is "bronze-co…" at bounding box center [804, 135] width 292 height 221
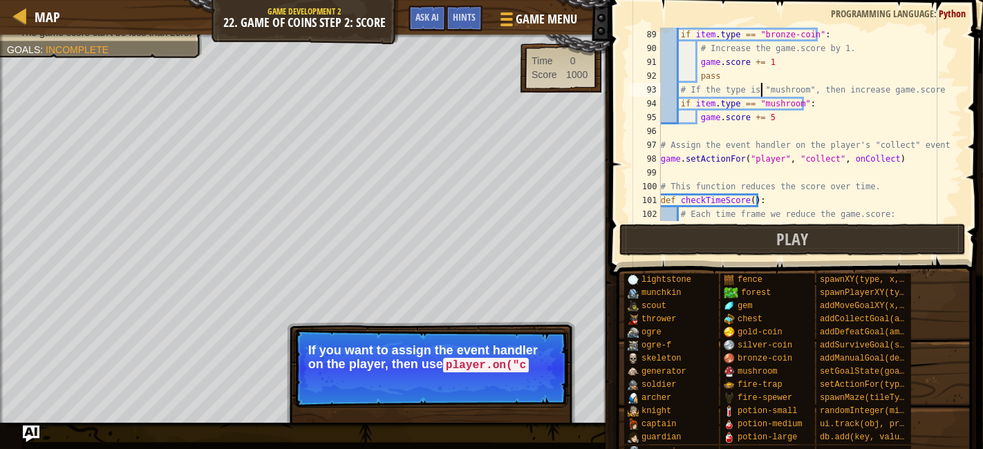
scroll to position [1217, 0]
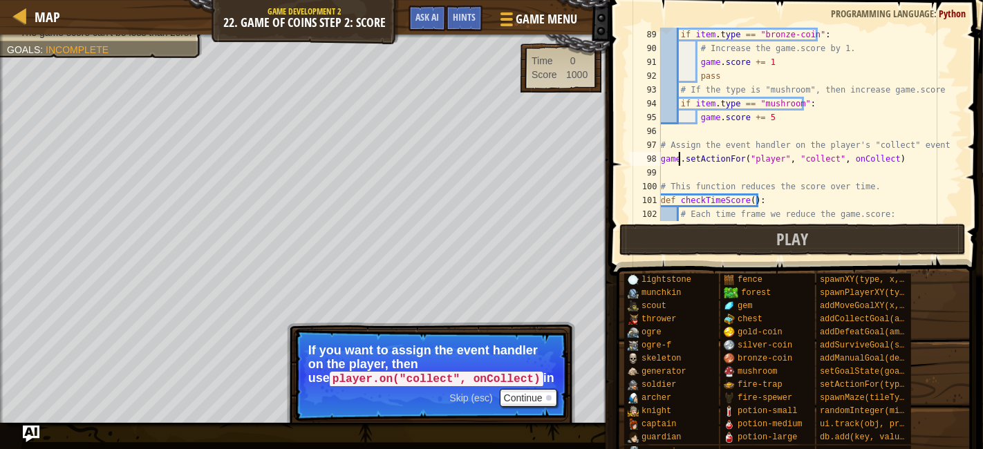
click at [679, 162] on div "if item . type == "bronze-coin" : # Increase the game.score by 1. game . score …" at bounding box center [804, 138] width 292 height 221
drag, startPoint x: 739, startPoint y: 162, endPoint x: 660, endPoint y: 160, distance: 79.5
click at [660, 160] on div "game.setActionFor("player", "collect", onCollect) 89 90 91 92 93 94 95 96 97 98…" at bounding box center [794, 125] width 336 height 194
click at [870, 87] on div "if item . type == "bronze-coin" : # Increase the game.score by 1. game . score …" at bounding box center [804, 138] width 292 height 221
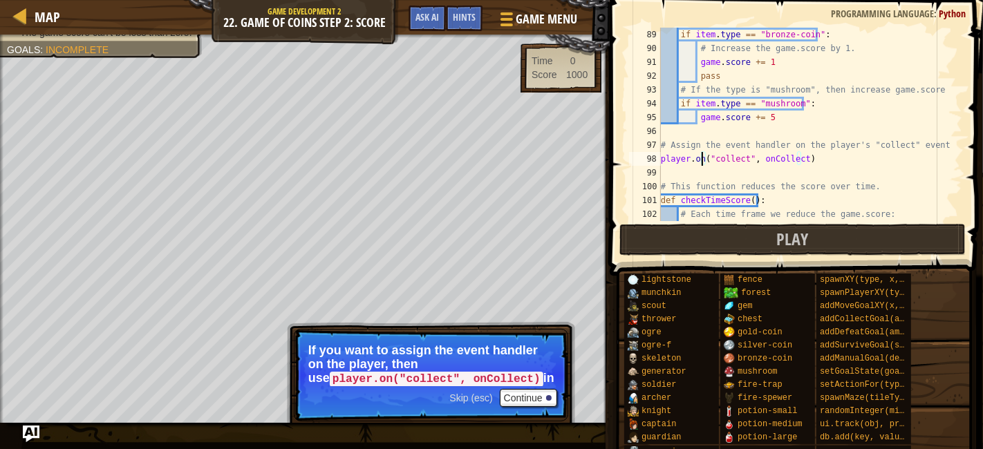
type textarea "# If the type is "mushroom", then increase game.score by 5"
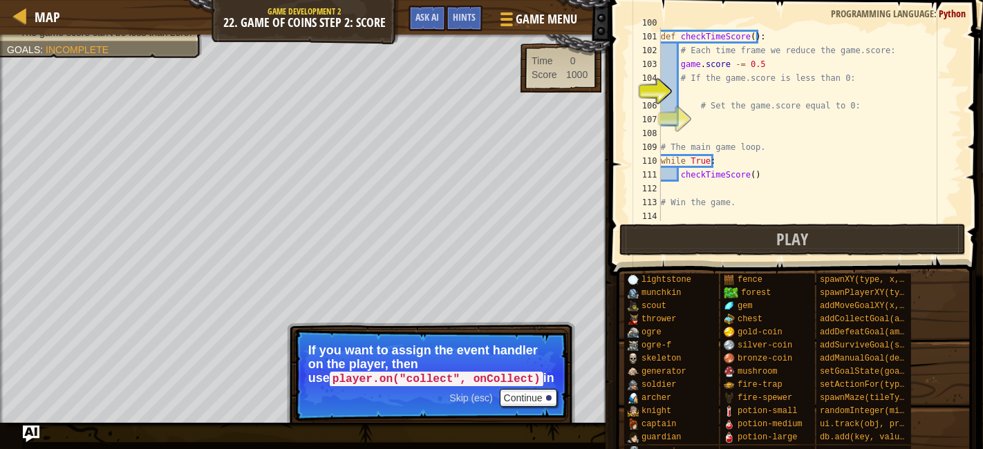
scroll to position [1382, 0]
click at [816, 85] on div "# This function reduces the score over time. def checkTimeScore ( ) : # Each ti…" at bounding box center [804, 125] width 292 height 221
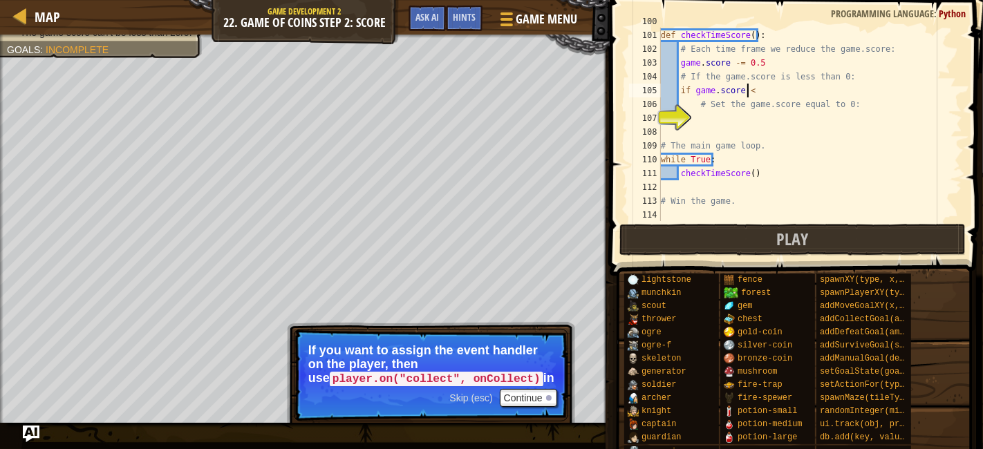
scroll to position [6, 6]
type textarea "if game.score < 0:"
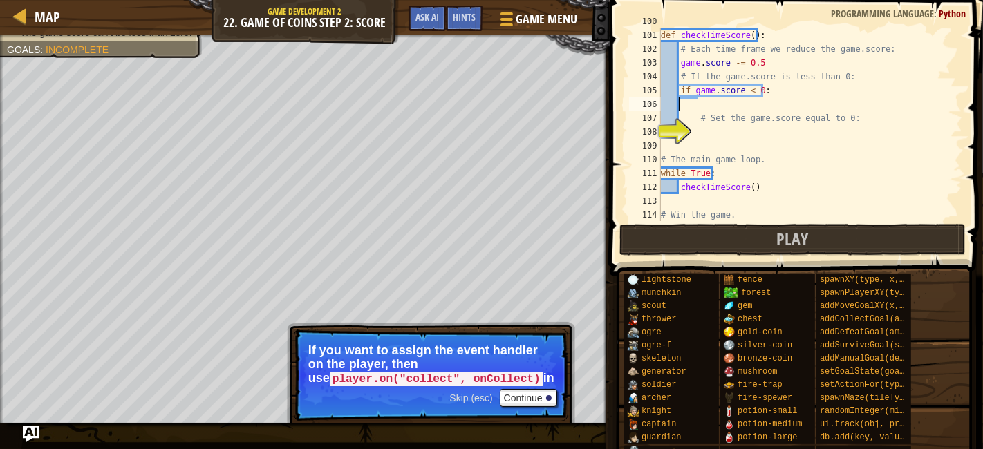
scroll to position [6, 0]
type textarea "if game.score < 0:"
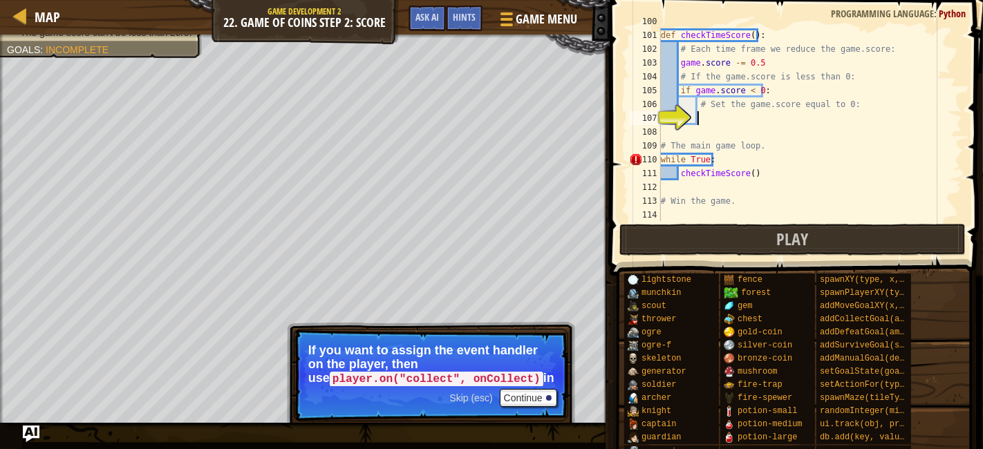
click at [830, 117] on div "# This function reduces the score over time. def checkTimeScore ( ) : # Each ti…" at bounding box center [804, 125] width 292 height 221
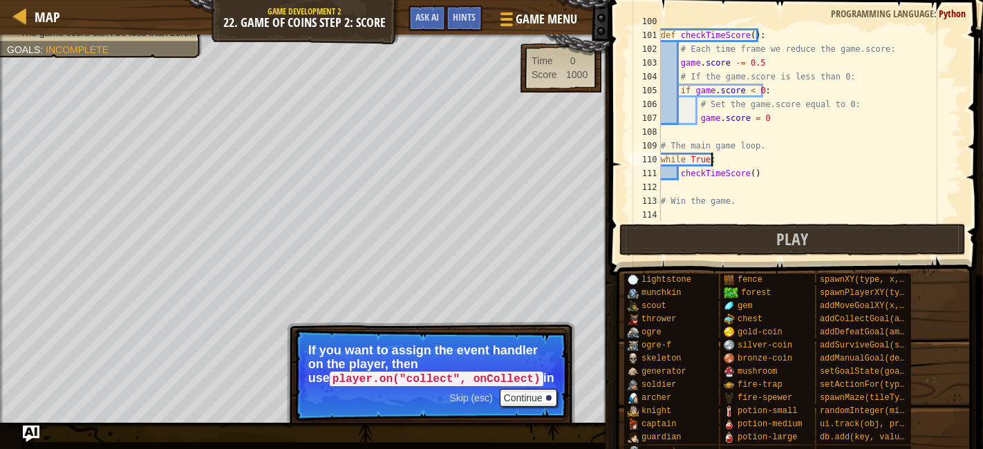
drag, startPoint x: 789, startPoint y: 153, endPoint x: 747, endPoint y: 118, distance: 55.0
click at [747, 118] on div "# This function reduces the score over time. def checkTimeScore ( ) : # Each ti…" at bounding box center [804, 125] width 292 height 221
click at [766, 207] on div "# This function reduces the score over time. def checkTimeScore ( ) : # Each ti…" at bounding box center [804, 125] width 292 height 221
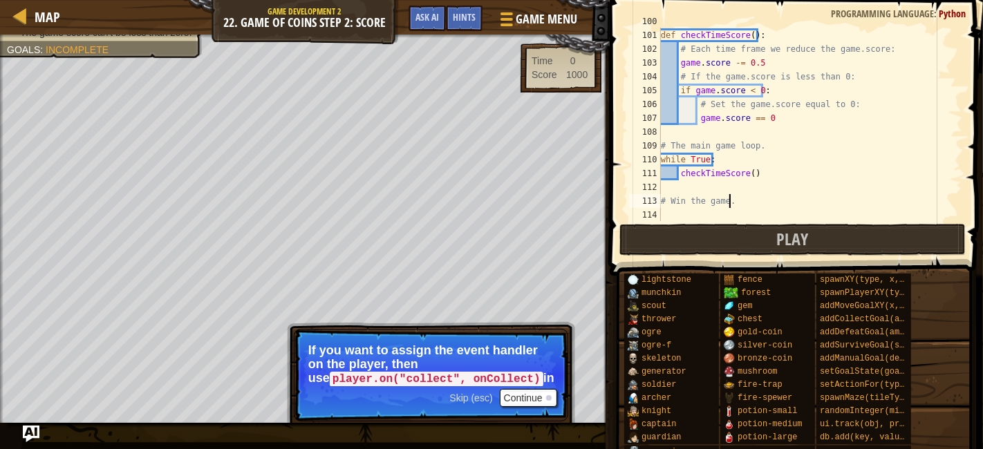
type textarea "# Win the game."
click at [539, 407] on button "Continue" at bounding box center [528, 398] width 57 height 18
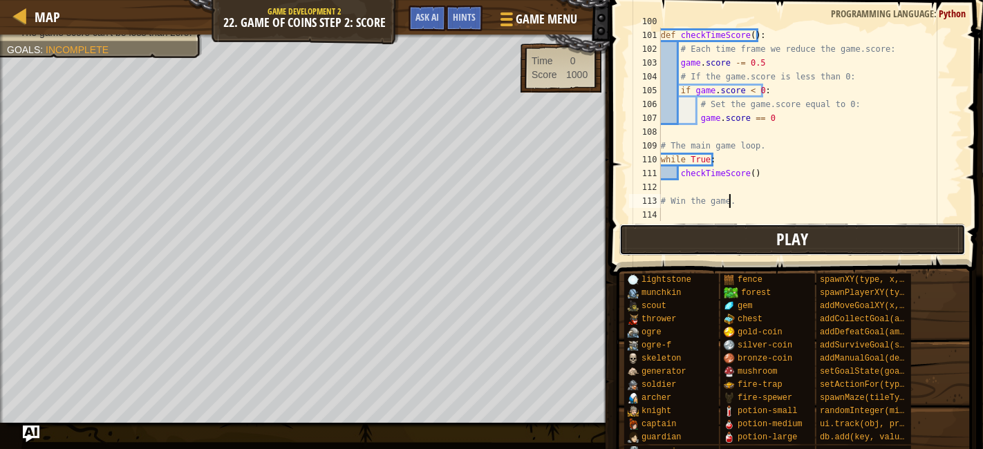
click at [722, 244] on button "Play" at bounding box center [792, 240] width 346 height 32
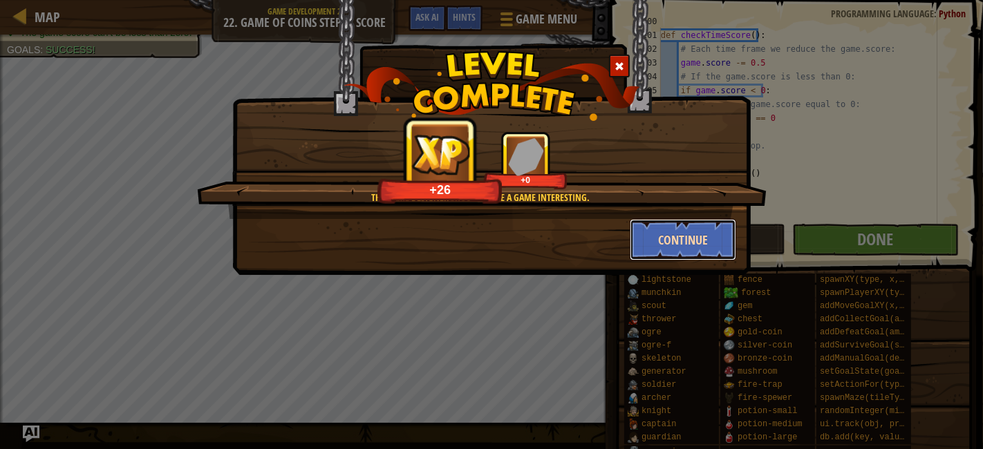
click at [697, 240] on button "Continue" at bounding box center [683, 239] width 107 height 41
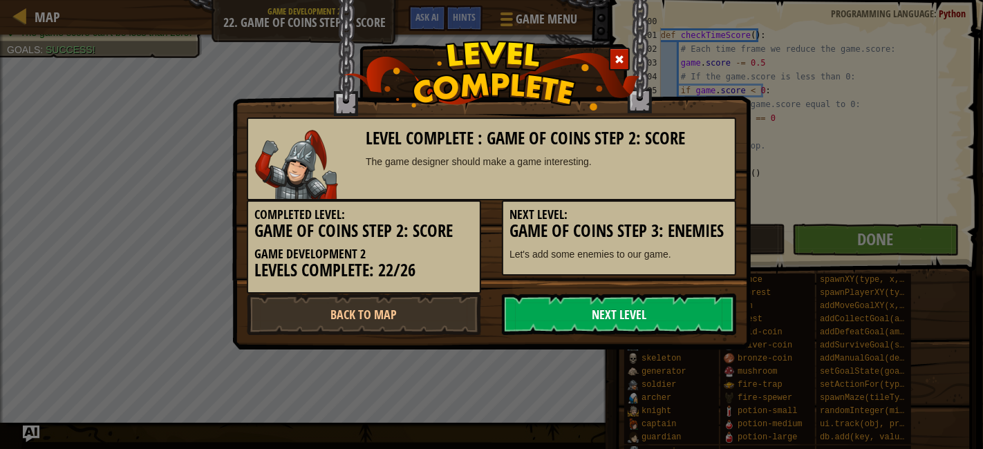
click at [691, 297] on link "Next Level" at bounding box center [619, 314] width 234 height 41
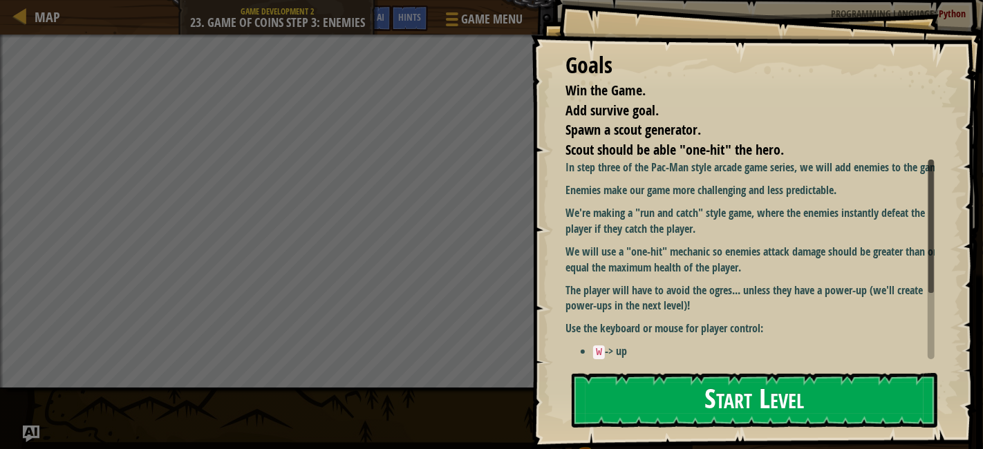
click at [715, 381] on button "Start Level" at bounding box center [755, 400] width 366 height 55
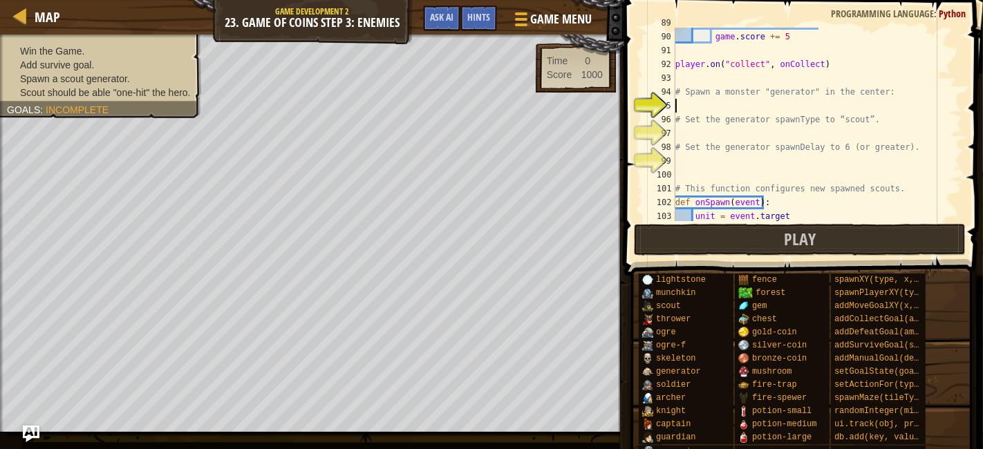
scroll to position [1228, 0]
click at [712, 106] on div "if item . type == "mushroom" : game . score += 5 player . on ( "collect" , onCo…" at bounding box center [812, 126] width 278 height 221
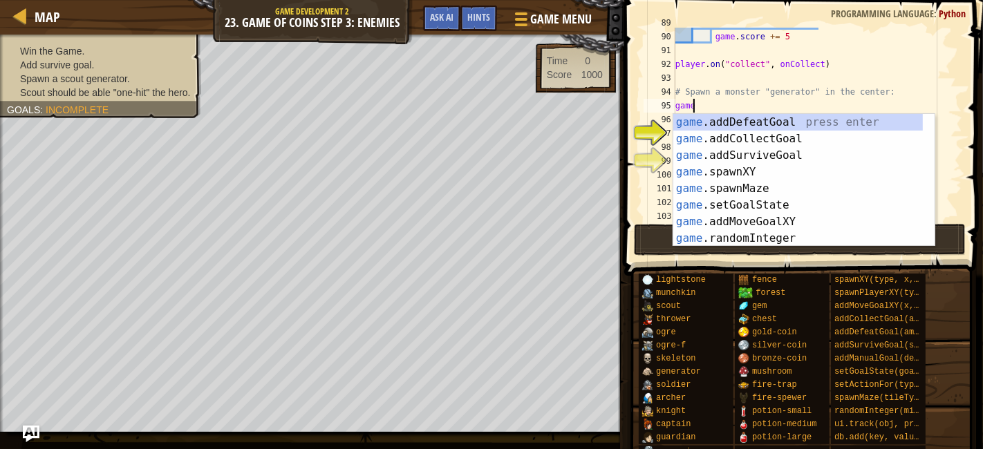
scroll to position [6, 0]
click at [764, 167] on div "game .addDefeatGoal press enter game .addCollectGoal press enter game .addSurvi…" at bounding box center [798, 197] width 250 height 166
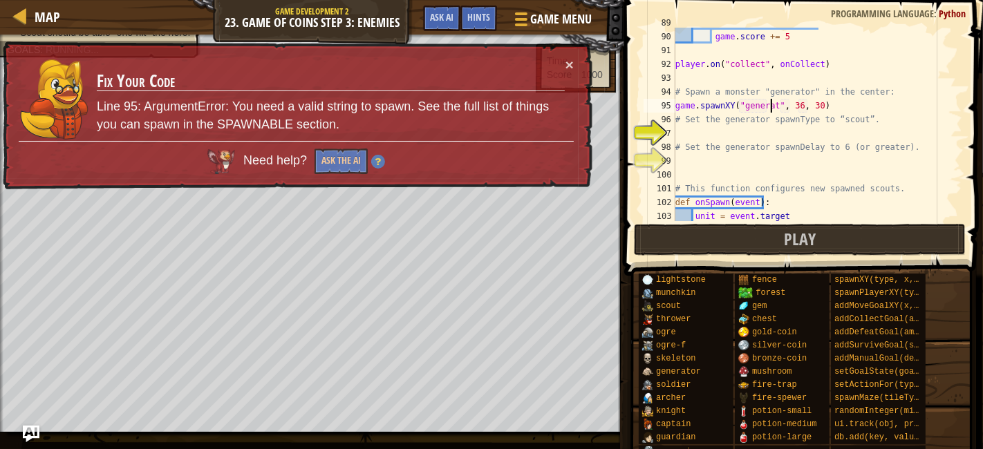
scroll to position [6, 8]
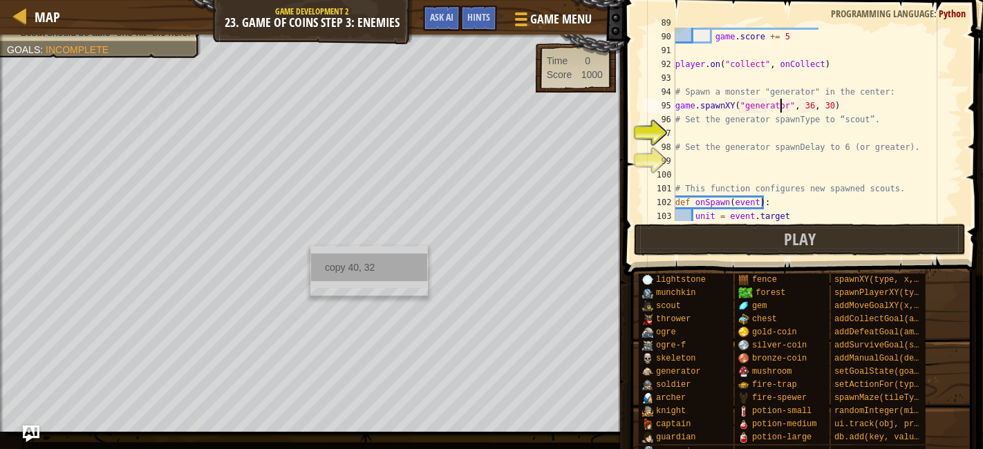
click at [347, 266] on div "copy 40, 32" at bounding box center [369, 268] width 116 height 28
click at [820, 108] on div "if item . type == "mushroom" : game . score += 5 player . on ( "collect" , onCo…" at bounding box center [812, 126] width 278 height 221
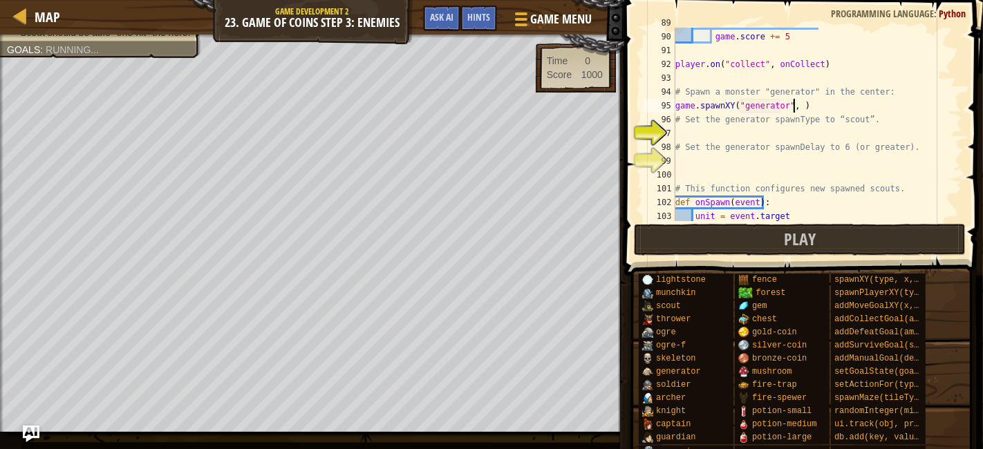
paste textarea "40, 32"
type textarea "game.spawnXY("generator", 40, 32)"
click at [860, 179] on div "if item . type == "mushroom" : game . score += 5 player . on ( "collect" , onCo…" at bounding box center [812, 126] width 278 height 221
click at [713, 129] on div "if item . type == "mushroom" : game . score += 5 player . on ( "collect" , onCo…" at bounding box center [812, 126] width 278 height 221
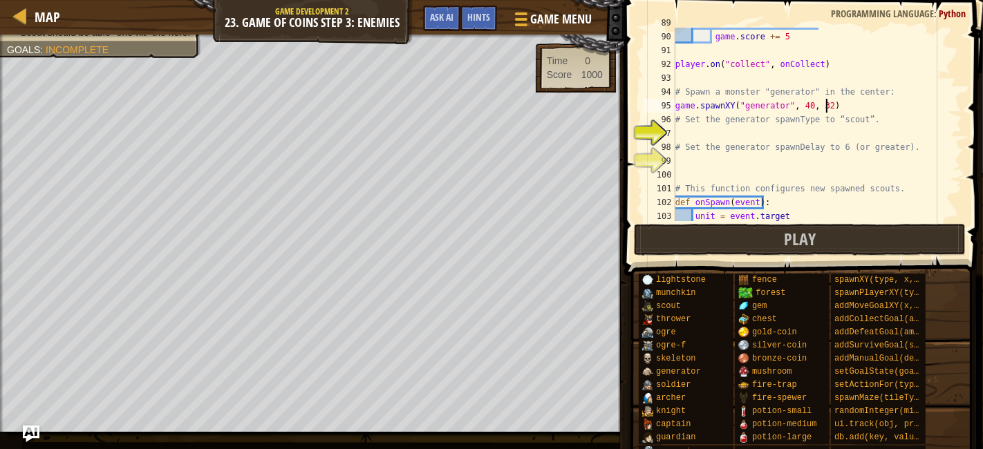
click at [866, 102] on div "if item . type == "mushroom" : game . score += 5 player . on ( "collect" , onCo…" at bounding box center [812, 126] width 278 height 221
type textarea "game.spawnXY("generator", 40, 32)"
click at [796, 139] on div "if item . type == "mushroom" : game . score += 5 player . on ( "collect" , onCo…" at bounding box center [812, 126] width 278 height 221
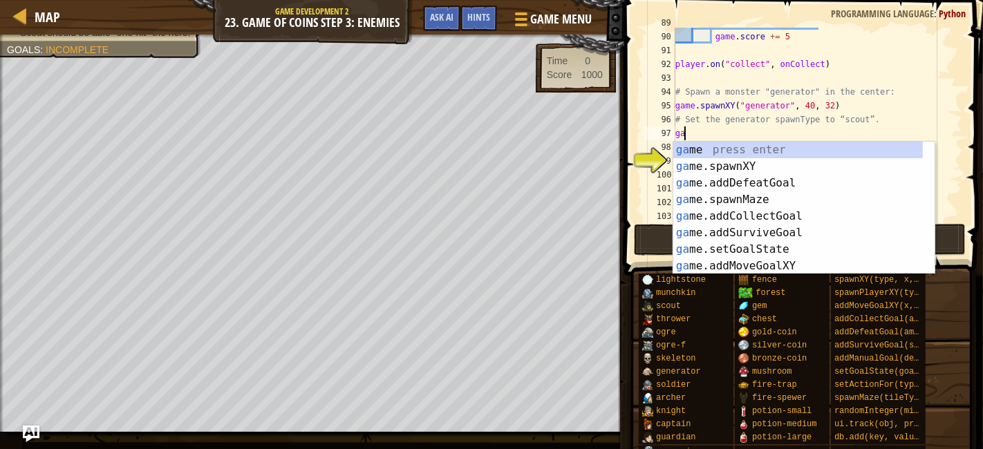
scroll to position [6, 0]
type textarea "g"
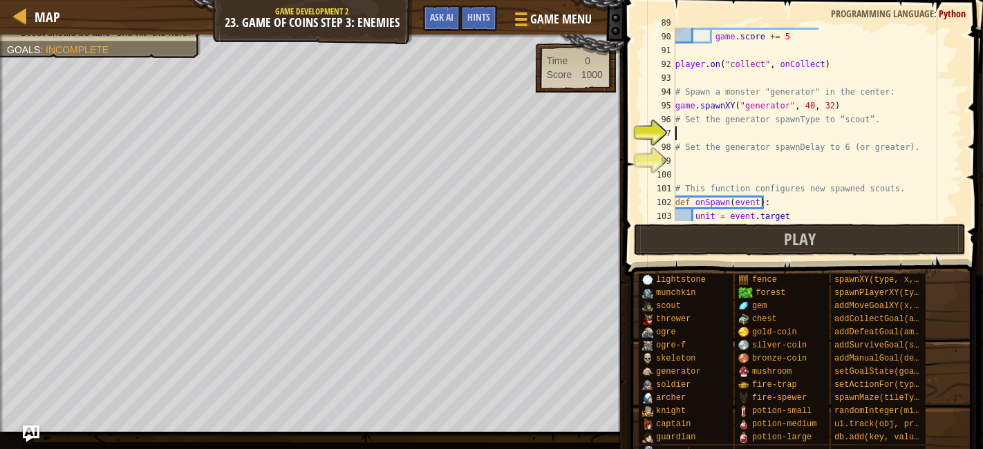
type textarea "g"
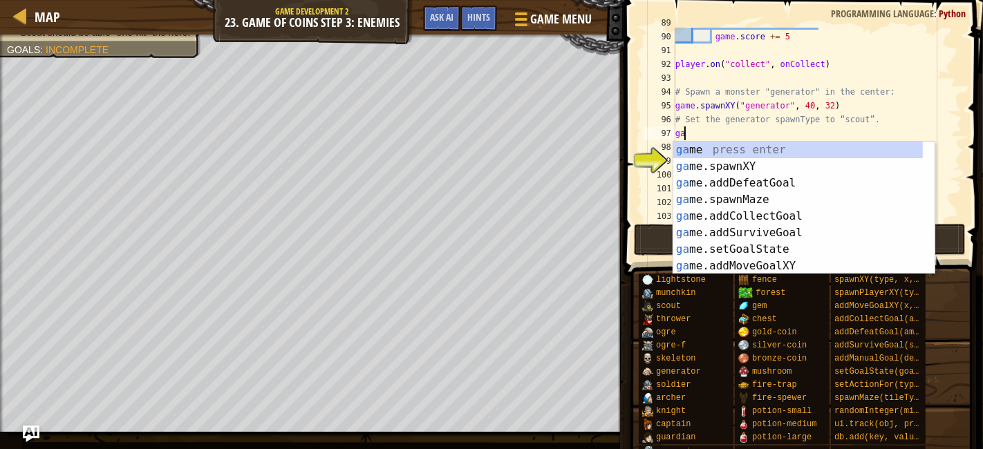
type textarea "g"
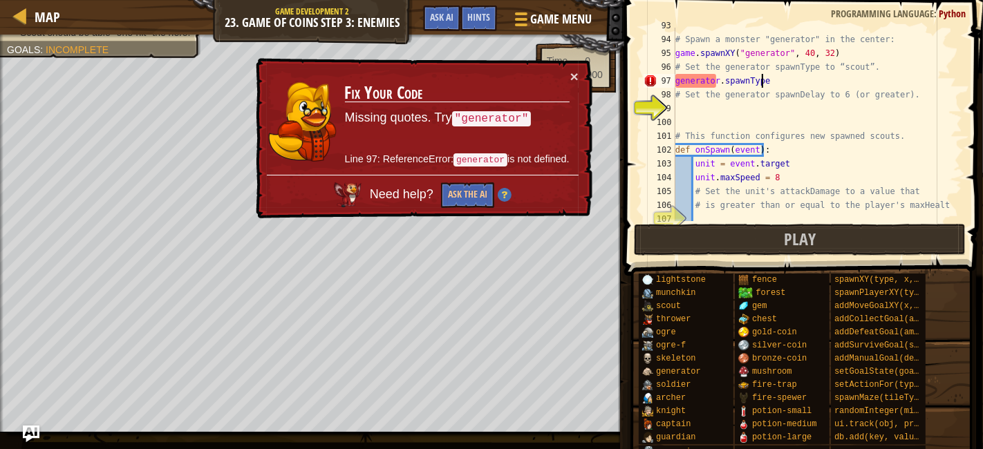
scroll to position [1280, 0]
click at [693, 84] on div "# Spawn a monster "generator" in the center: game . spawnXY ( "generator" , 40 …" at bounding box center [812, 129] width 278 height 221
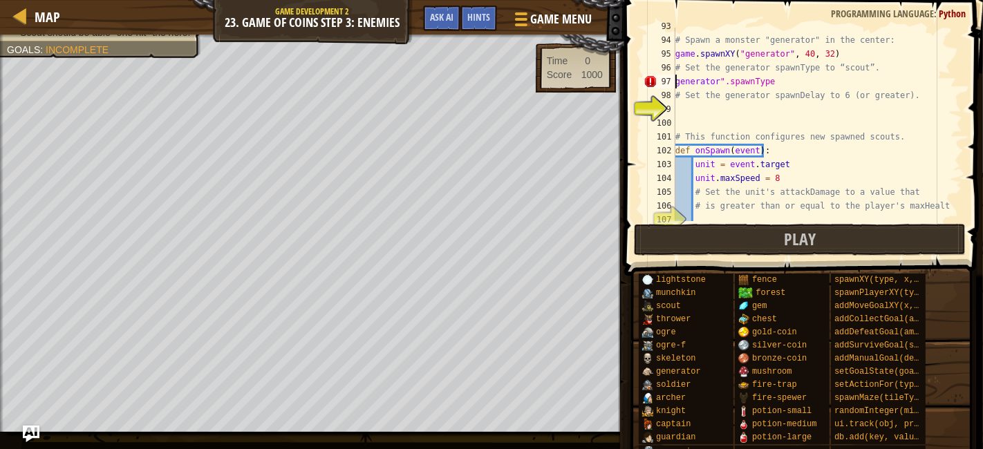
scroll to position [6, 1]
click at [859, 55] on div "# Spawn a monster "generator" in the center: game . spawnXY ( "generator" , 40 …" at bounding box center [812, 129] width 278 height 221
type textarea "game.spawnXY("generator", 40, 32)"
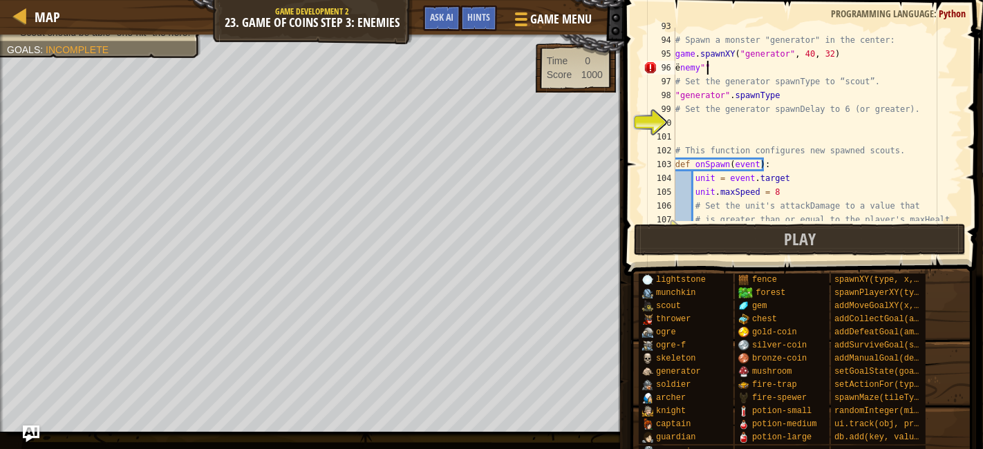
scroll to position [6, 1]
click at [680, 70] on div "# Spawn a monster "generator" in the center: game . spawnXY ( "generator" , 40 …" at bounding box center [812, 129] width 278 height 221
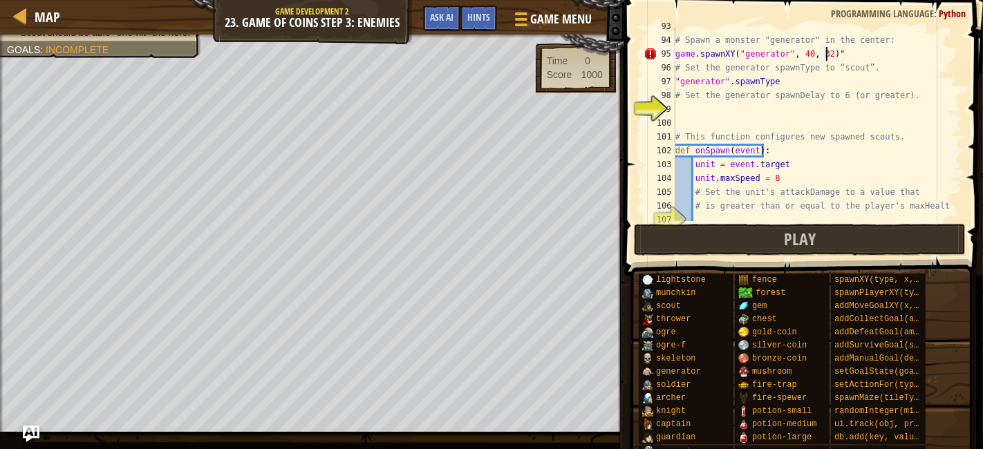
type textarea "game.spawnXY("generator", 40, 32)"
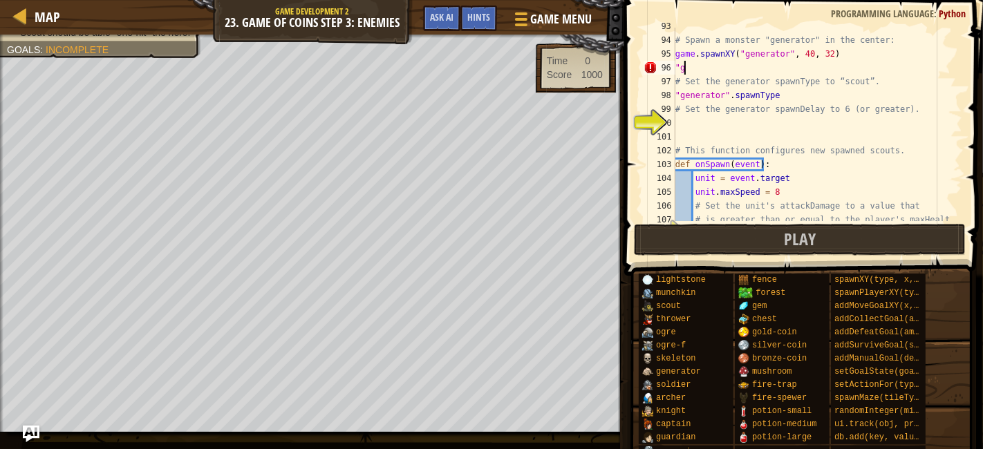
type textarea """
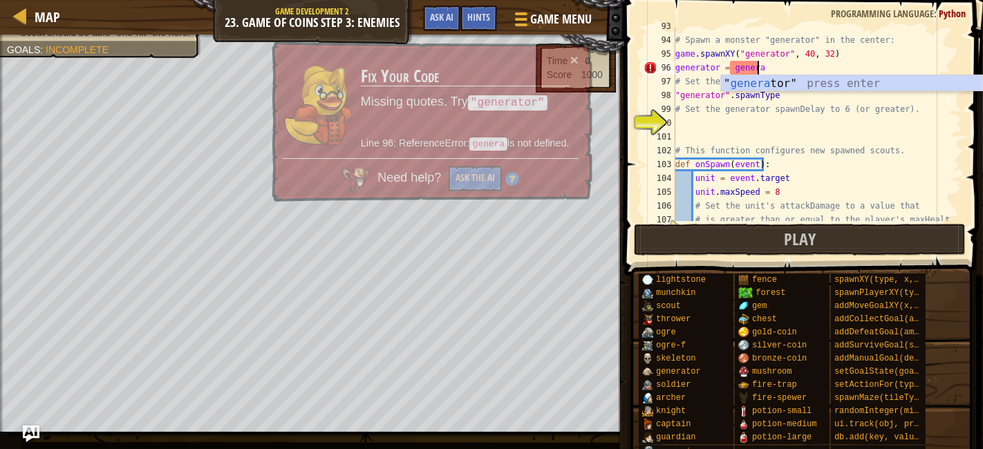
scroll to position [6, 6]
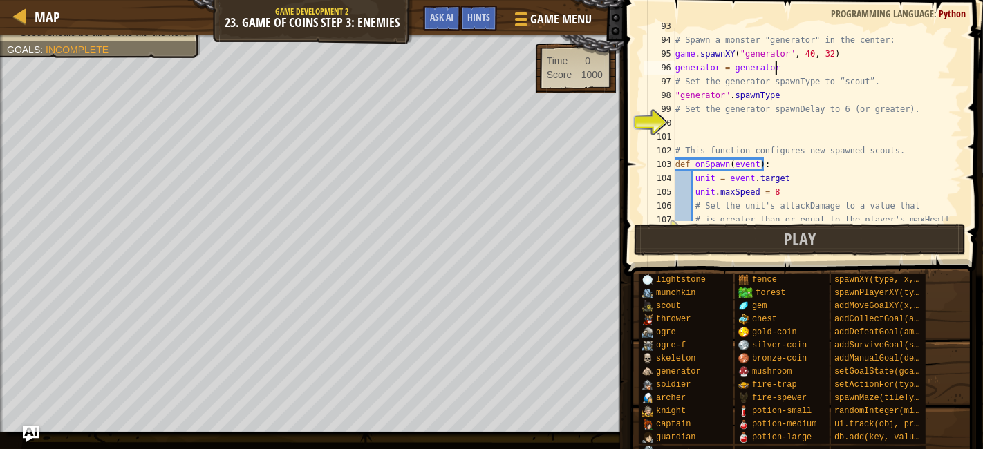
click at [807, 86] on div "# Spawn a monster "generator" in the center: game . spawnXY ( "generator" , 40 …" at bounding box center [812, 129] width 278 height 221
click at [796, 97] on div "# Spawn a monster "generator" in the center: game . spawnXY ( "generator" , 40 …" at bounding box center [812, 129] width 278 height 221
click at [722, 98] on div "# Spawn a monster "generator" in the center: game . spawnXY ( "generator" , 40 …" at bounding box center [812, 129] width 278 height 221
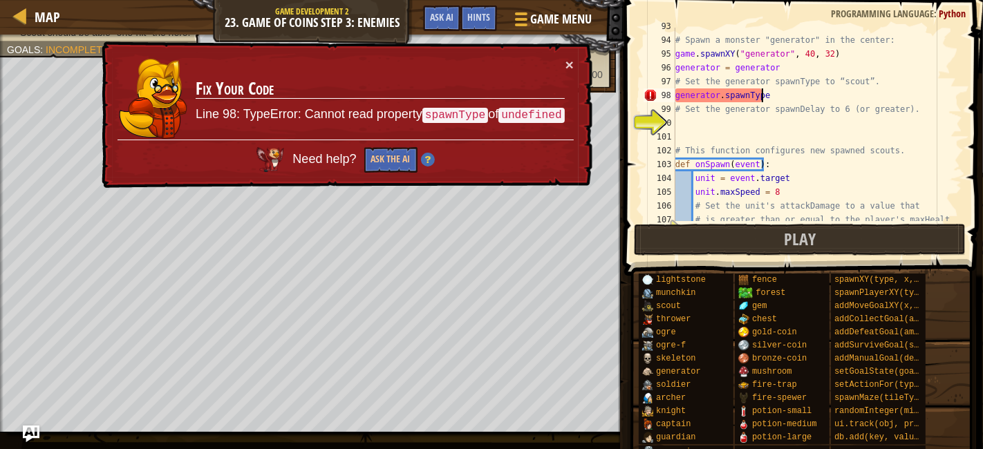
click at [807, 102] on div "# Spawn a monster "generator" in the center: game . spawnXY ( "generator" , 40 …" at bounding box center [812, 129] width 278 height 221
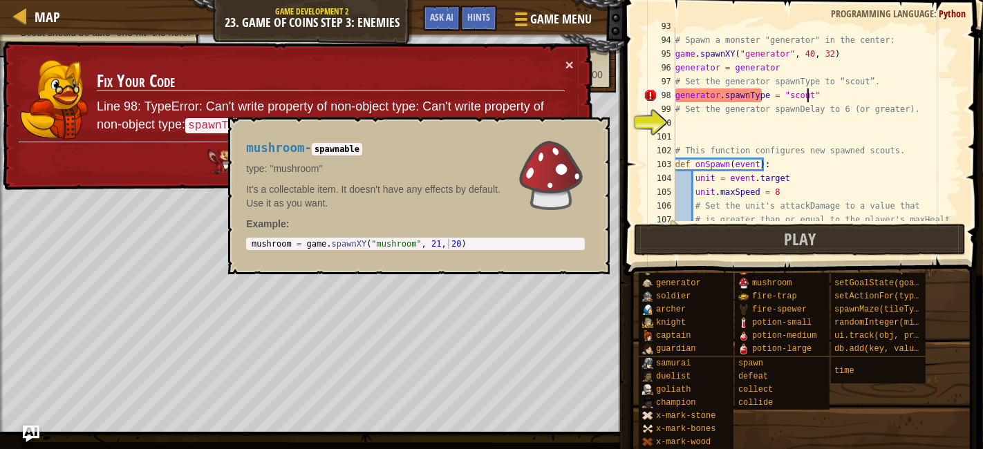
scroll to position [0, 0]
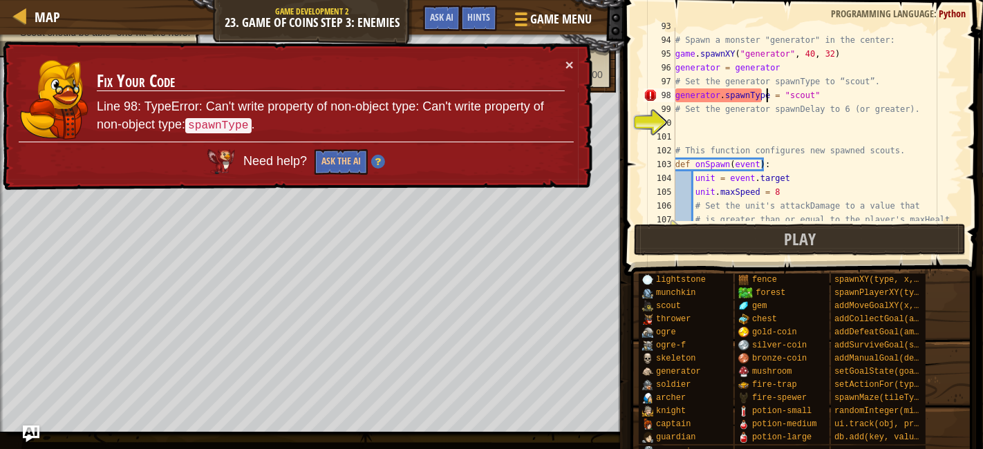
click at [767, 102] on div "# Spawn a monster "generator" in the center: game . spawnXY ( "generator" , 40 …" at bounding box center [812, 129] width 278 height 221
click at [762, 100] on div "# Spawn a monster "generator" in the center: game . spawnXY ( "generator" , 40 …" at bounding box center [812, 129] width 278 height 221
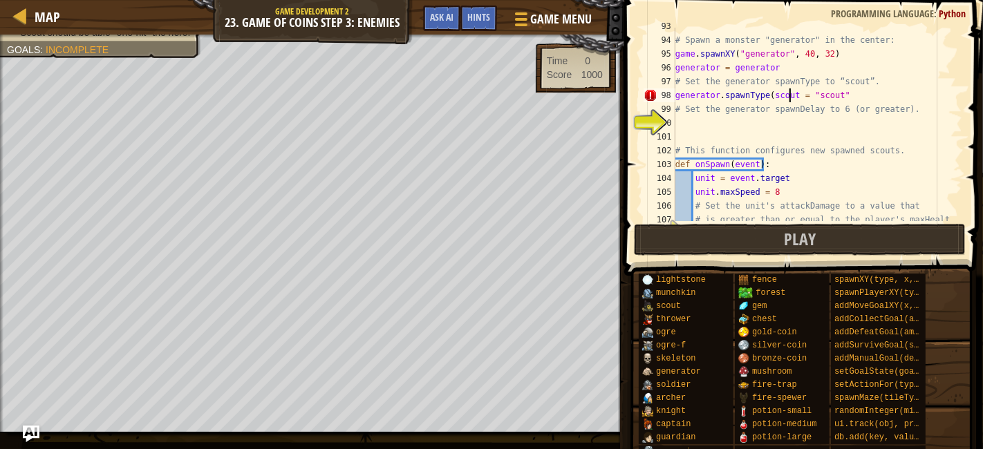
scroll to position [6, 9]
click at [918, 173] on div "# Spawn a monster "generator" in the center: game . spawnXY ( "generator" , 40 …" at bounding box center [812, 129] width 278 height 221
click at [796, 58] on div "# Spawn a monster "generator" in the center: game . spawnXY ( "generator" , 40 …" at bounding box center [812, 129] width 278 height 221
click at [801, 66] on div "# Spawn a monster "generator" in the center: game . spawnXY ( "generator" , 40 …" at bounding box center [812, 129] width 278 height 221
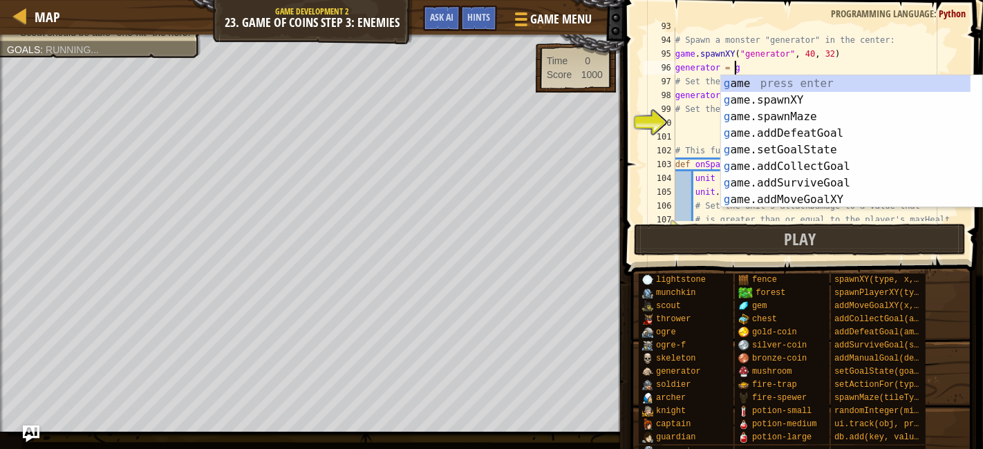
scroll to position [6, 3]
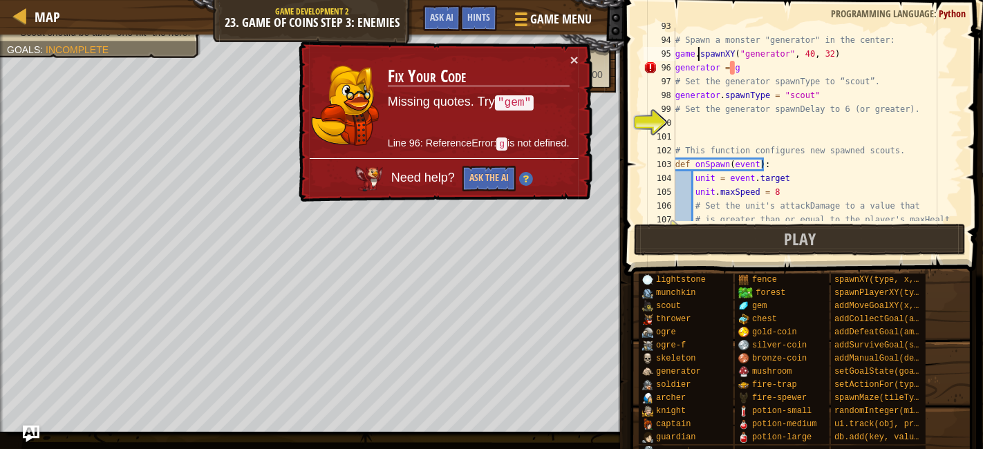
click at [697, 58] on div "# Spawn a monster "generator" in the center: game . spawnXY ( "generator" , 40 …" at bounding box center [812, 129] width 278 height 221
click at [697, 58] on div "# Spawn a monster "generator" in the center: game . spawnXY ( "generator" , 40 …" at bounding box center [812, 125] width 278 height 194
click at [697, 58] on div "# Spawn a monster "generator" in the center: game . spawnXY ( "generator" , 40 …" at bounding box center [812, 129] width 278 height 221
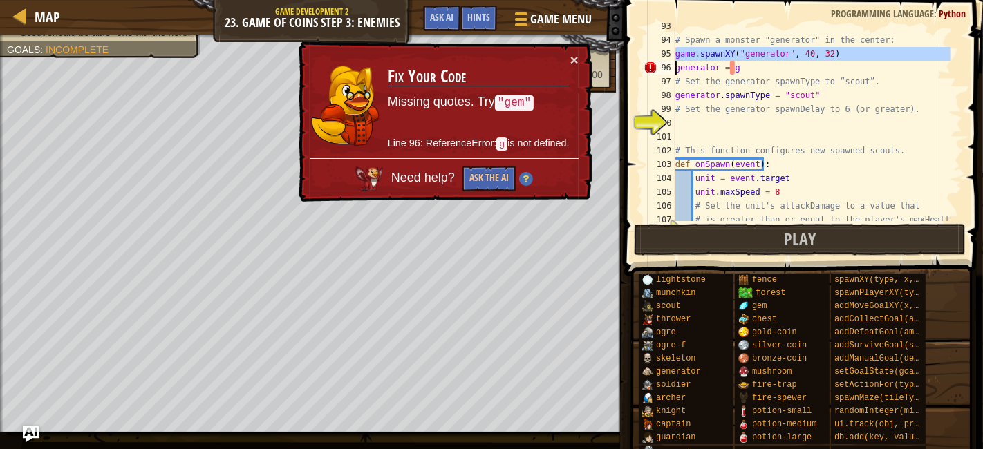
click at [765, 76] on div "# Spawn a monster "generator" in the center: game . spawnXY ( "generator" , 40 …" at bounding box center [812, 129] width 278 height 221
click at [758, 72] on div "# Spawn a monster "generator" in the center: game . spawnXY ( "generator" , 40 …" at bounding box center [812, 129] width 278 height 221
type textarea "generator ="
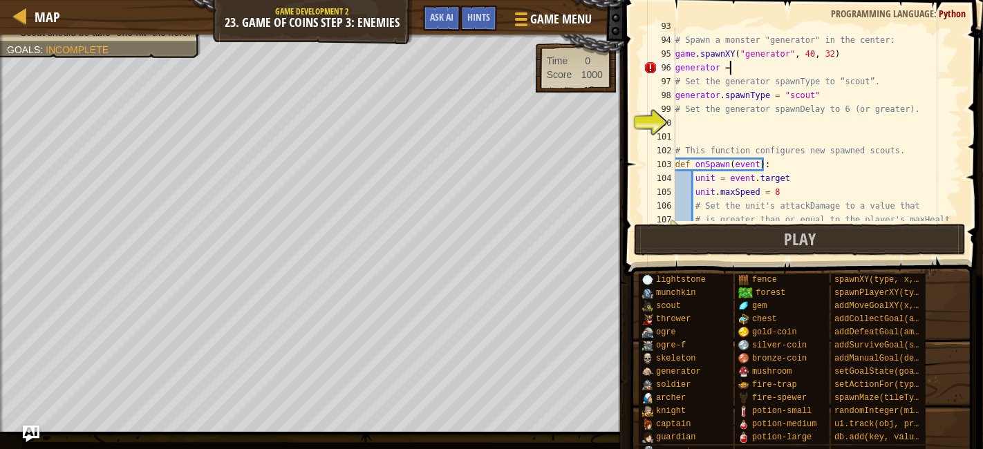
paste textarea
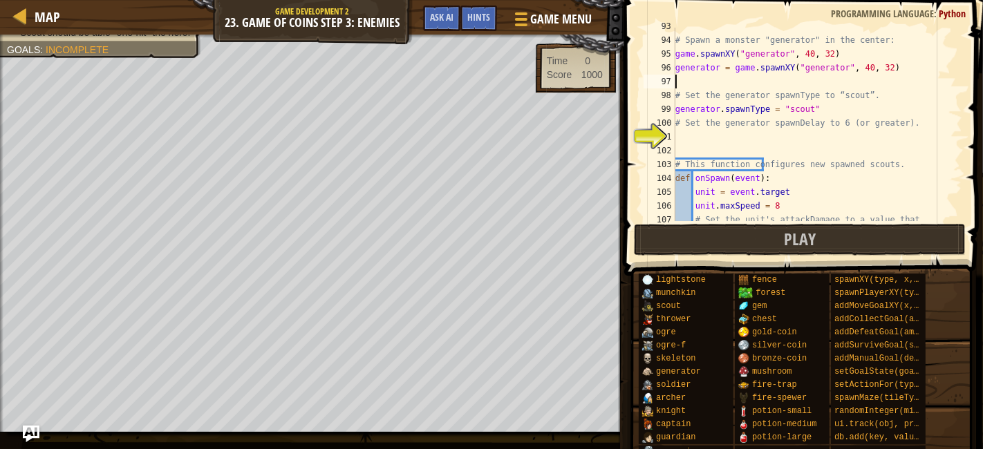
scroll to position [6, 0]
type textarea "generator = game.spawnXY("generator", 40, 32)"
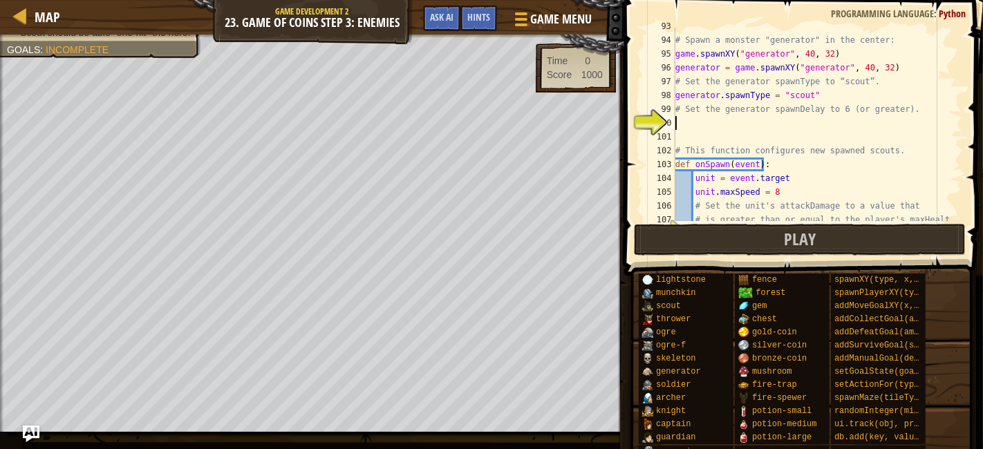
click at [812, 127] on div "# Spawn a monster "generator" in the center: game . spawnXY ( "generator" , 40 …" at bounding box center [812, 129] width 278 height 221
click at [839, 118] on div "# Spawn a monster "generator" in the center: game . spawnXY ( "generator" , 40 …" at bounding box center [812, 129] width 278 height 221
click at [821, 48] on div "# Spawn a monster "generator" in the center: game . spawnXY ( "generator" , 40 …" at bounding box center [812, 129] width 278 height 221
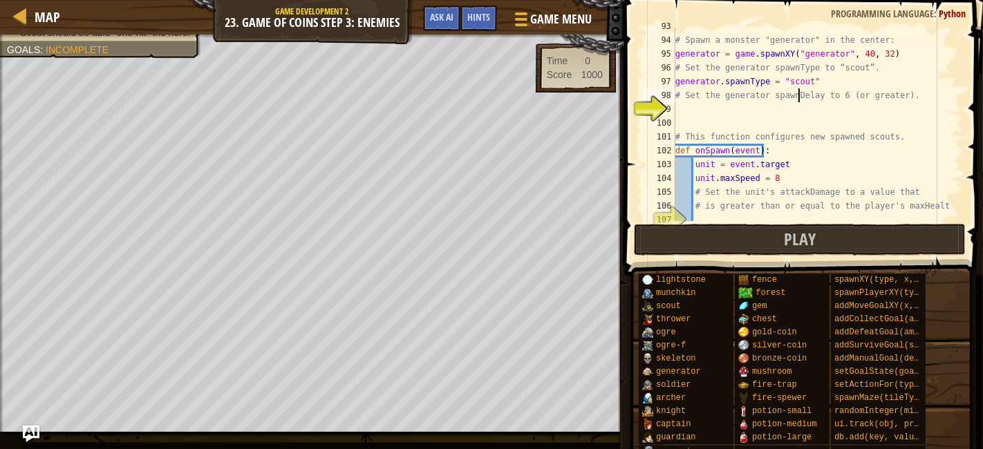
click at [799, 97] on div "# Spawn a monster "generator" in the center: generator = game . spawnXY ( "gene…" at bounding box center [812, 129] width 278 height 221
type textarea "# Set the generator spawnDelay to 6 (or greater)."
click at [802, 111] on div "# Spawn a monster "generator" in the center: generator = game . spawnXY ( "gene…" at bounding box center [812, 129] width 278 height 221
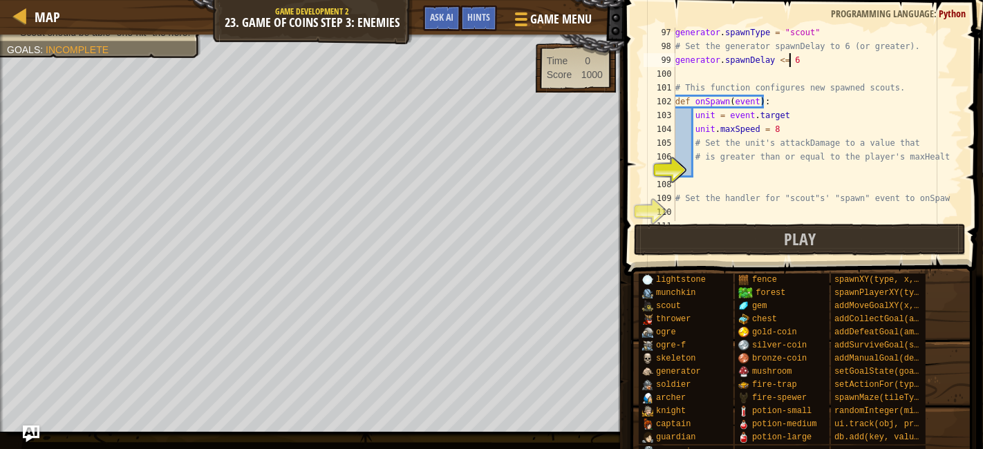
scroll to position [1329, 0]
click at [880, 98] on div "generator . spawnType = "scout" # Set the generator spawnDelay to 6 (or greater…" at bounding box center [812, 135] width 278 height 221
type textarea "def onSpawn(event):"
click at [812, 169] on div "generator . spawnType = "scout" # Set the generator spawnDelay to 6 (or greater…" at bounding box center [812, 135] width 278 height 221
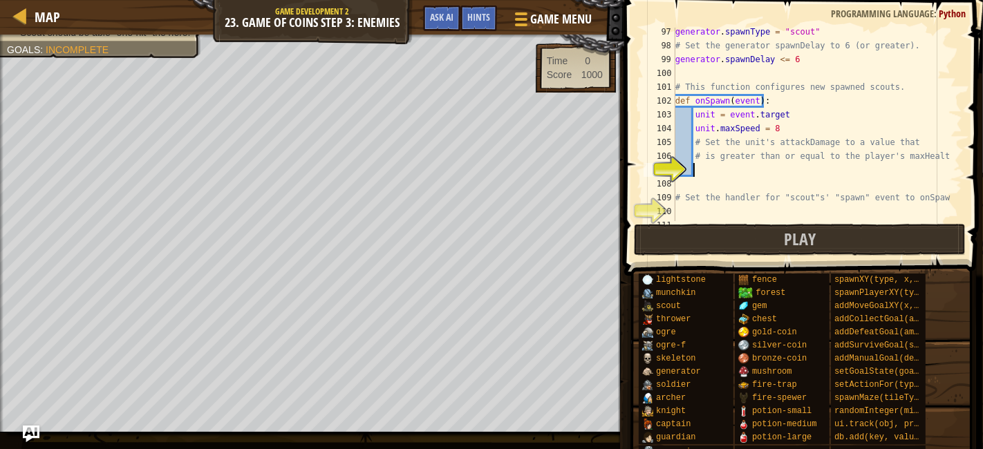
scroll to position [6, 0]
click at [779, 58] on div "generator . spawnType = "scout" # Set the generator spawnDelay to 6 (or greater…" at bounding box center [812, 135] width 278 height 221
type textarea "generator.spawnDelay = 6"
click at [720, 176] on div "generator . spawnType = "scout" # Set the generator spawnDelay to 6 (or greater…" at bounding box center [812, 135] width 278 height 221
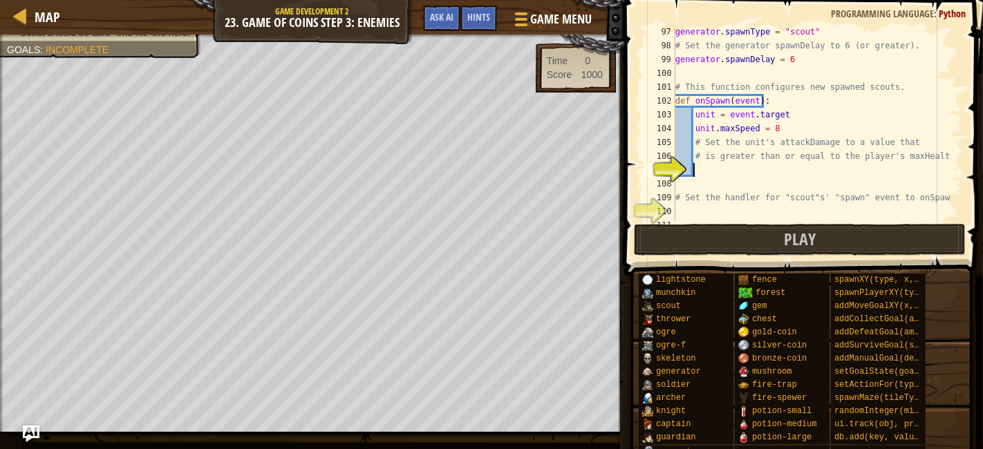
scroll to position [6, 0]
click at [764, 165] on div "generator . spawnType = "scout" # Set the generator spawnDelay to 6 (or greater…" at bounding box center [812, 135] width 278 height 221
click at [774, 57] on div "generator . spawnType = "scout" # Set the generator spawnDelay to 6 (or greater…" at bounding box center [812, 135] width 278 height 221
type textarea "generator.spawnDelay == 6"
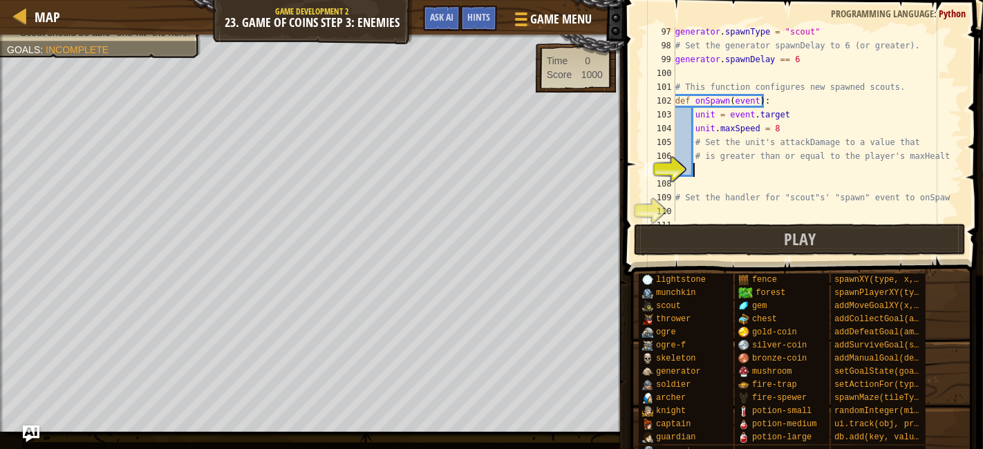
click at [709, 171] on div "generator . spawnType = "scout" # Set the generator spawnDelay to 6 (or greater…" at bounding box center [812, 135] width 278 height 221
click at [803, 133] on div "generator . spawnType = "scout" # Set the generator spawnDelay to 6 (or greater…" at bounding box center [812, 135] width 278 height 221
type textarea "unit.maxSpeed = 8"
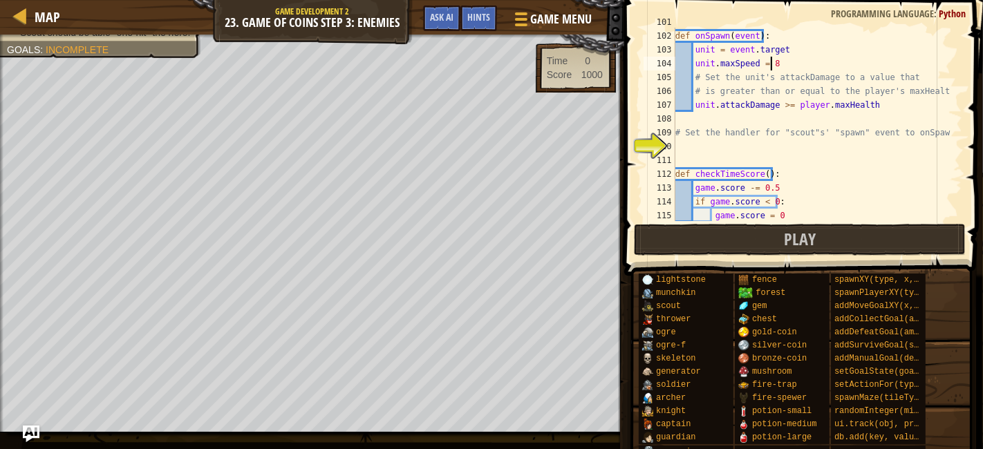
scroll to position [1395, 0]
click at [778, 160] on div "# This function configures new spawned scouts. def onSpawn ( event ) : unit = e…" at bounding box center [812, 125] width 278 height 221
click at [783, 151] on div "# This function configures new spawned scouts. def onSpawn ( event ) : unit = e…" at bounding box center [812, 125] width 278 height 221
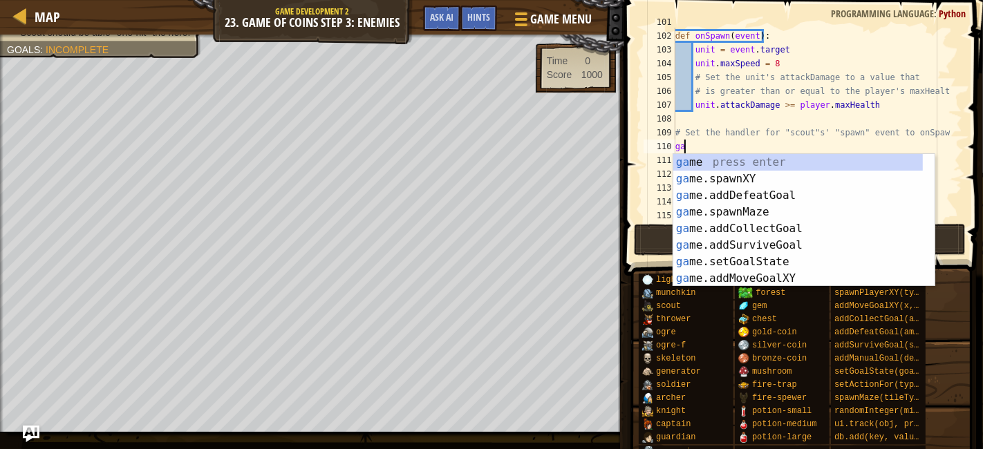
type textarea "g"
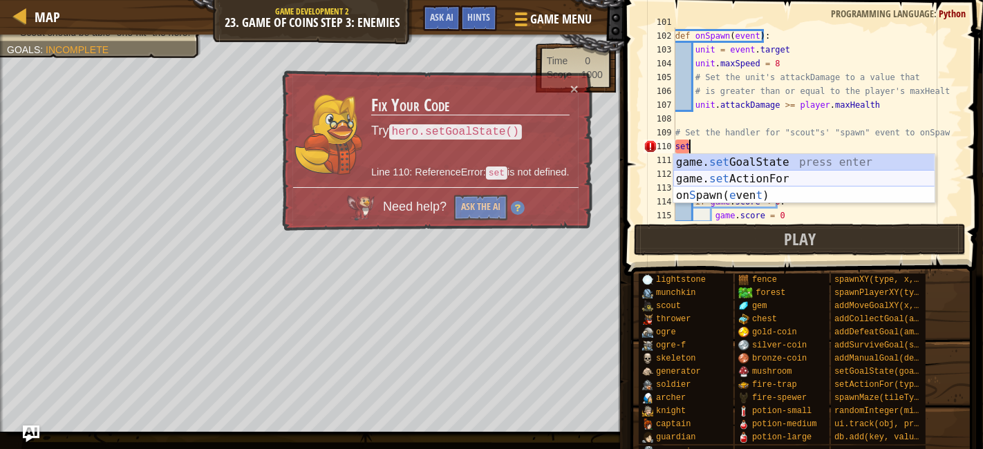
click at [758, 180] on div "game. set GoalState press enter game. set ActionFor press enter on S pawn( e ve…" at bounding box center [804, 195] width 262 height 83
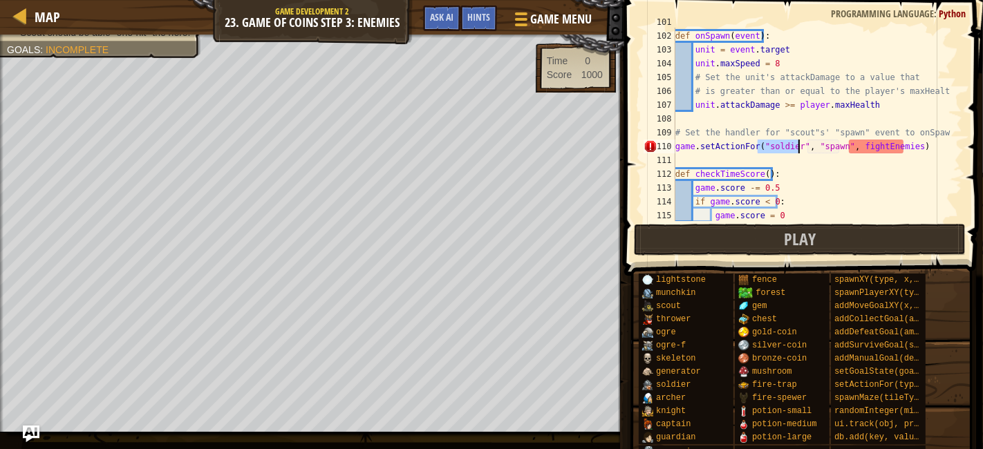
click at [774, 149] on div "# This function configures new spawned scouts. def onSpawn ( event ) : unit = e…" at bounding box center [812, 125] width 278 height 194
click at [776, 147] on div "# This function configures new spawned scouts. def onSpawn ( event ) : unit = e…" at bounding box center [812, 125] width 278 height 221
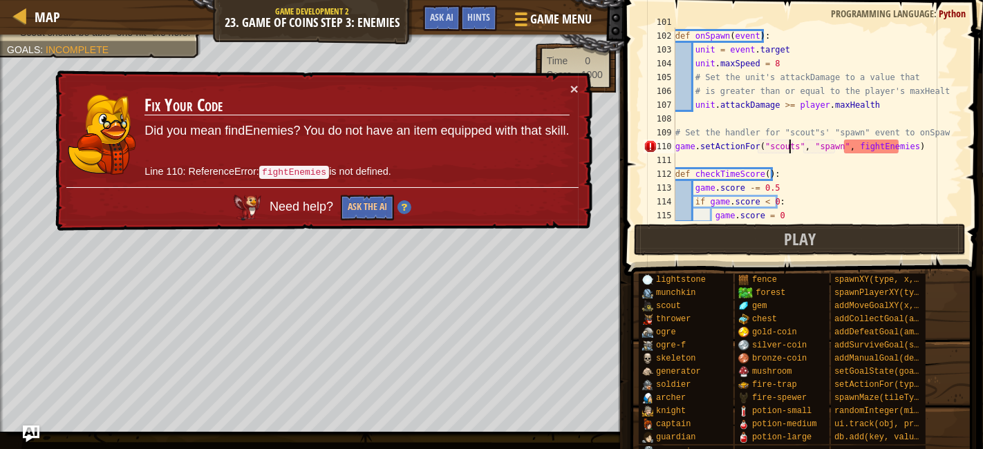
click at [877, 141] on div "# This function configures new spawned scouts. def onSpawn ( event ) : unit = e…" at bounding box center [812, 125] width 278 height 221
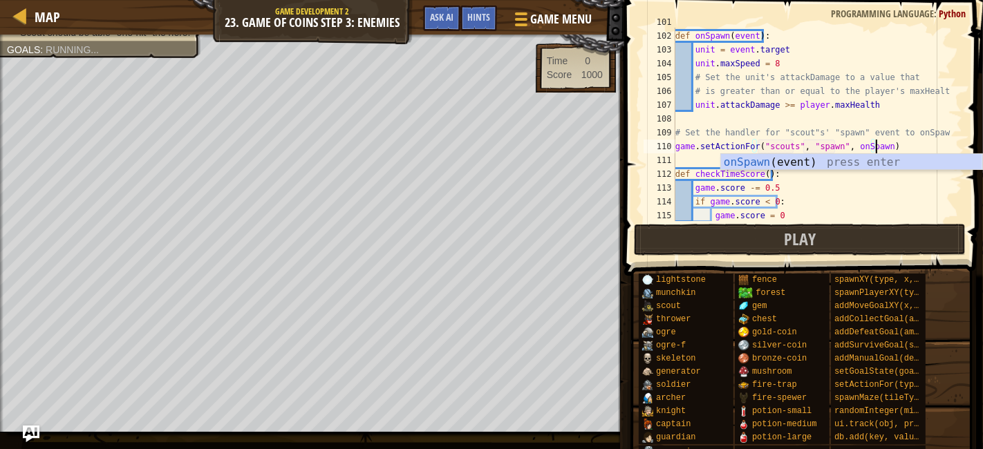
scroll to position [6, 16]
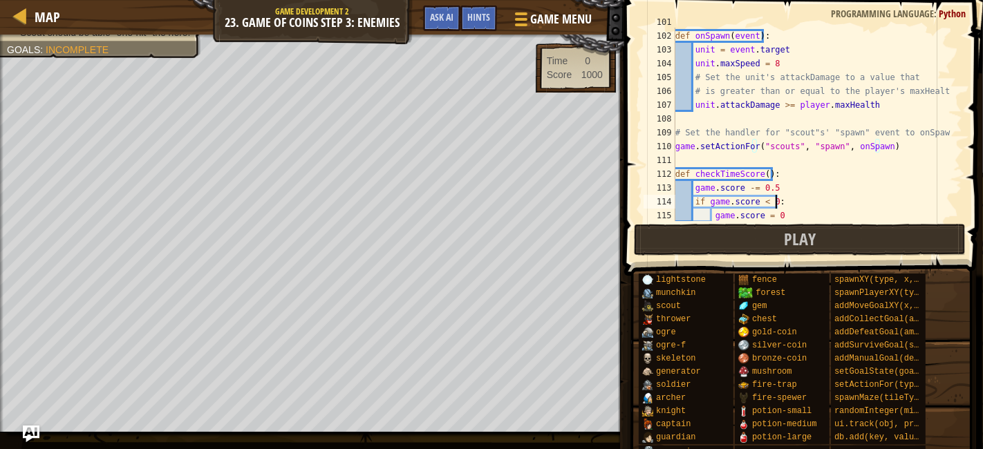
click at [872, 200] on div "# This function configures new spawned scouts. def onSpawn ( event ) : unit = e…" at bounding box center [812, 125] width 278 height 221
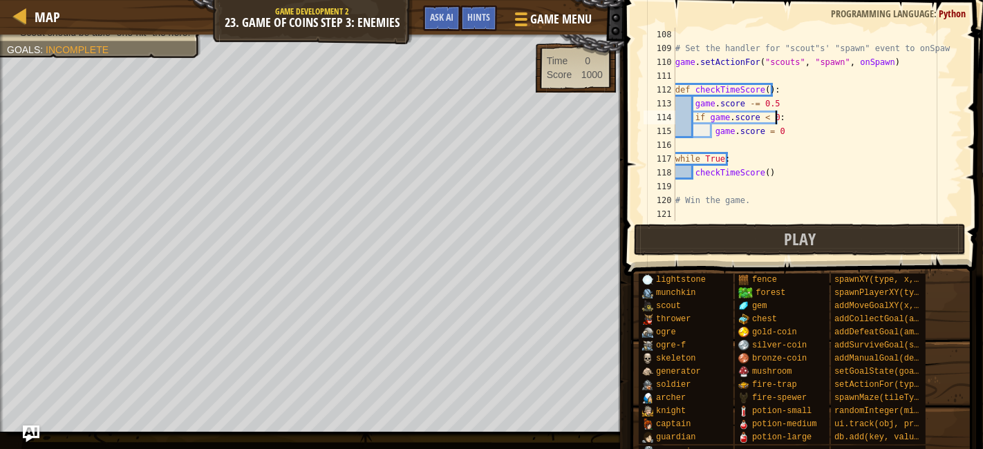
scroll to position [1479, 0]
type textarea "if game.score < 0:"
click at [859, 239] on button "Play" at bounding box center [800, 240] width 332 height 32
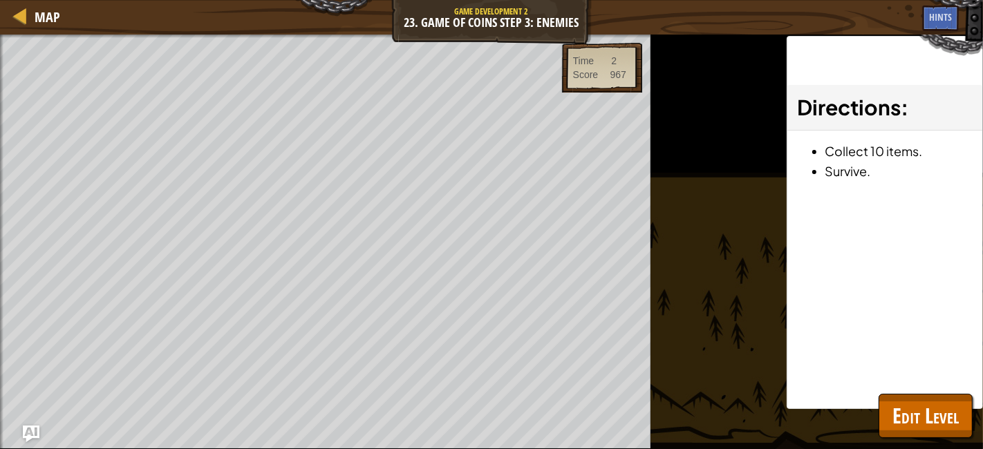
click at [0, 351] on div at bounding box center [1, 253] width 3 height 436
click at [595, 91] on div "Time 7 Score 909" at bounding box center [602, 68] width 81 height 50
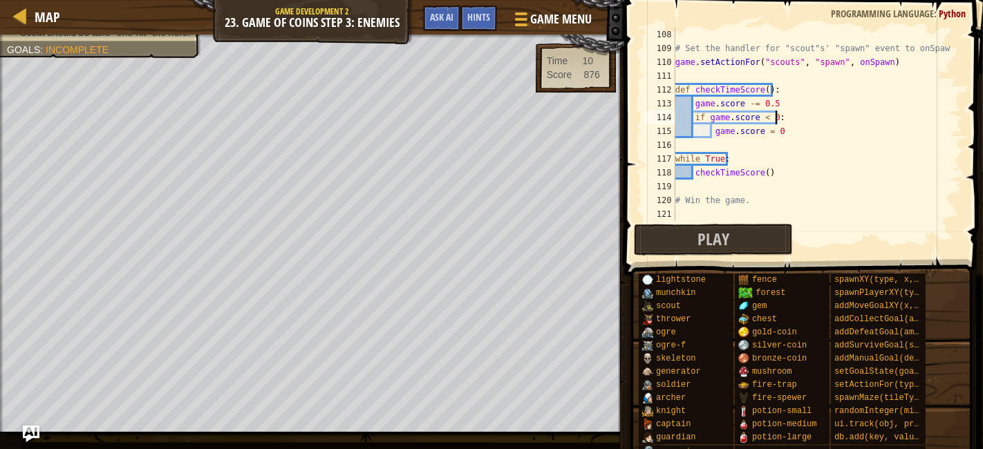
click at [884, 242] on div "Play Done" at bounding box center [800, 240] width 332 height 32
click at [884, 244] on div "Play Done" at bounding box center [800, 240] width 332 height 32
click at [743, 240] on button "Play" at bounding box center [713, 240] width 159 height 32
click at [875, 241] on div "Play Done" at bounding box center [800, 240] width 332 height 32
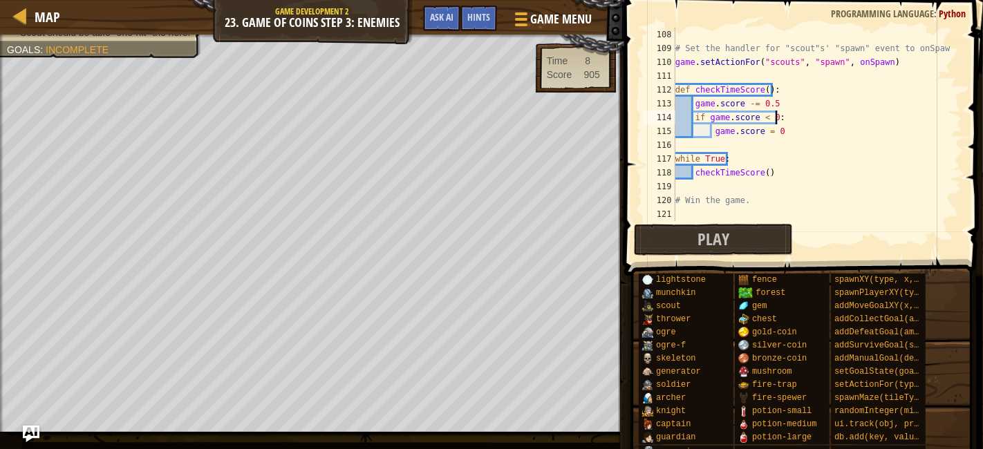
drag, startPoint x: 874, startPoint y: 241, endPoint x: 886, endPoint y: 252, distance: 17.1
click at [886, 252] on div "Play Done" at bounding box center [800, 240] width 332 height 32
click at [669, 242] on button "Play" at bounding box center [713, 240] width 159 height 32
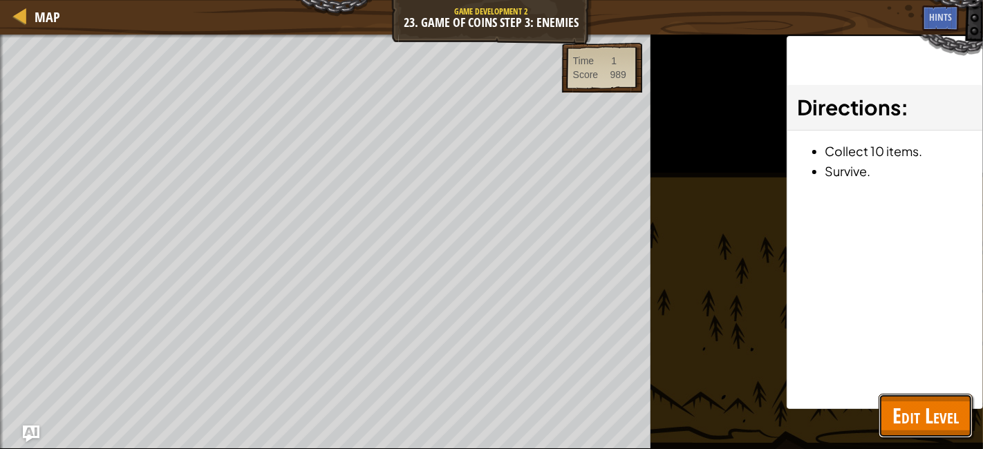
click at [947, 411] on span "Edit Level" at bounding box center [926, 416] width 66 height 28
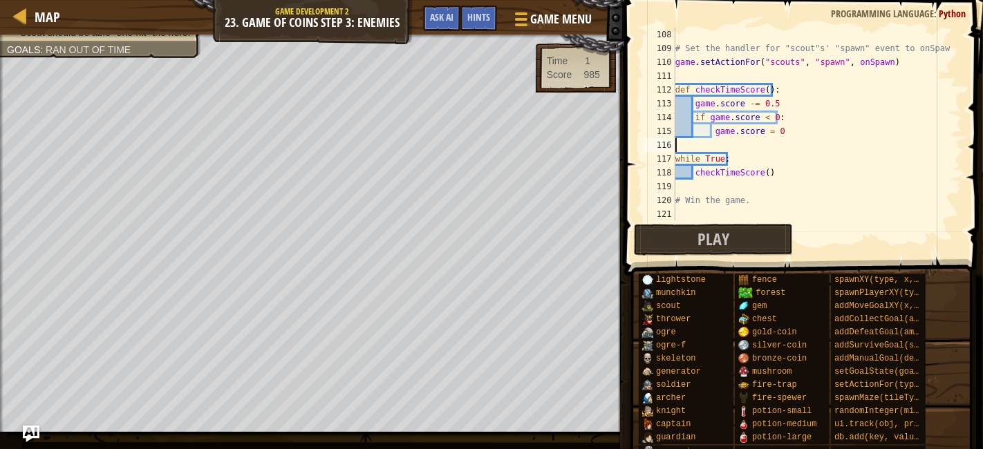
scroll to position [6, 0]
click at [756, 149] on div "# Set the handler for "scout"s' "spawn" event to onSpawn game . setActionFor ( …" at bounding box center [812, 138] width 278 height 221
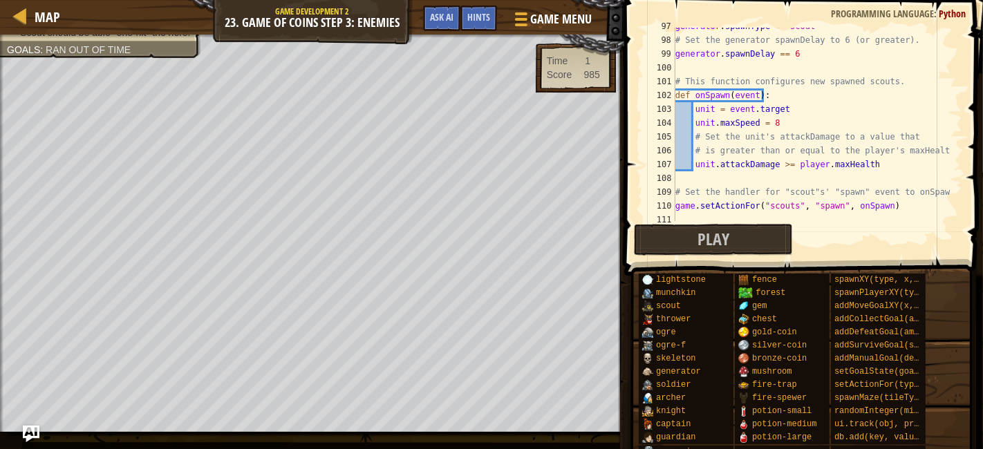
scroll to position [1343, 0]
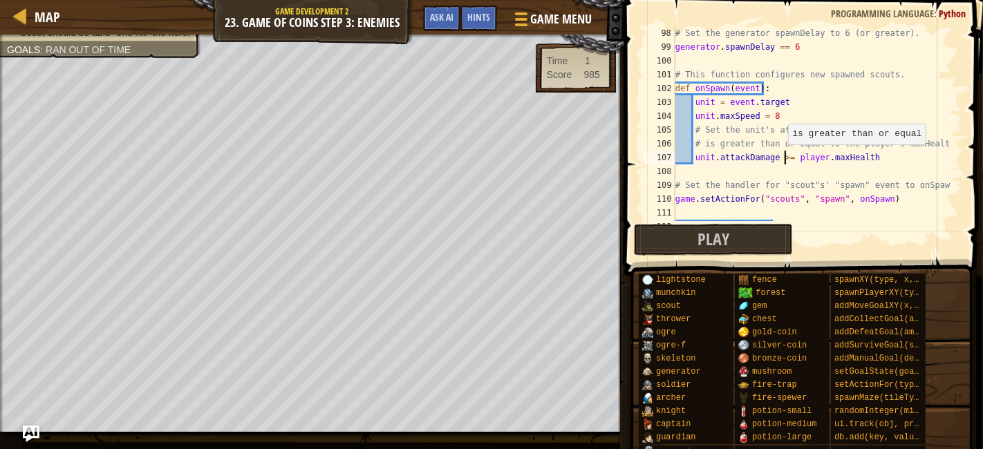
click at [785, 157] on div "# Set the generator spawnDelay to 6 (or greater). generator . spawnDelay == 6 #…" at bounding box center [812, 136] width 278 height 221
click at [765, 242] on button "Play" at bounding box center [713, 240] width 159 height 32
click at [775, 156] on div "# Set the generator spawnDelay to 6 (or greater). generator . spawnDelay == 6 #…" at bounding box center [812, 136] width 278 height 221
click at [776, 232] on button "Play" at bounding box center [713, 240] width 159 height 32
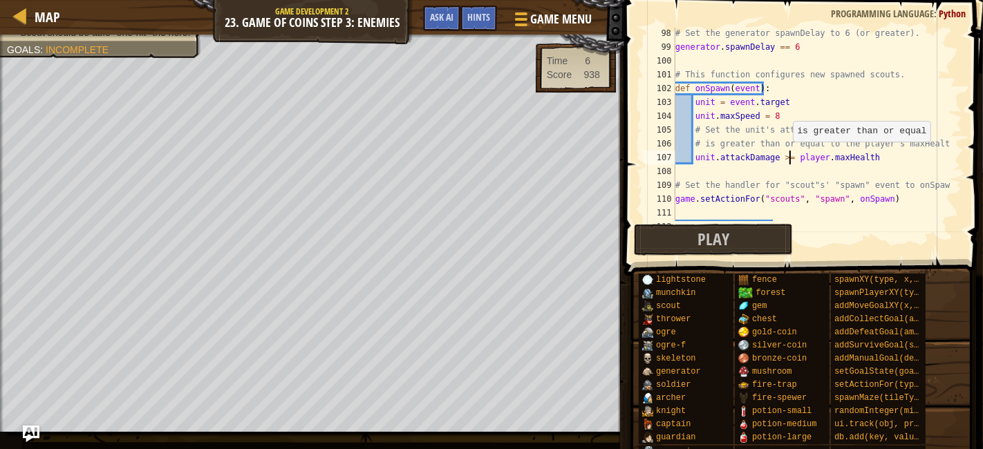
click at [790, 155] on div "# Set the generator spawnDelay to 6 (or greater). generator . spawnDelay == 6 #…" at bounding box center [812, 136] width 278 height 221
click at [785, 158] on div "# Set the generator spawnDelay to 6 (or greater). generator . spawnDelay == 6 #…" at bounding box center [812, 136] width 278 height 221
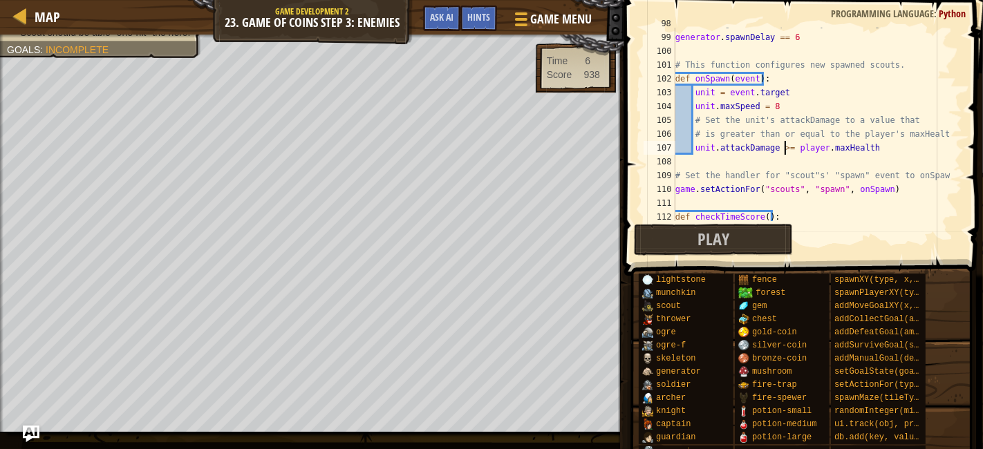
scroll to position [1353, 0]
click at [790, 187] on div "# Set the generator spawnDelay to 6 (or greater). generator . spawnDelay == 6 #…" at bounding box center [812, 126] width 278 height 221
click at [673, 240] on button "Play" at bounding box center [713, 240] width 159 height 32
click at [626, 230] on span at bounding box center [805, 118] width 370 height 317
click at [653, 240] on button "Play" at bounding box center [713, 240] width 159 height 32
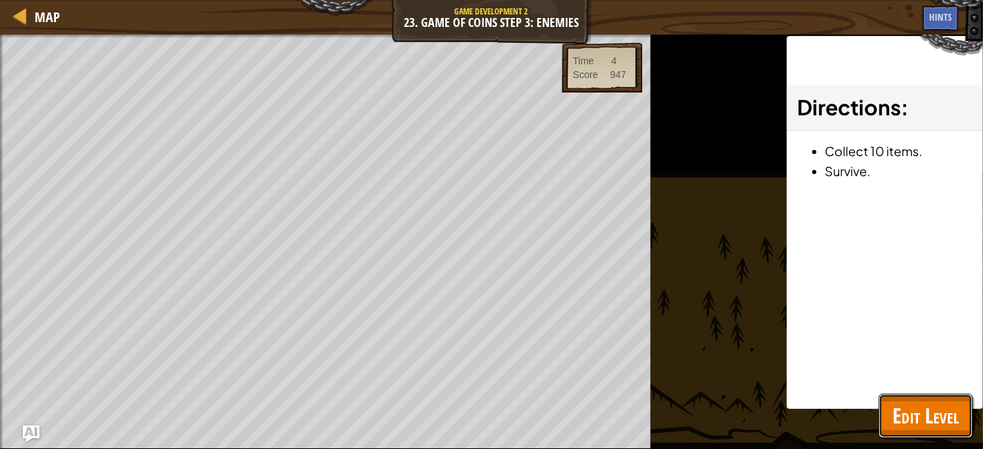
click at [897, 424] on span "Edit Level" at bounding box center [926, 416] width 66 height 28
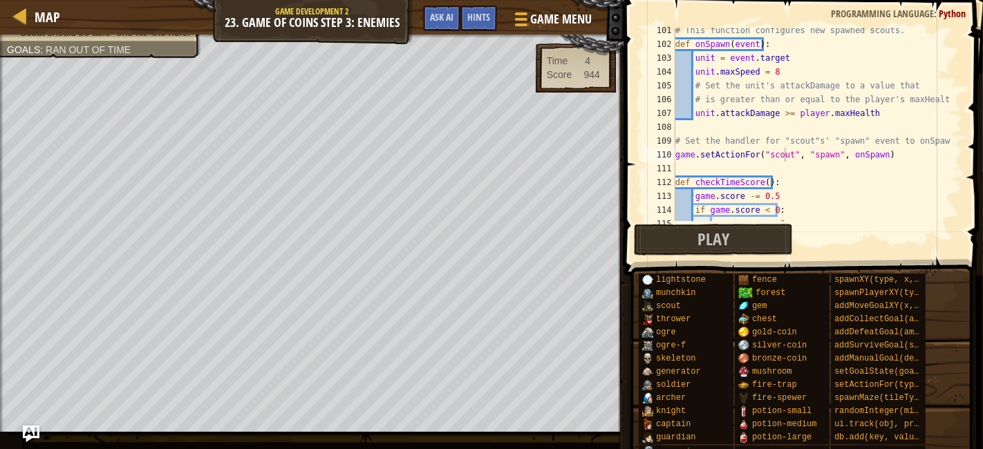
scroll to position [1386, 0]
click at [774, 157] on div "# This function configures new spawned scouts. def onSpawn ( event ) : unit = e…" at bounding box center [812, 134] width 278 height 221
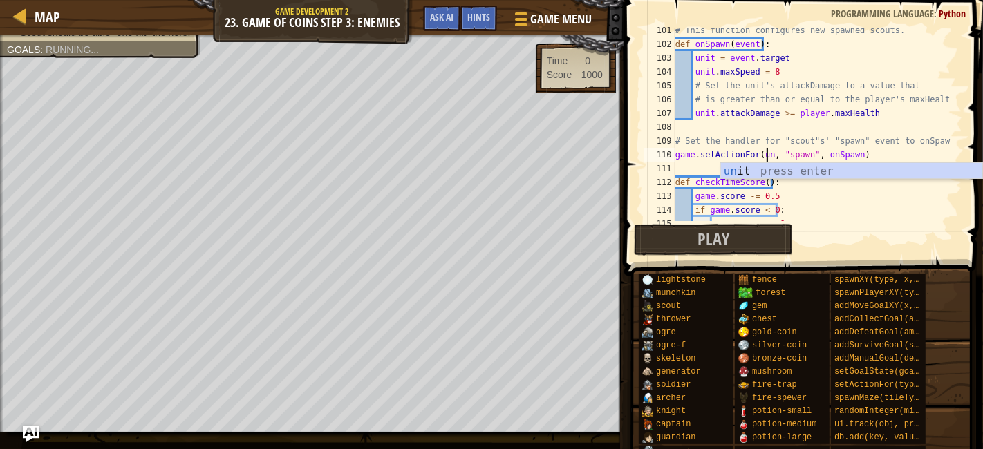
scroll to position [6, 8]
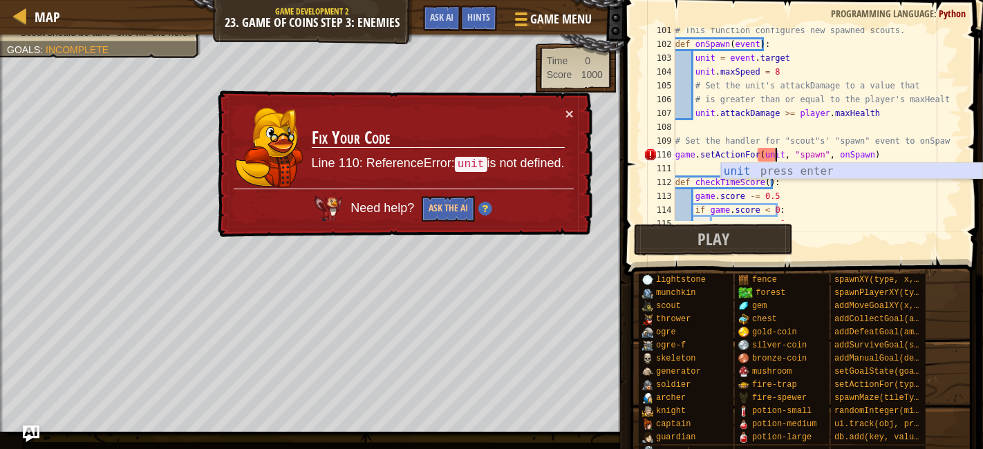
click at [754, 172] on div "unit press enter" at bounding box center [852, 188] width 262 height 50
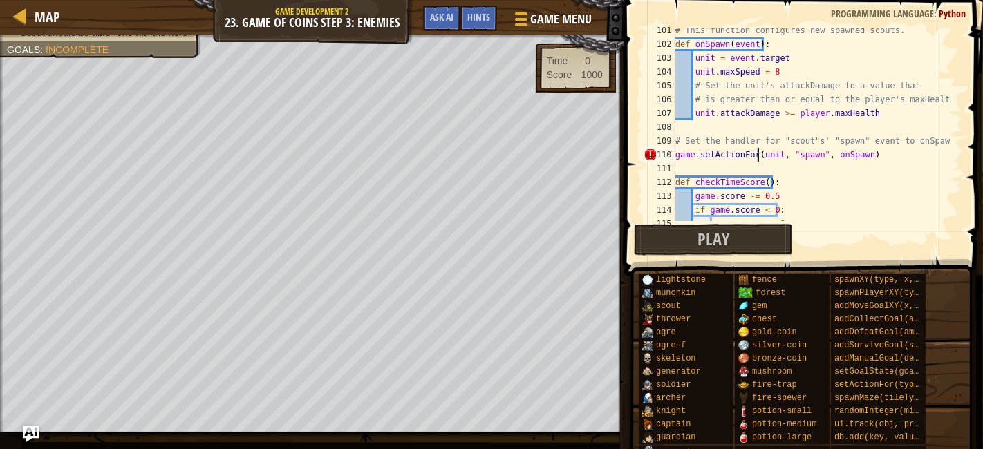
click at [758, 153] on div "# This function configures new spawned scouts. def onSpawn ( event ) : unit = e…" at bounding box center [812, 134] width 278 height 221
click at [760, 241] on button "Play" at bounding box center [713, 240] width 159 height 32
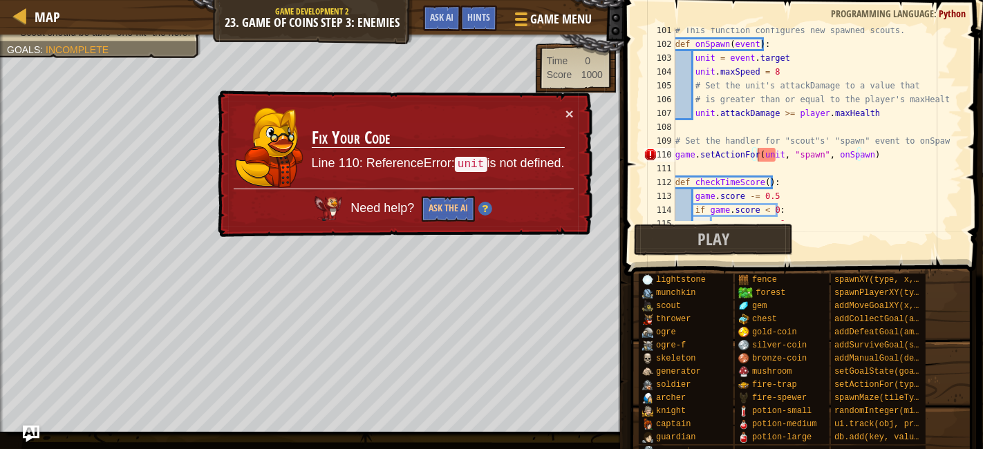
click at [756, 156] on div "# This function configures new spawned scouts. def onSpawn ( event ) : unit = e…" at bounding box center [812, 134] width 278 height 221
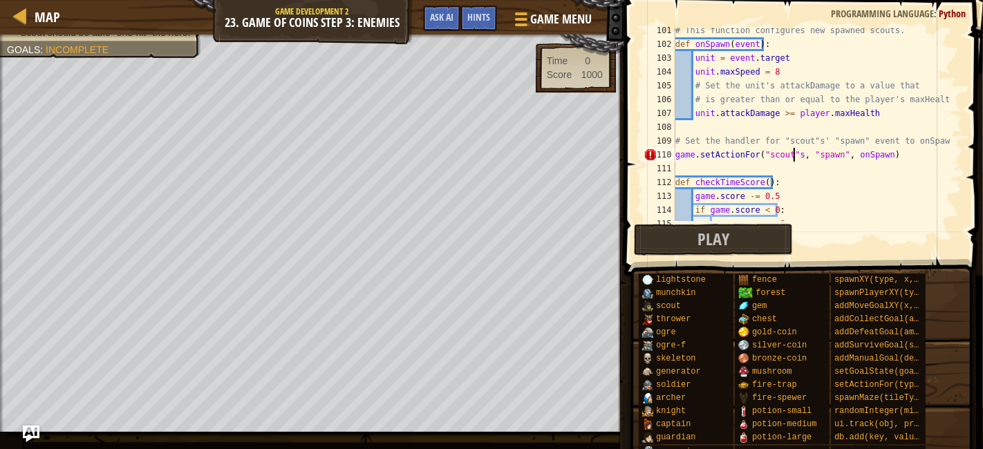
scroll to position [6, 10]
click at [768, 245] on button "Play" at bounding box center [713, 240] width 159 height 32
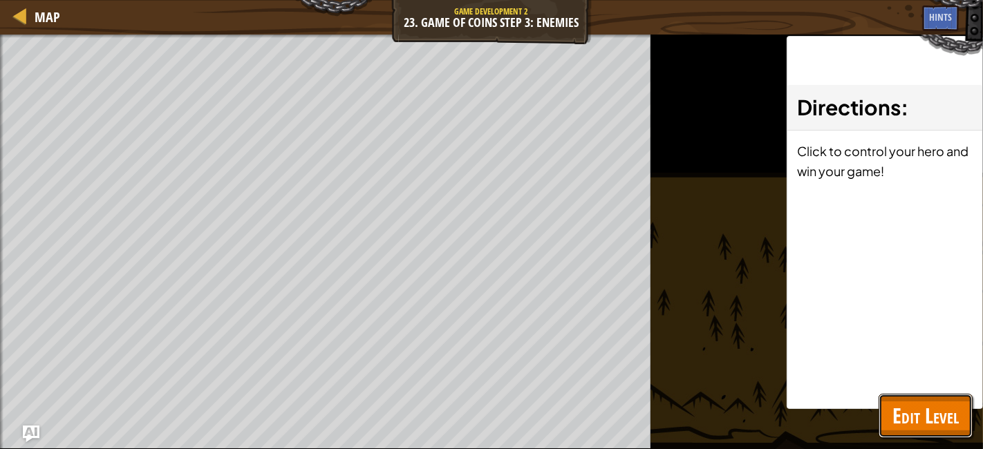
click at [918, 411] on span "Edit Level" at bounding box center [926, 416] width 66 height 28
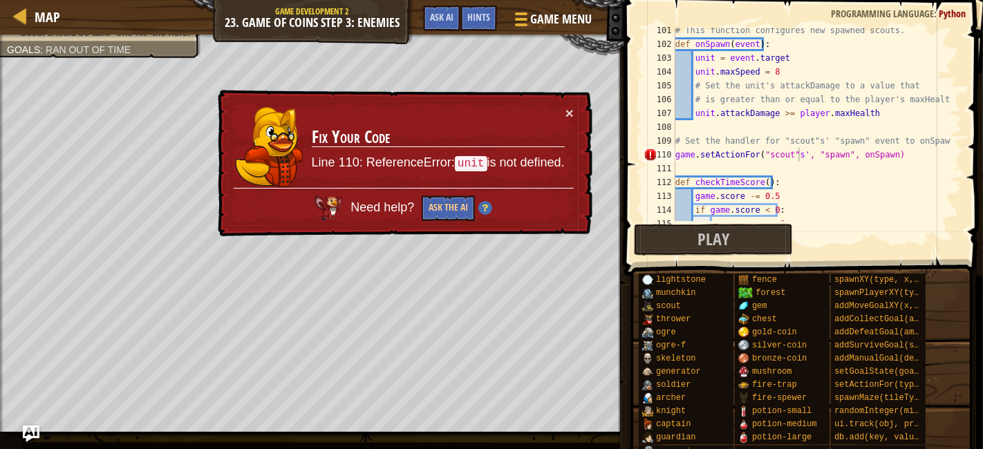
click at [796, 156] on div "# This function configures new spawned scouts. def onSpawn ( event ) : unit = e…" at bounding box center [812, 134] width 278 height 221
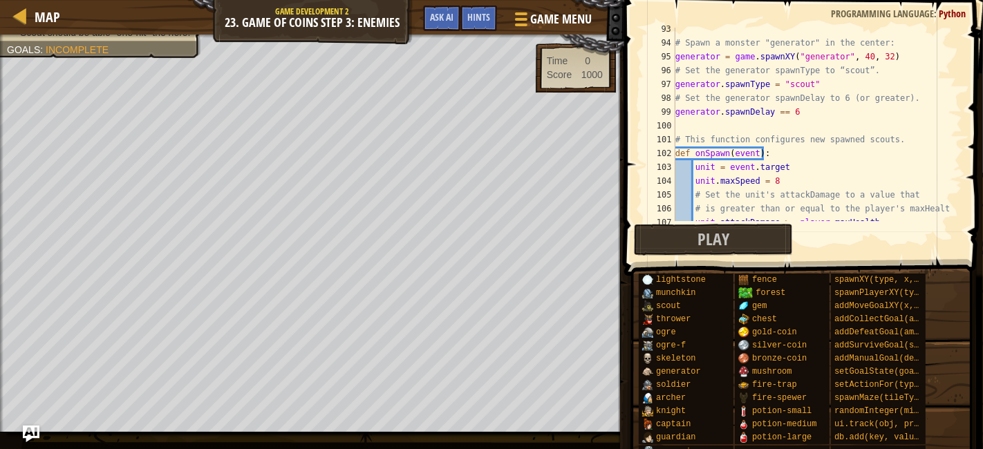
scroll to position [1278, 0]
click at [755, 210] on div "# Spawn a monster "generator" in the center: generator = game . spawnXY ( "gene…" at bounding box center [812, 132] width 278 height 221
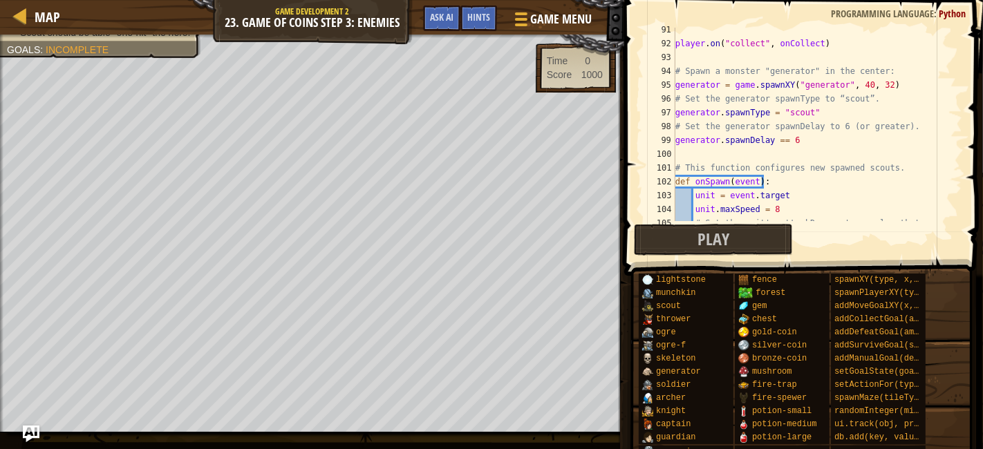
scroll to position [1249, 0]
click at [781, 145] on div "player . on ( "collect" , onCollect ) # Spawn a monster "generator" in the cent…" at bounding box center [812, 133] width 278 height 221
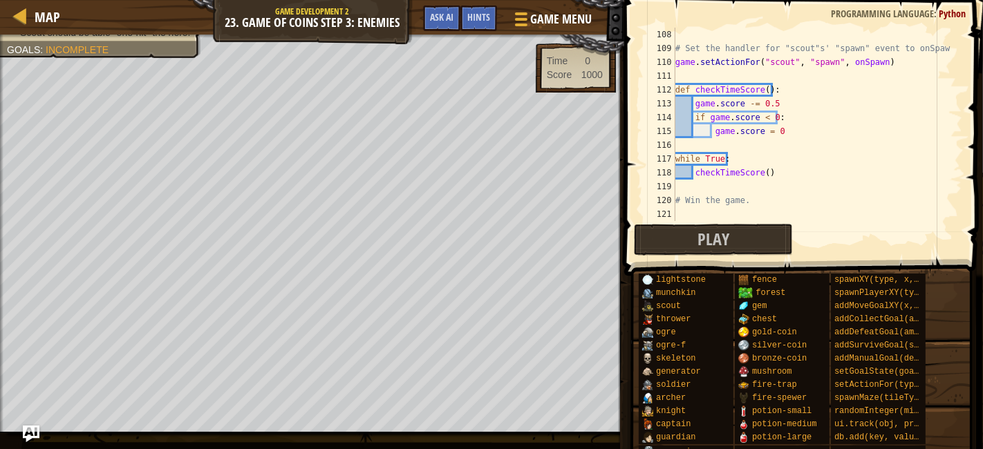
scroll to position [1479, 0]
click at [731, 238] on button "Play" at bounding box center [713, 240] width 159 height 32
click at [729, 230] on button "Play" at bounding box center [713, 240] width 159 height 32
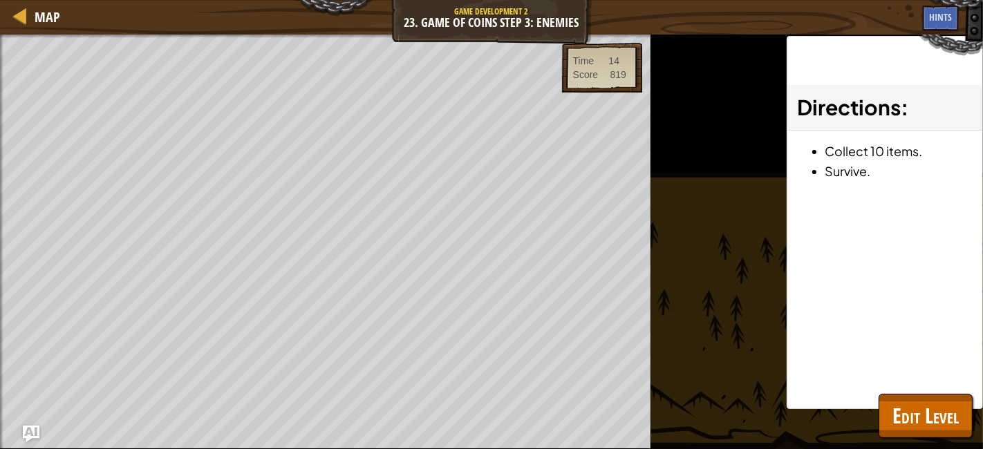
click at [664, 110] on div "Map Game Development 2 23. Game of Coins Step 3: Enemies Game Menu Done Hints A…" at bounding box center [491, 224] width 983 height 449
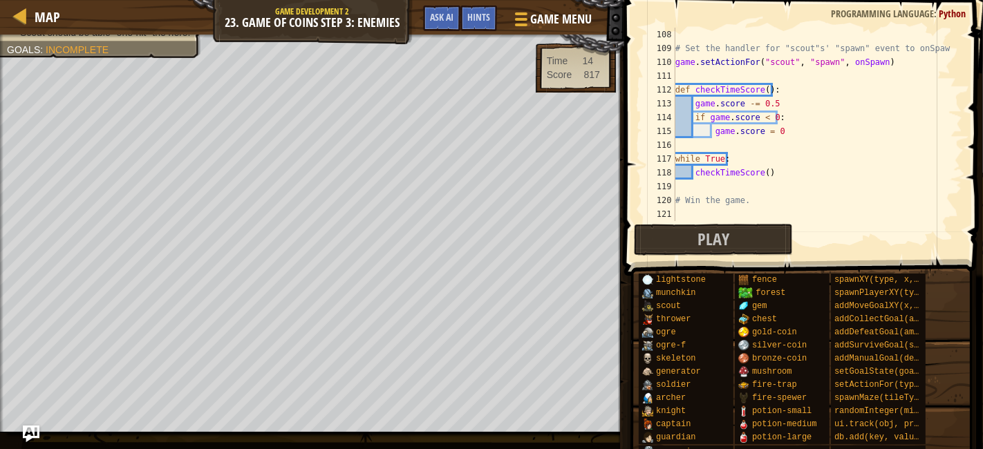
click at [618, 177] on div at bounding box center [619, 224] width 2 height 449
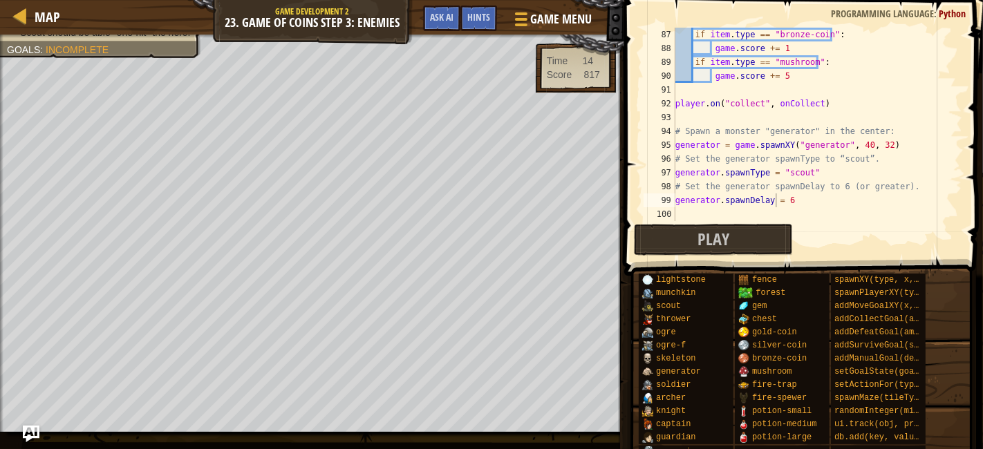
scroll to position [1183, 0]
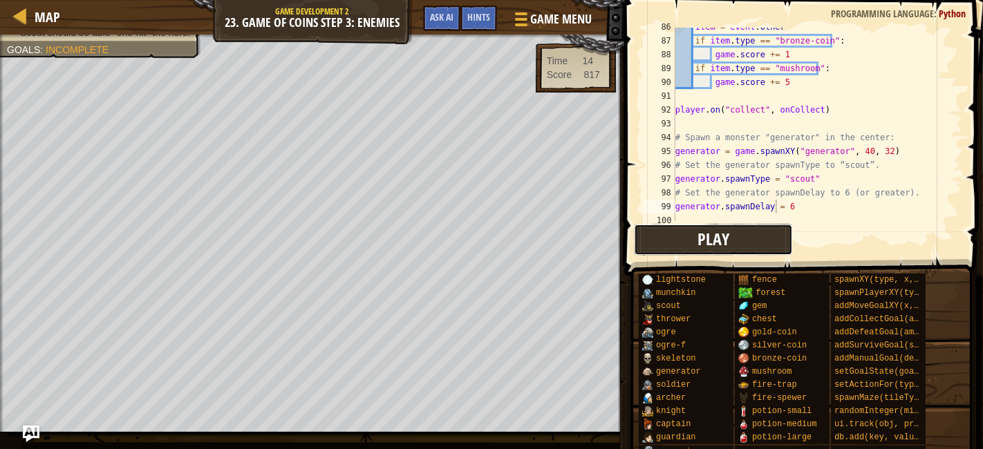
click at [751, 246] on button "Play" at bounding box center [713, 240] width 159 height 32
click at [438, 19] on span "Ask AI" at bounding box center [442, 16] width 24 height 13
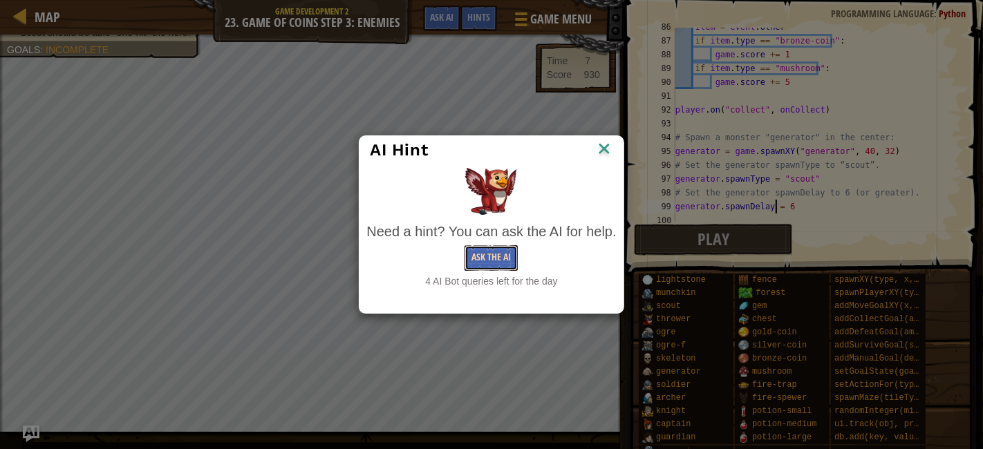
click at [514, 254] on button "Ask the AI" at bounding box center [491, 258] width 53 height 26
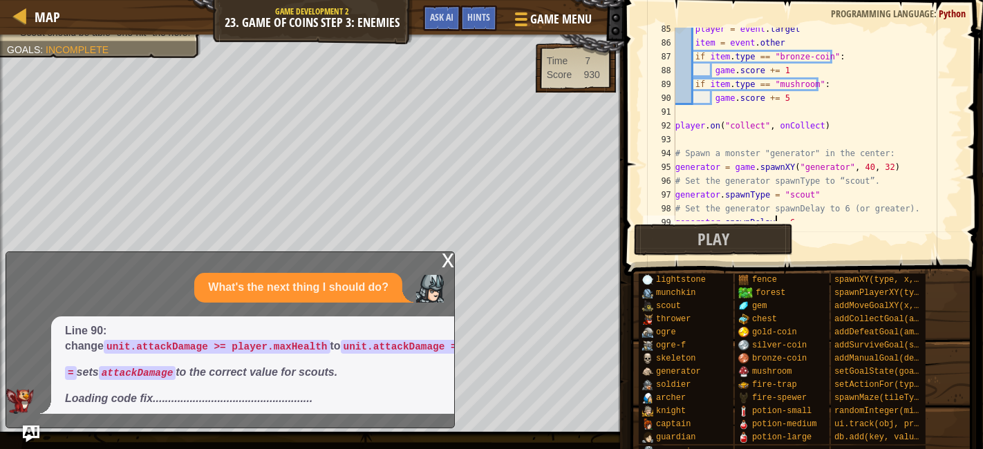
scroll to position [1161, 0]
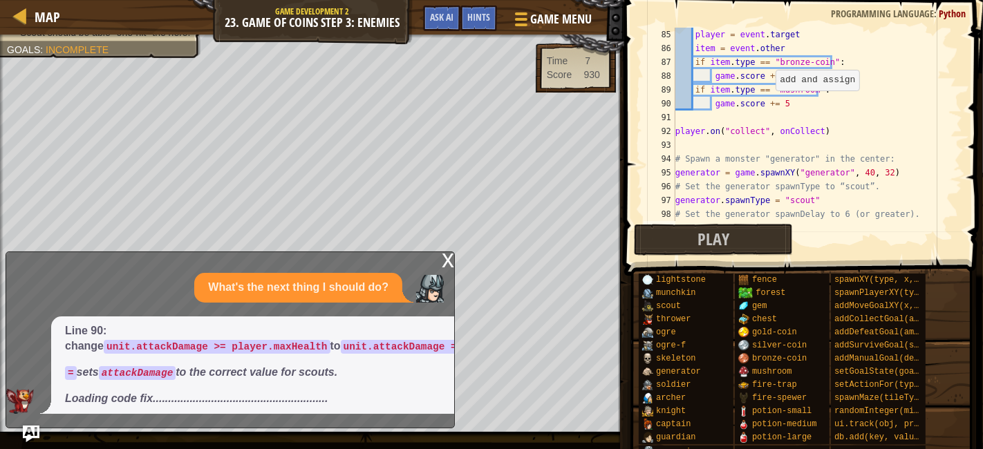
click at [772, 104] on div "player = event . target item = event . other if item . type == "bronze-coin" : …" at bounding box center [812, 138] width 278 height 221
click at [772, 104] on div "player = event . target item = event . other if item . type == "bronze-coin" : …" at bounding box center [812, 125] width 278 height 194
click at [772, 104] on div "player = event . target item = event . other if item . type == "bronze-coin" : …" at bounding box center [812, 138] width 278 height 221
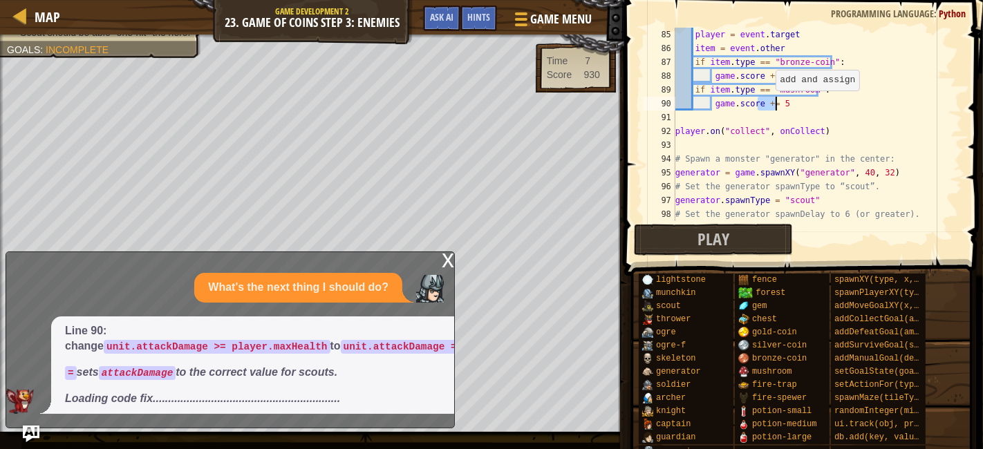
click at [772, 104] on div "player = event . target item = event . other if item . type == "bronze-coin" : …" at bounding box center [812, 138] width 278 height 221
click at [849, 170] on div "player = event . target item = event . other if item . type == "bronze-coin" : …" at bounding box center [812, 138] width 278 height 221
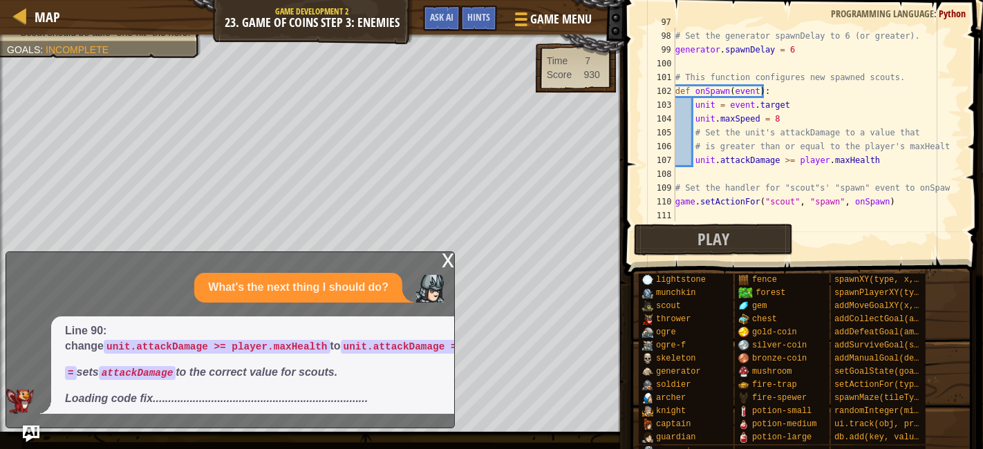
scroll to position [1349, 0]
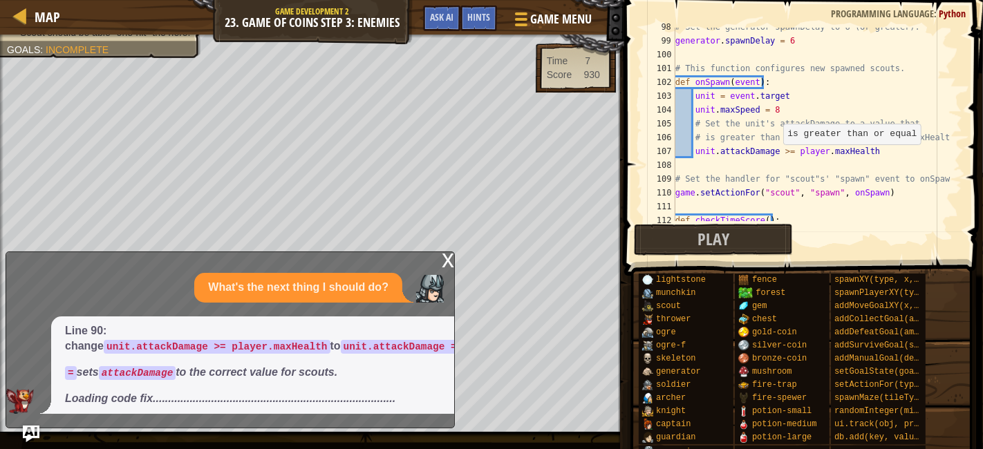
click at [780, 151] on div "# Set the generator spawnDelay to 6 (or greater). generator . spawnDelay = 6 # …" at bounding box center [812, 130] width 278 height 221
type textarea "unit.attackDamage = player.maxHealth"
click at [758, 227] on button "Play" at bounding box center [713, 240] width 159 height 32
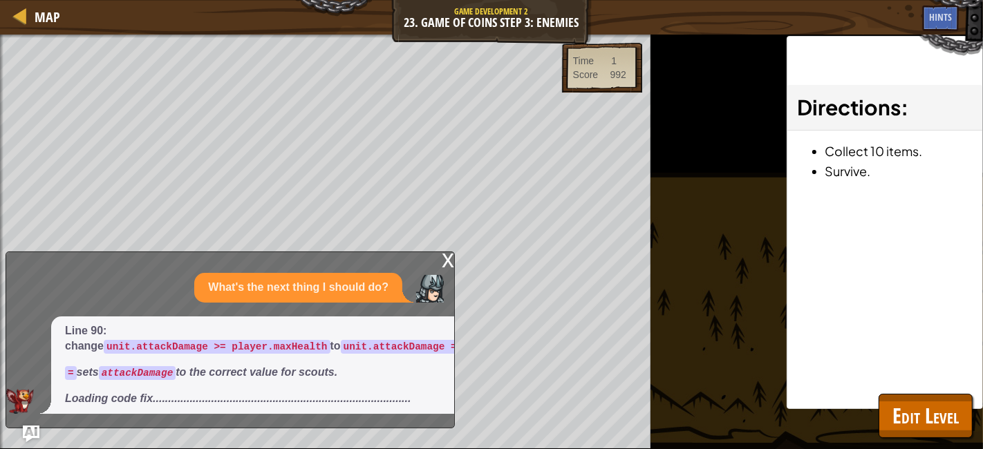
click at [442, 266] on div "x" at bounding box center [448, 259] width 12 height 14
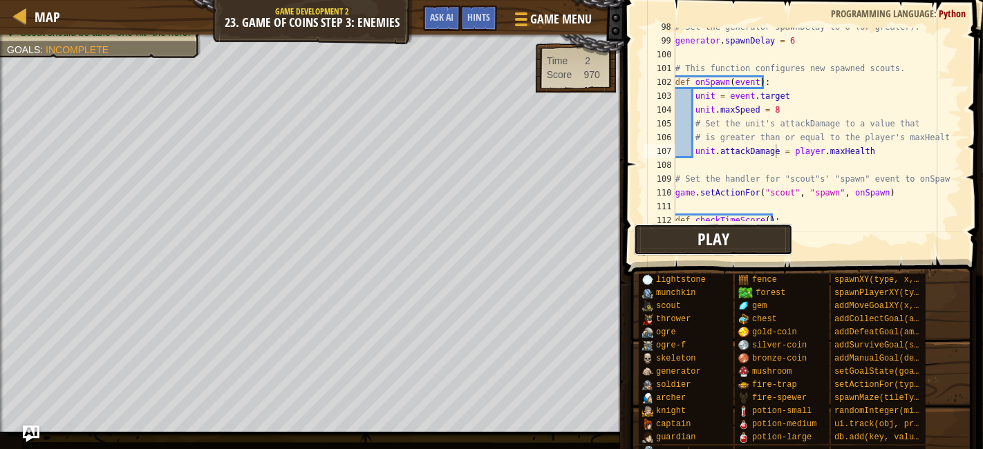
click at [714, 235] on span "Play" at bounding box center [714, 239] width 32 height 22
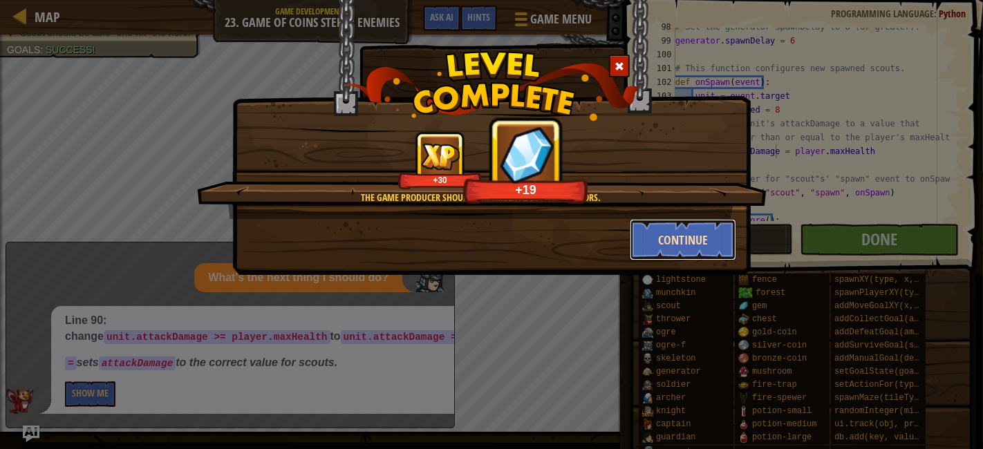
click at [694, 246] on button "Continue" at bounding box center [683, 239] width 107 height 41
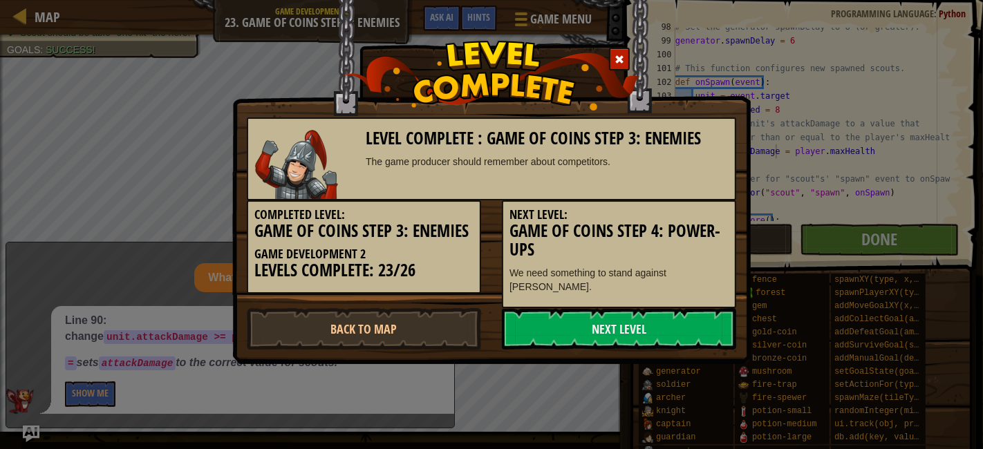
click at [622, 59] on span at bounding box center [620, 60] width 10 height 10
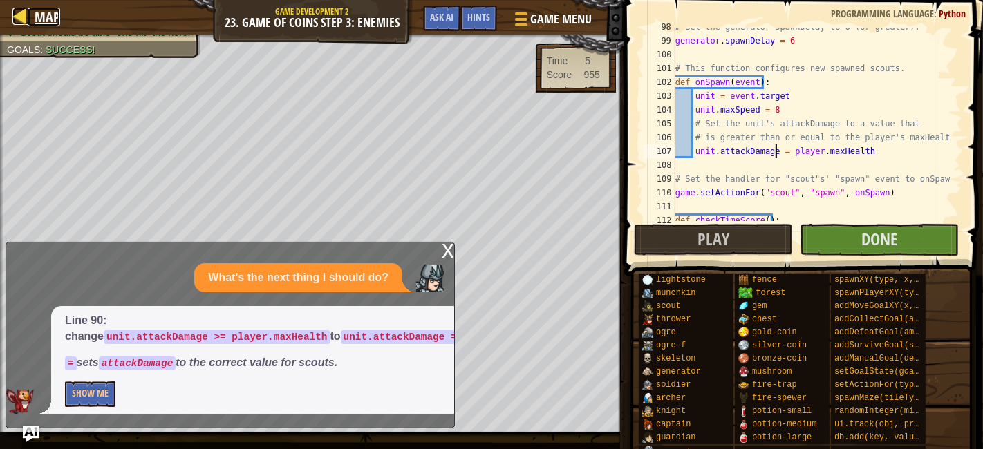
click at [26, 16] on div at bounding box center [20, 16] width 17 height 17
